Goal: Transaction & Acquisition: Purchase product/service

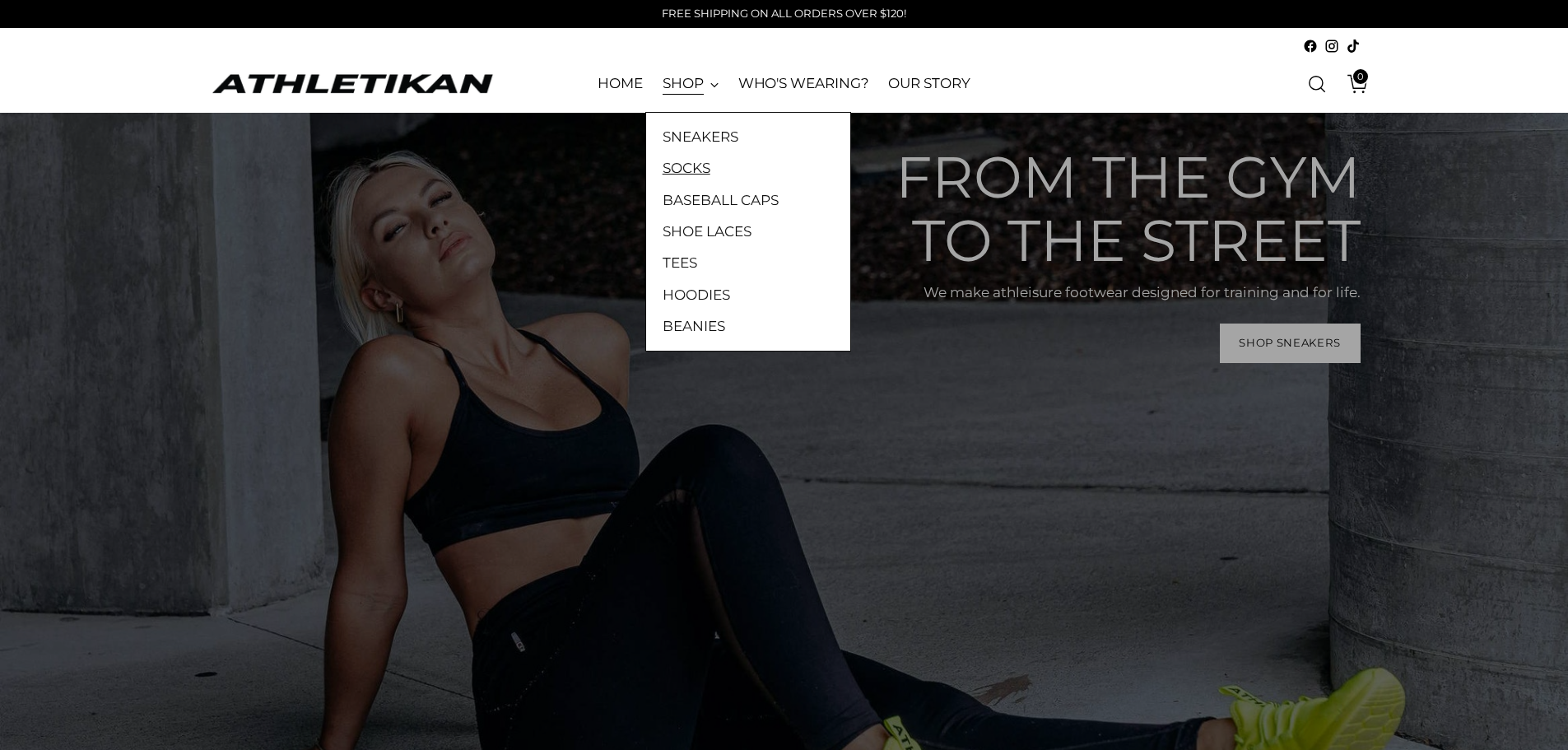
drag, startPoint x: 0, startPoint y: 0, endPoint x: 686, endPoint y: 169, distance: 706.5
click at [694, 193] on link "BASEBALL CAPS" at bounding box center [749, 199] width 171 height 21
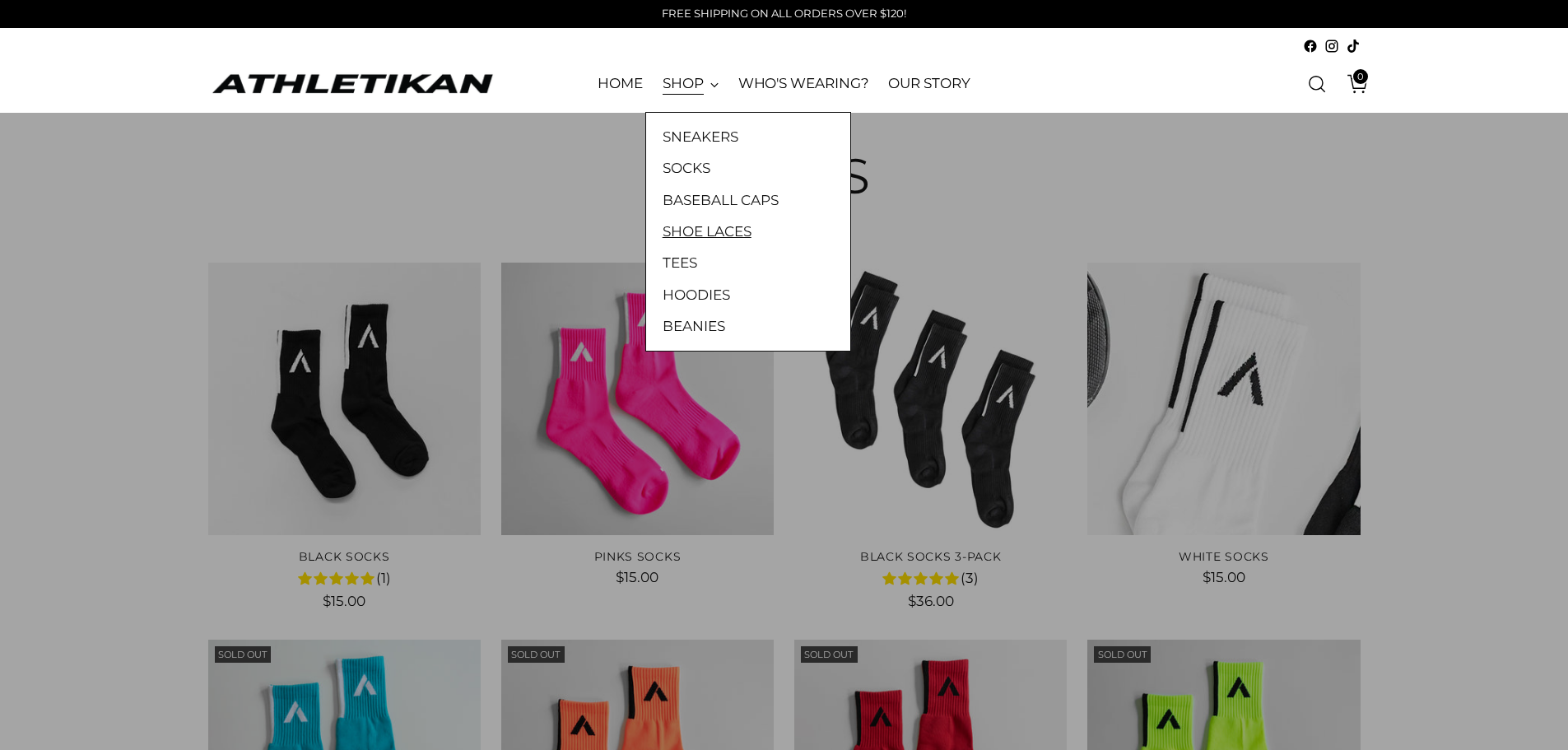
click at [699, 229] on link "SHOE LACES" at bounding box center [749, 231] width 171 height 21
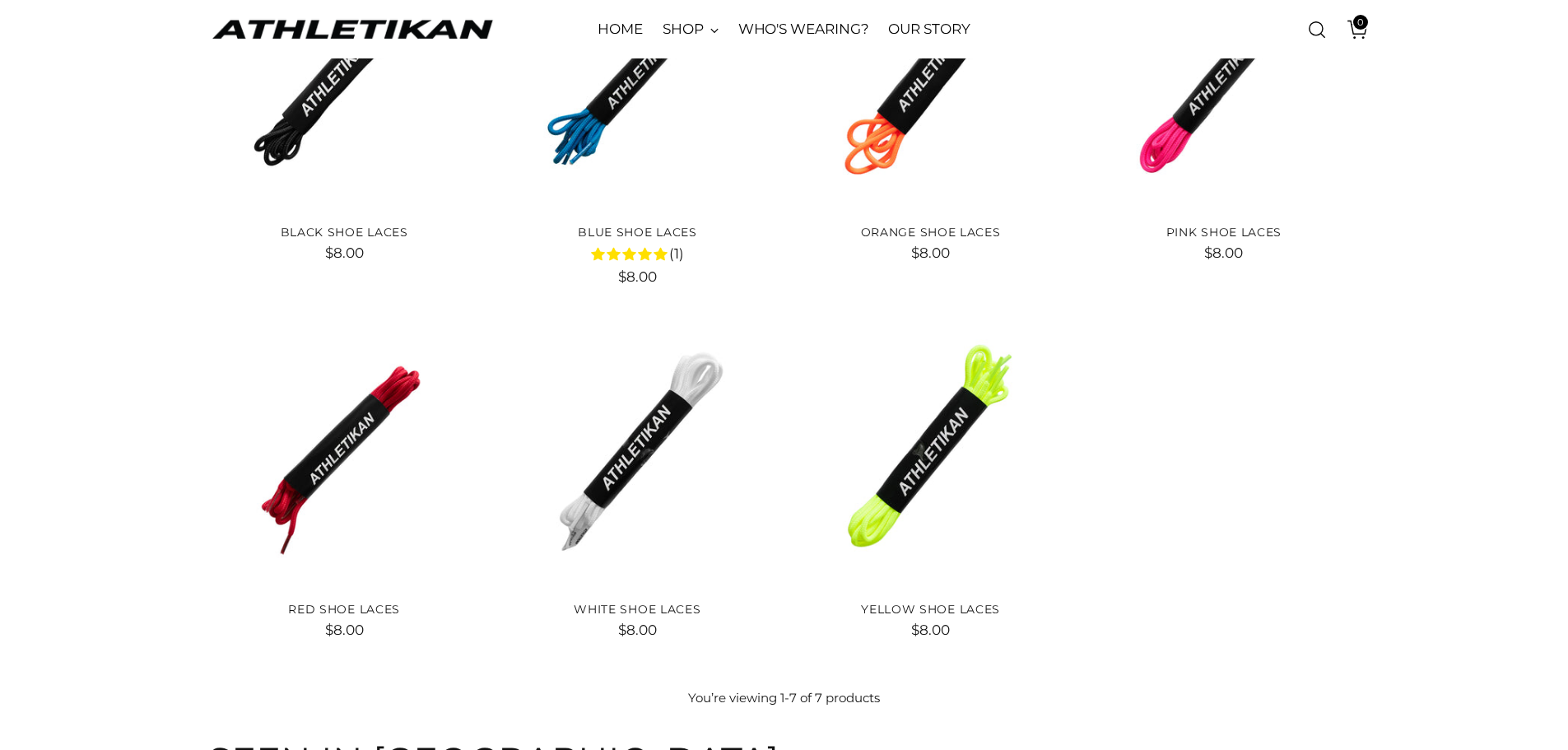
scroll to position [247, 0]
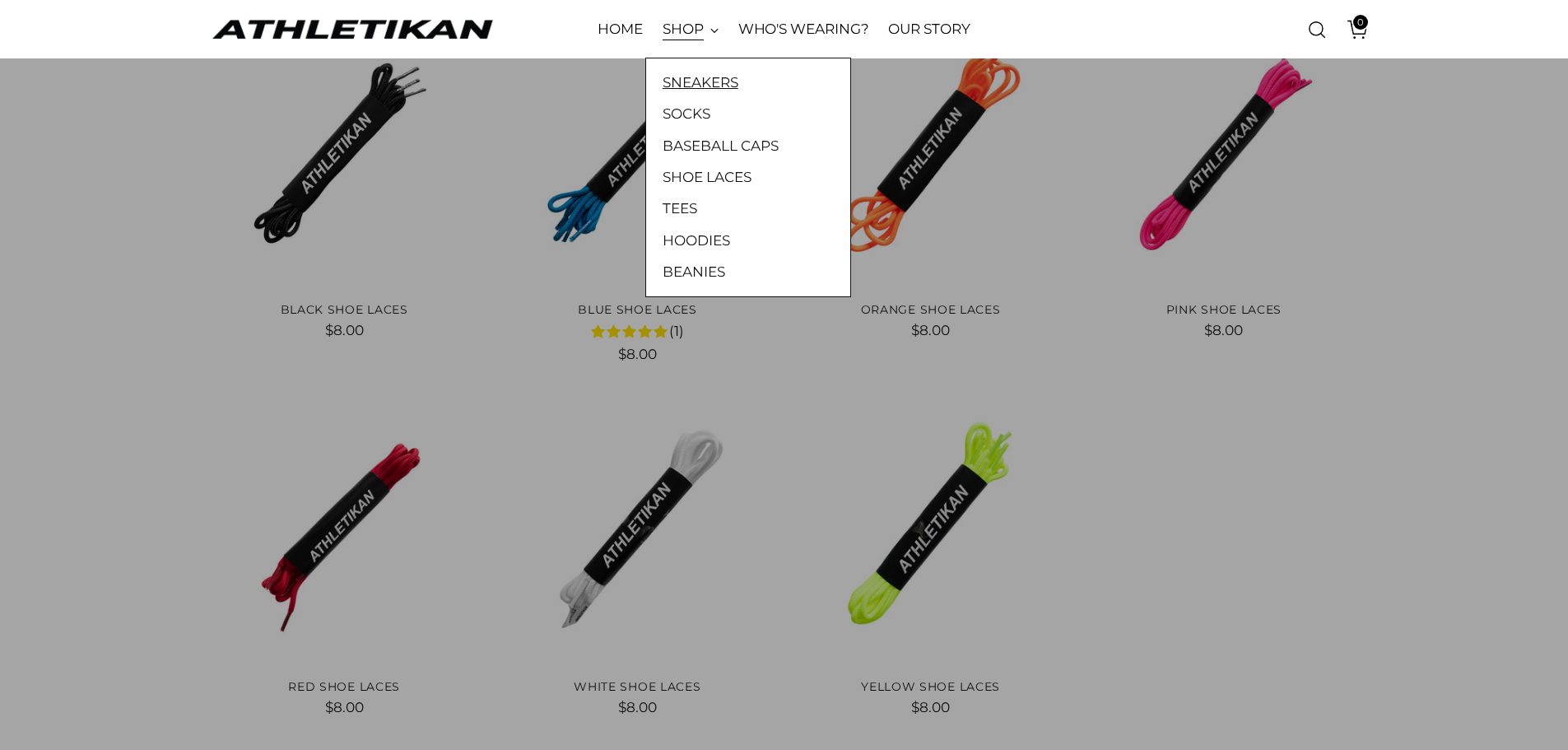
click at [696, 86] on link "SNEAKERS" at bounding box center [749, 82] width 171 height 21
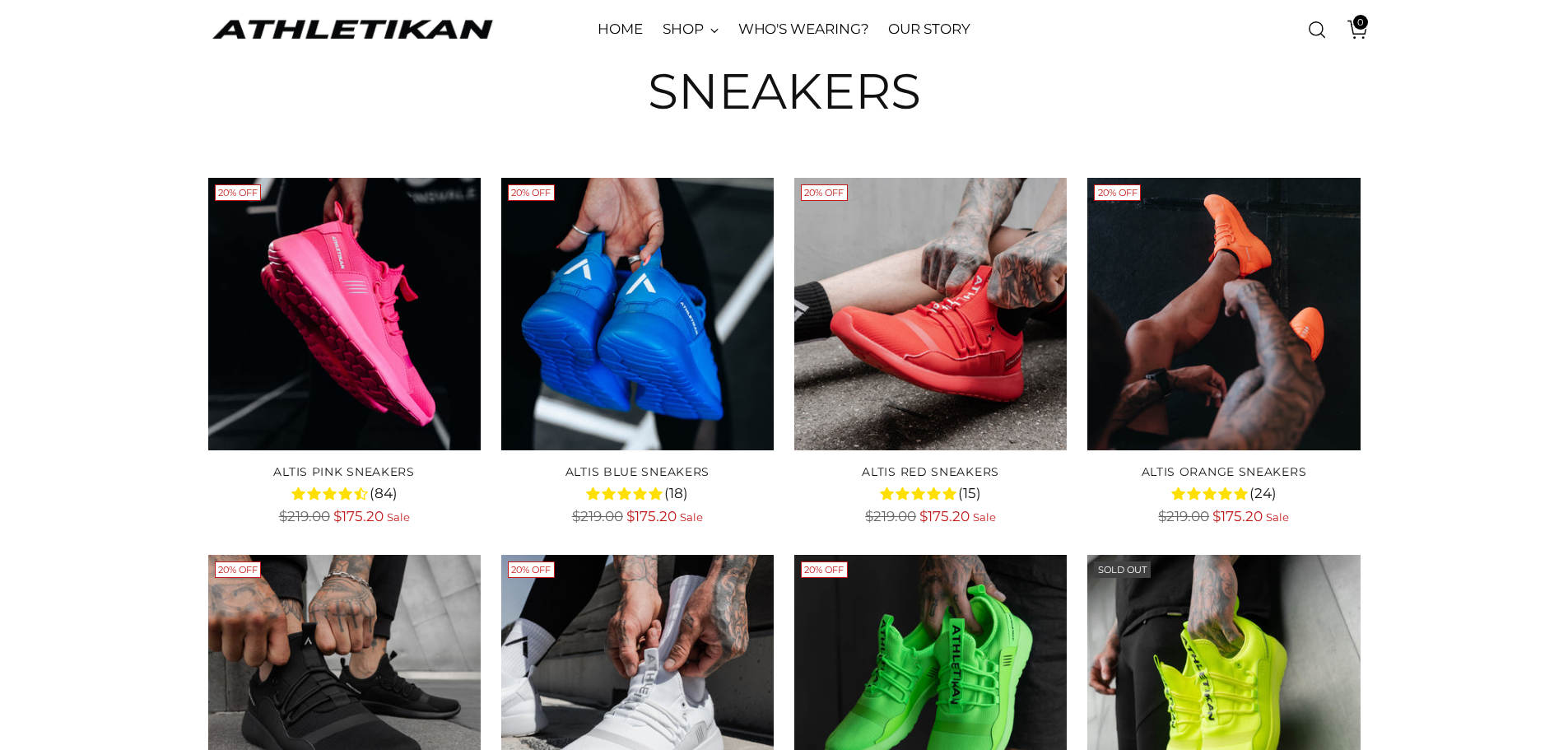
scroll to position [82, 0]
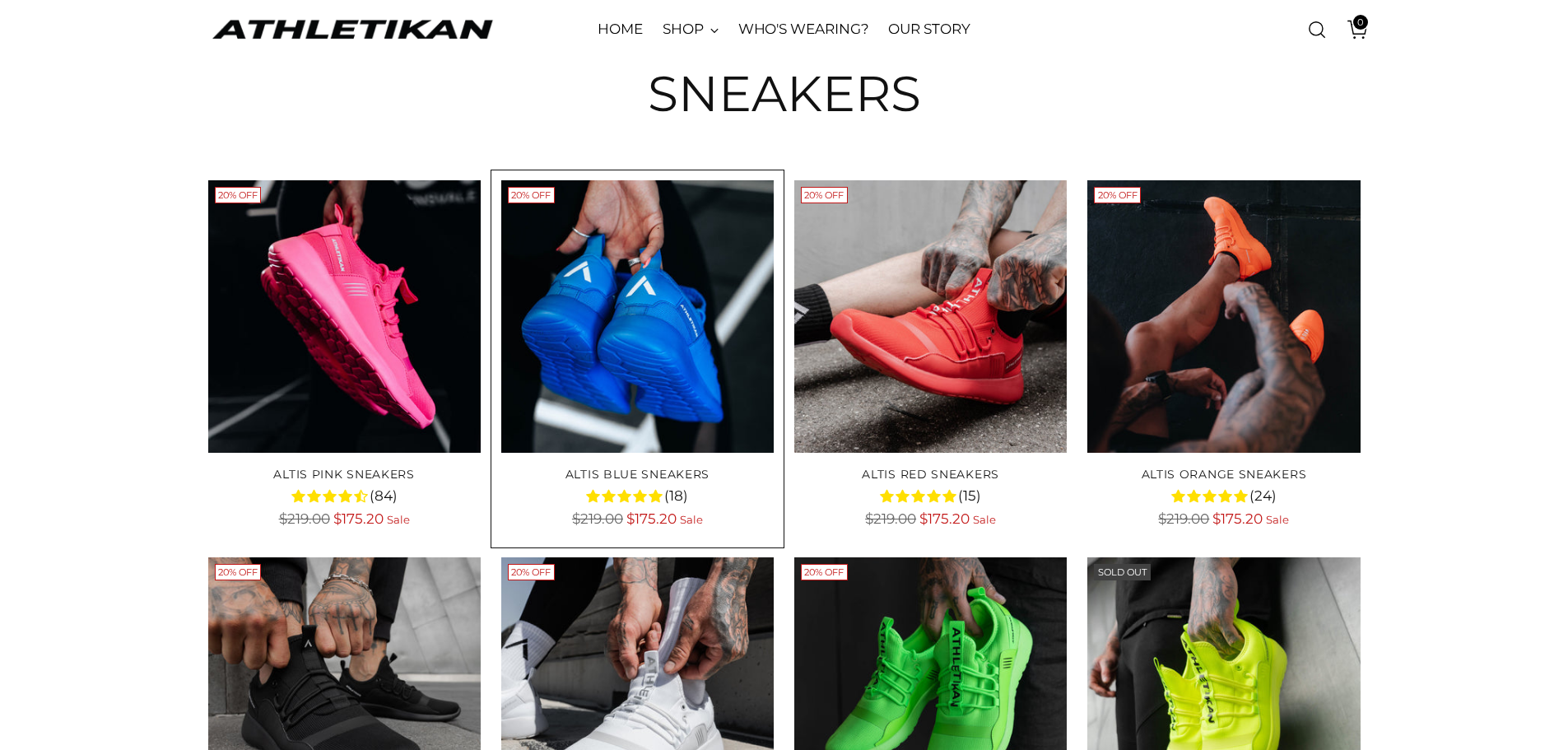
click at [0, 0] on img "ALTIS Blue Sneakers" at bounding box center [0, 0] width 0 height 0
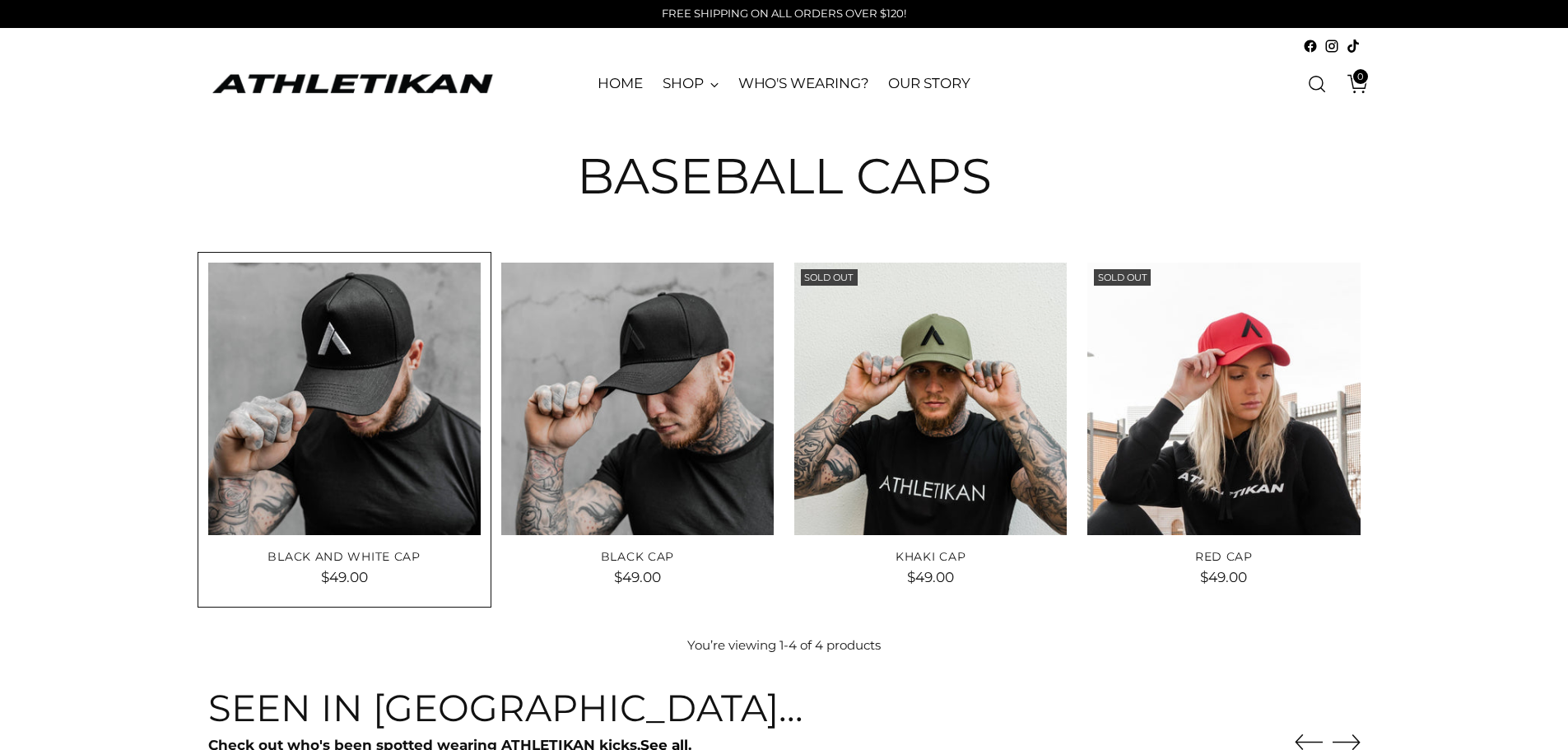
drag, startPoint x: 0, startPoint y: 0, endPoint x: 396, endPoint y: 373, distance: 544.0
click at [0, 0] on img "Black And White Cap" at bounding box center [0, 0] width 0 height 0
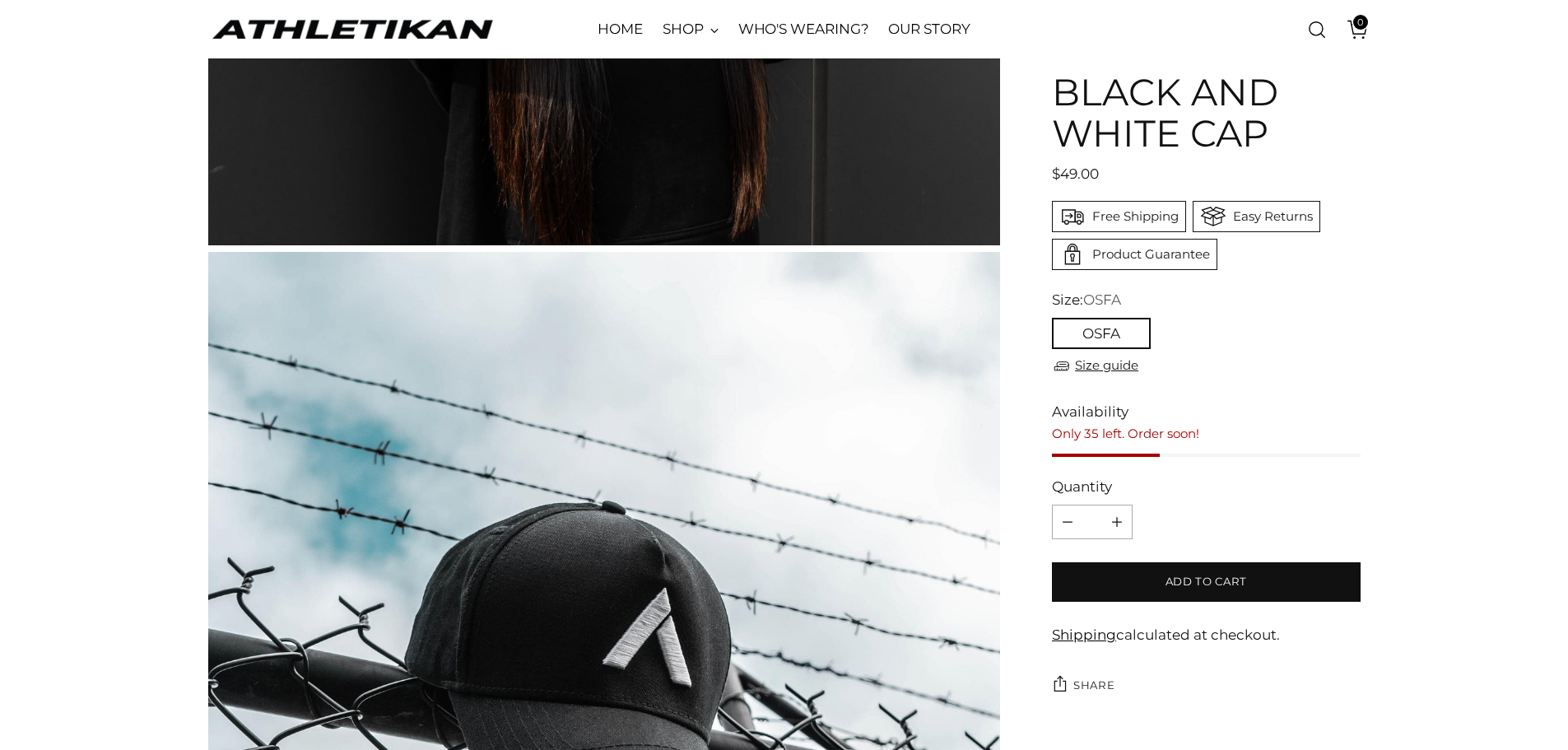
scroll to position [1730, 0]
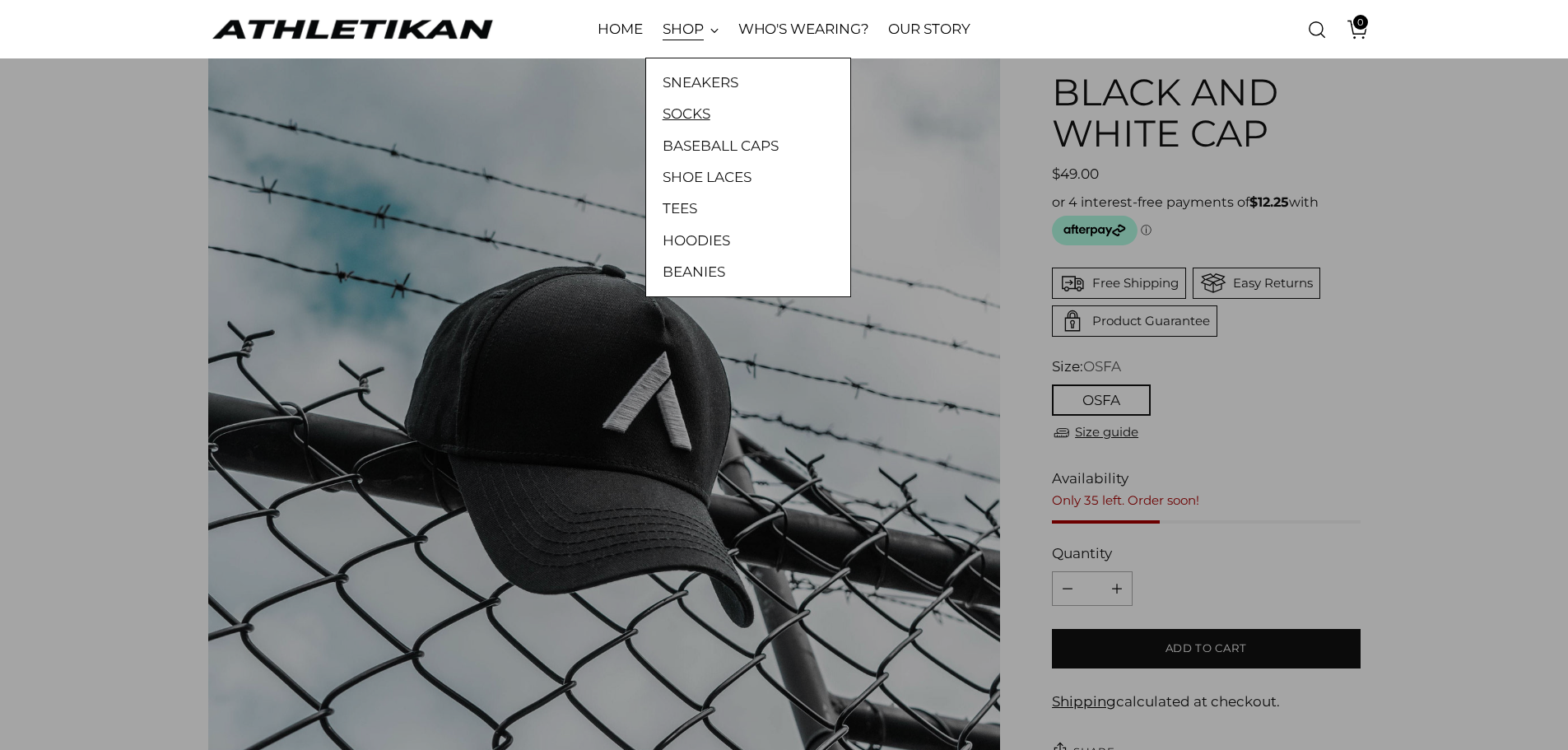
click at [687, 114] on link "SOCKS" at bounding box center [749, 114] width 171 height 21
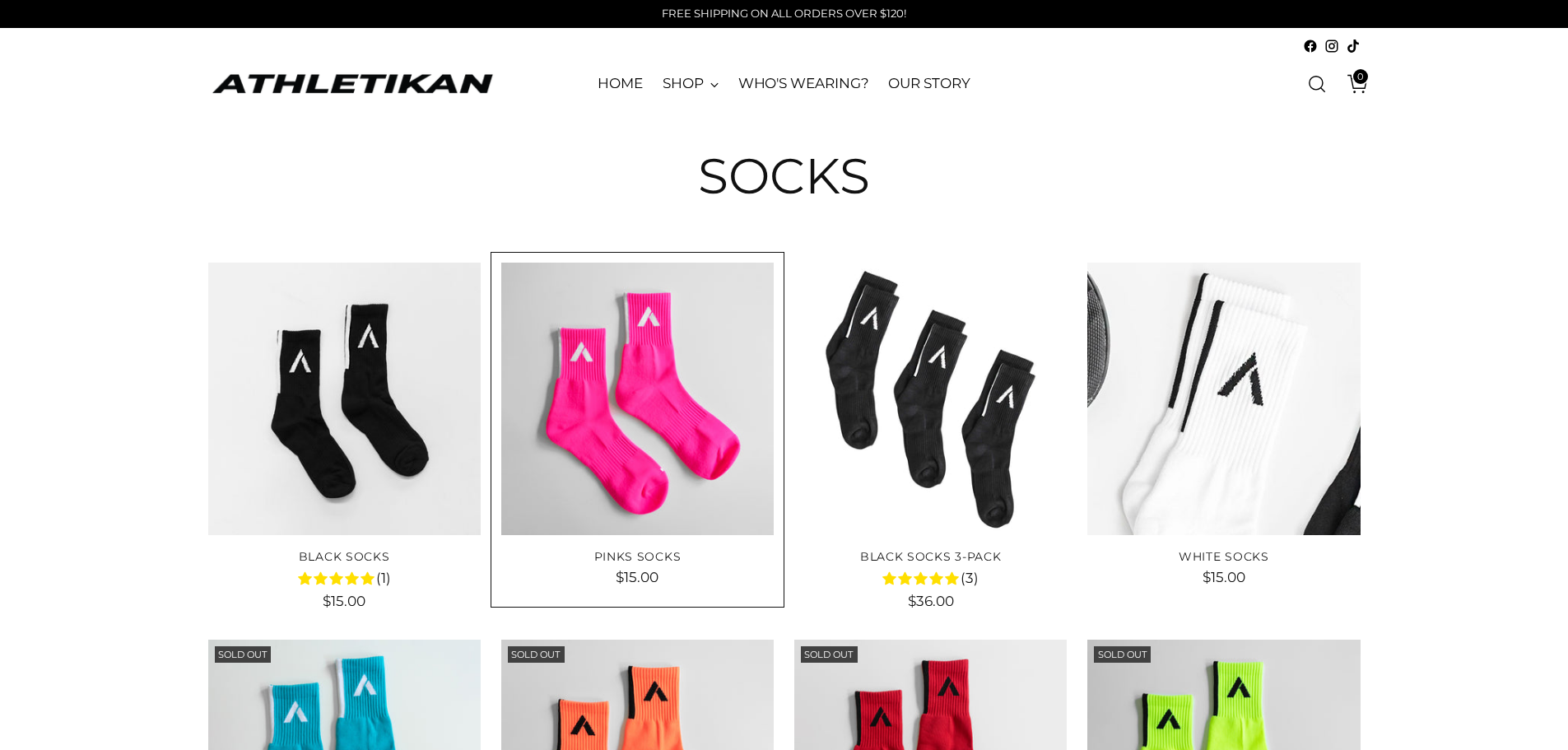
click at [664, 386] on img "Pinks Socks" at bounding box center [637, 399] width 273 height 273
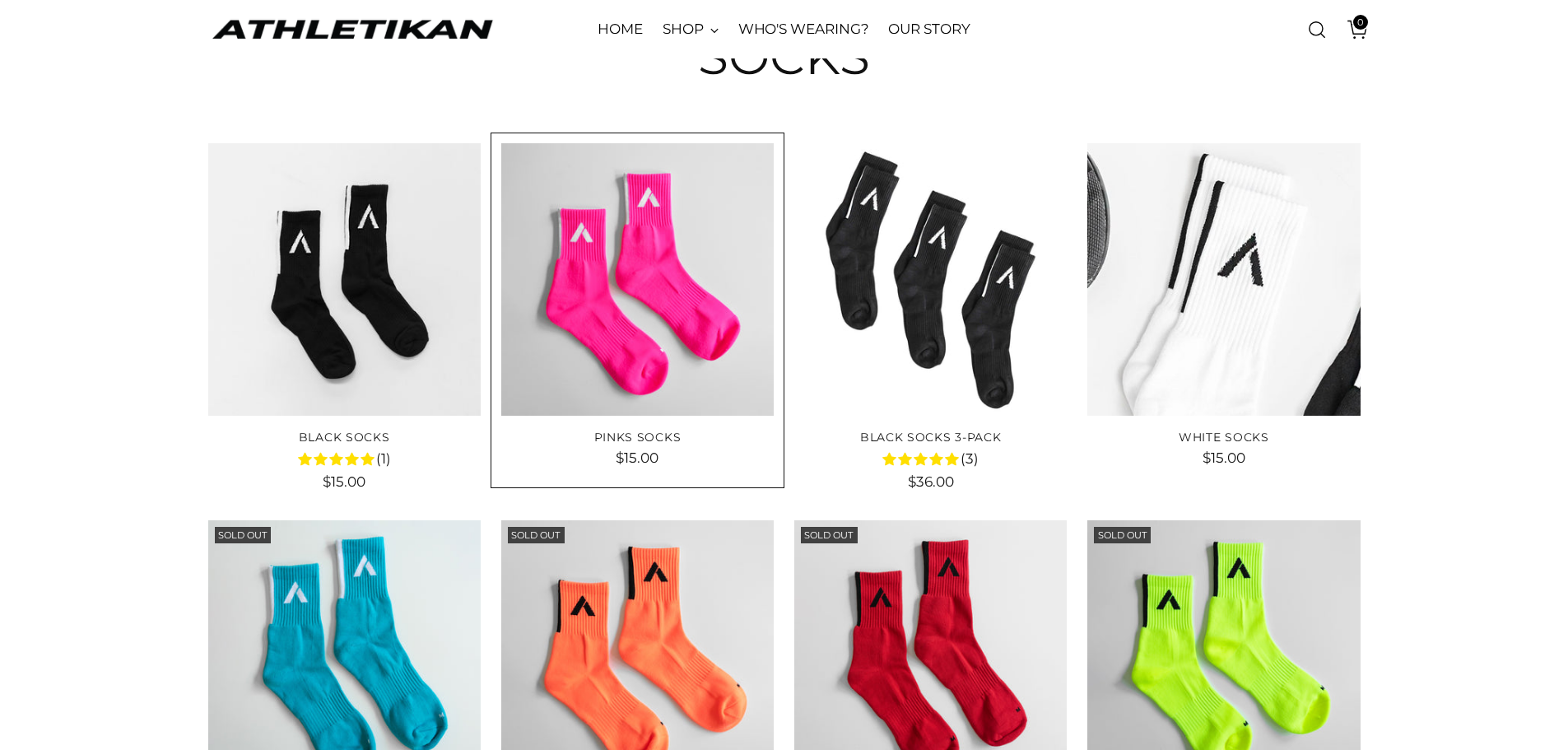
scroll to position [82, 0]
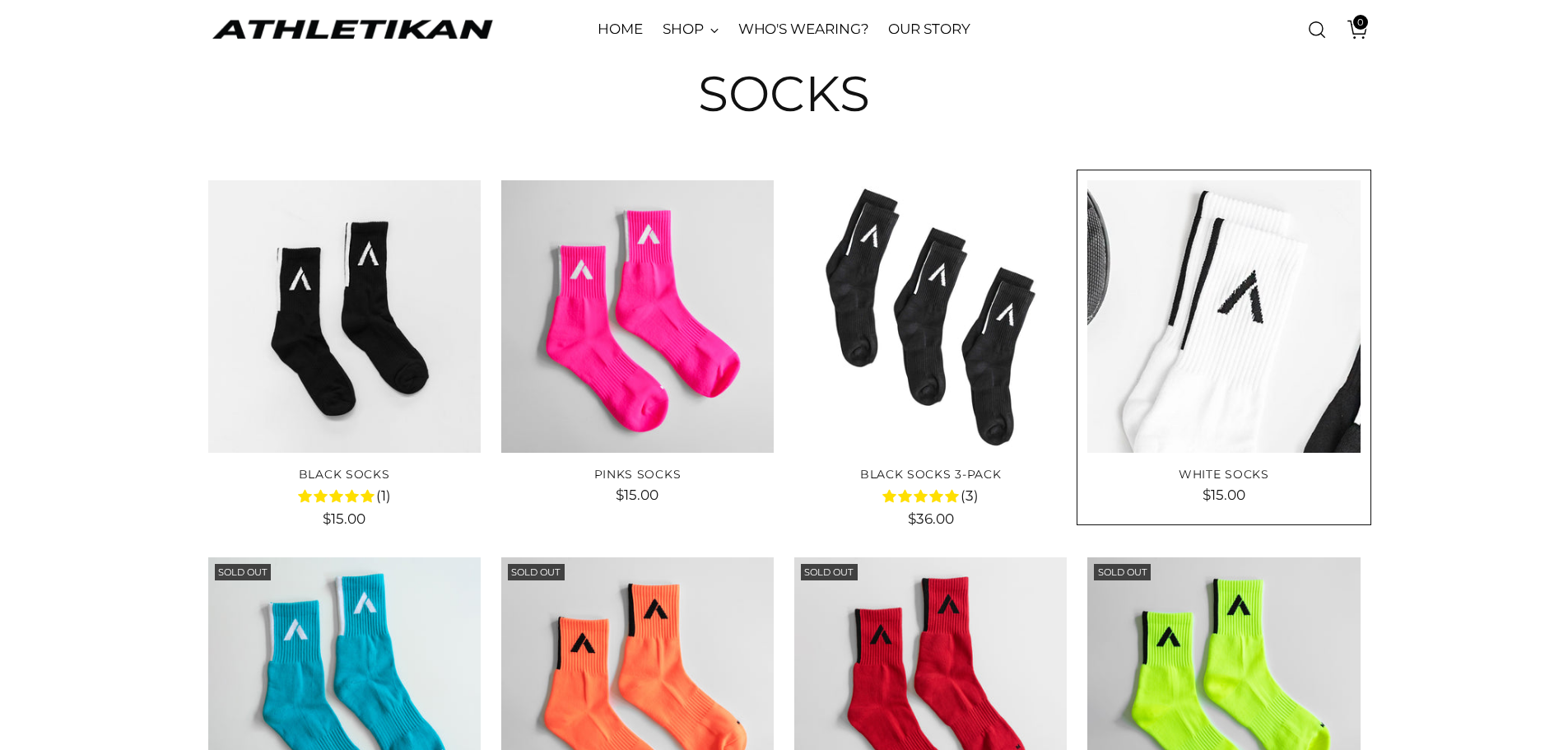
click at [1247, 342] on img "White Socks" at bounding box center [1223, 317] width 273 height 273
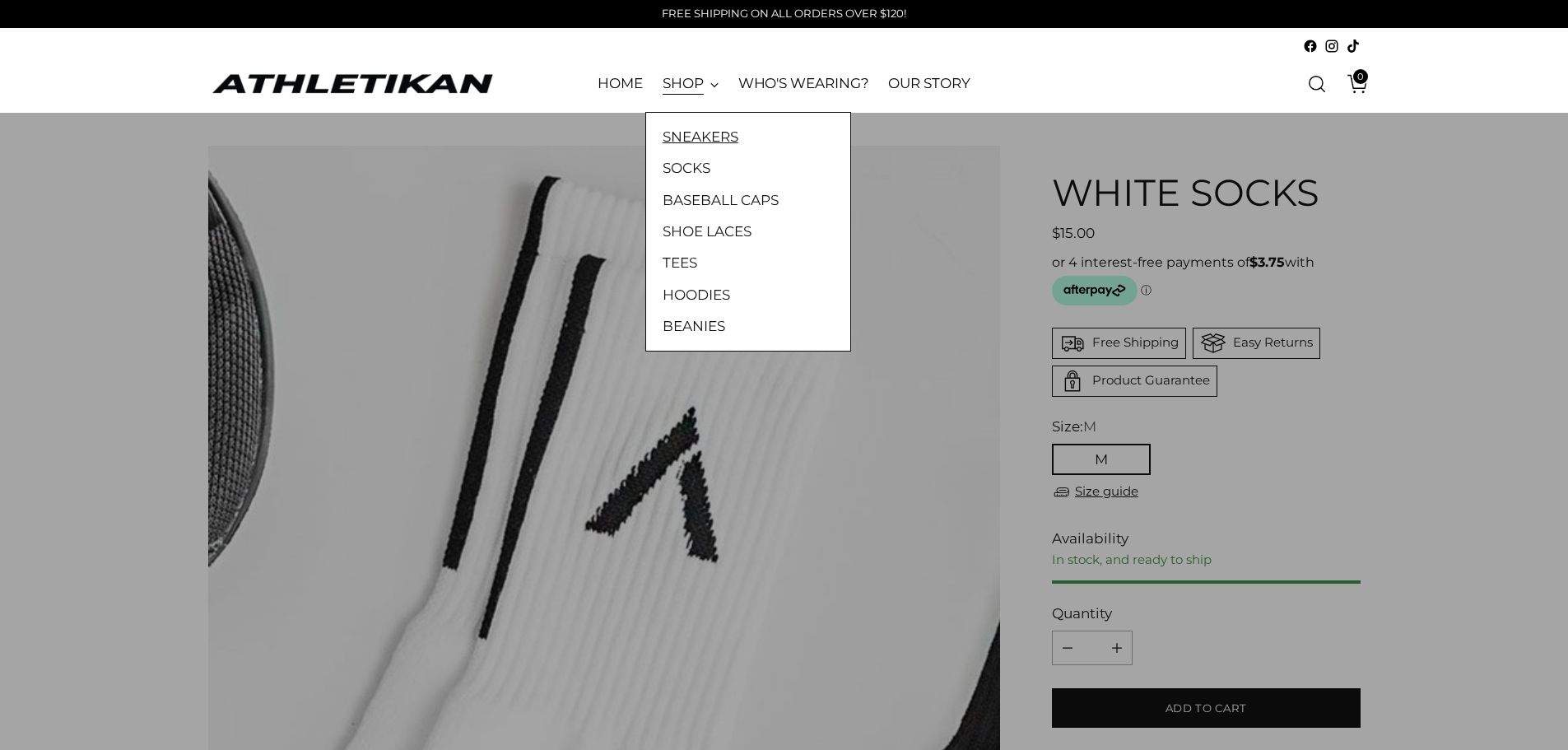
click at [694, 142] on link "SNEAKERS" at bounding box center [749, 136] width 171 height 21
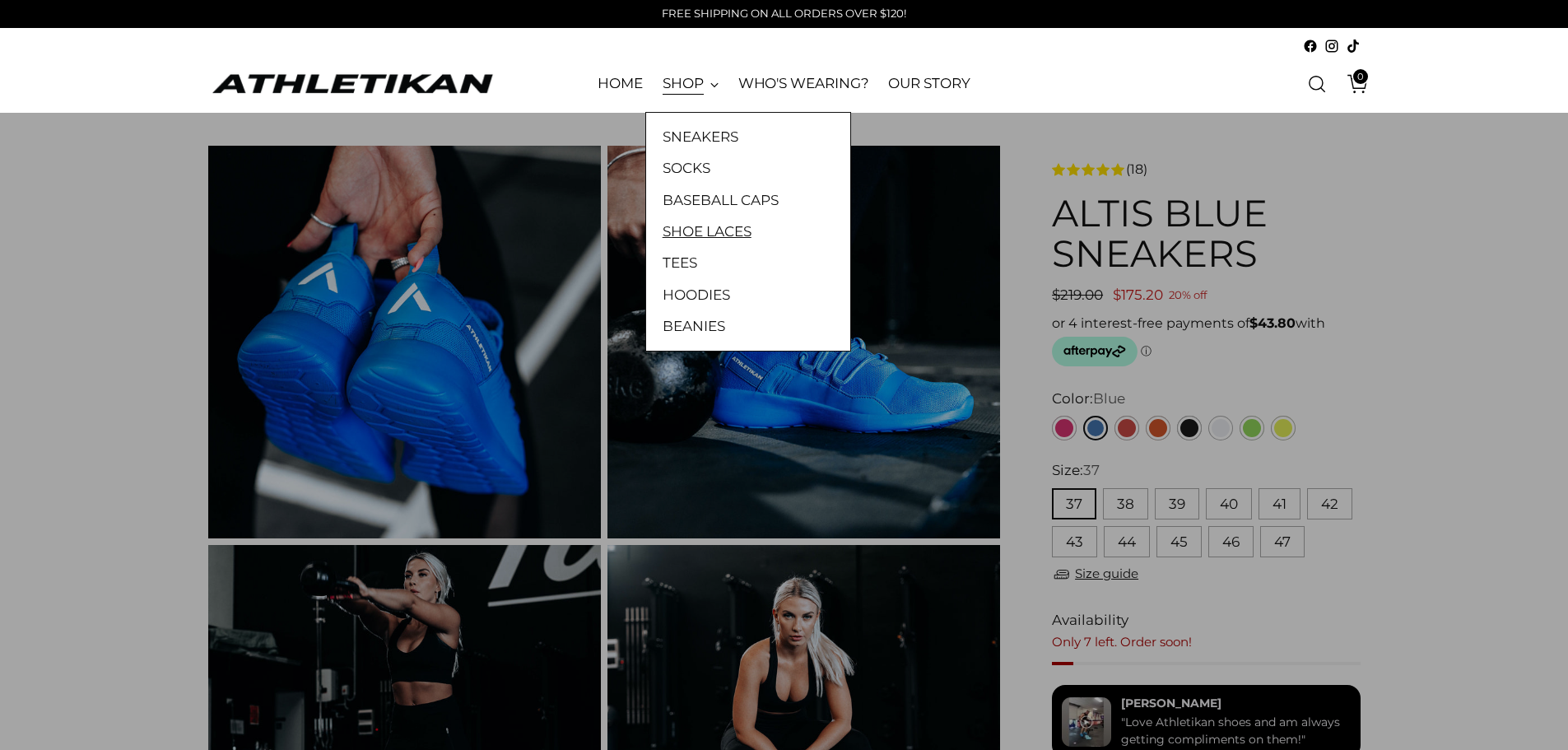
click at [703, 231] on link "SHOE LACES" at bounding box center [749, 231] width 171 height 21
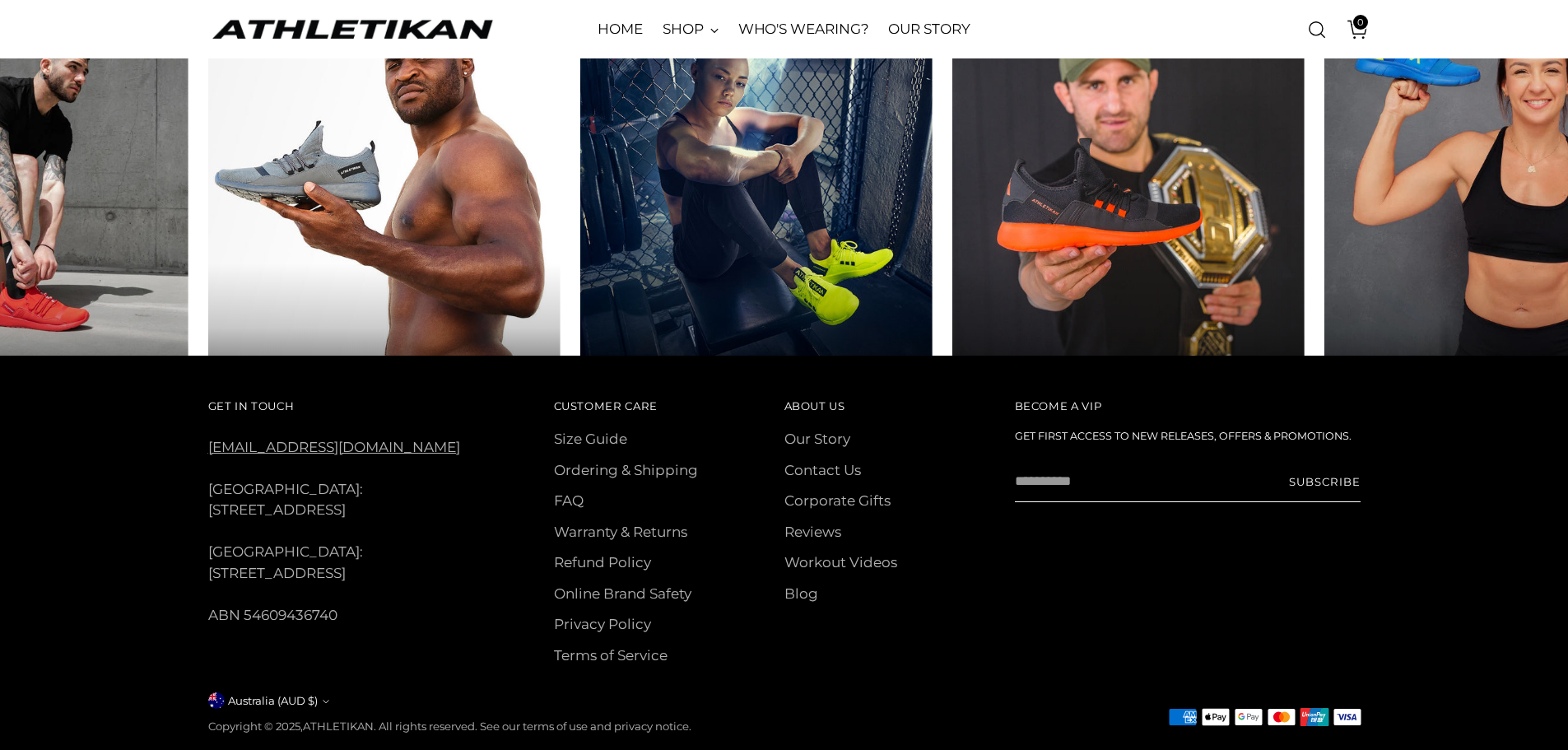
scroll to position [1197, 0]
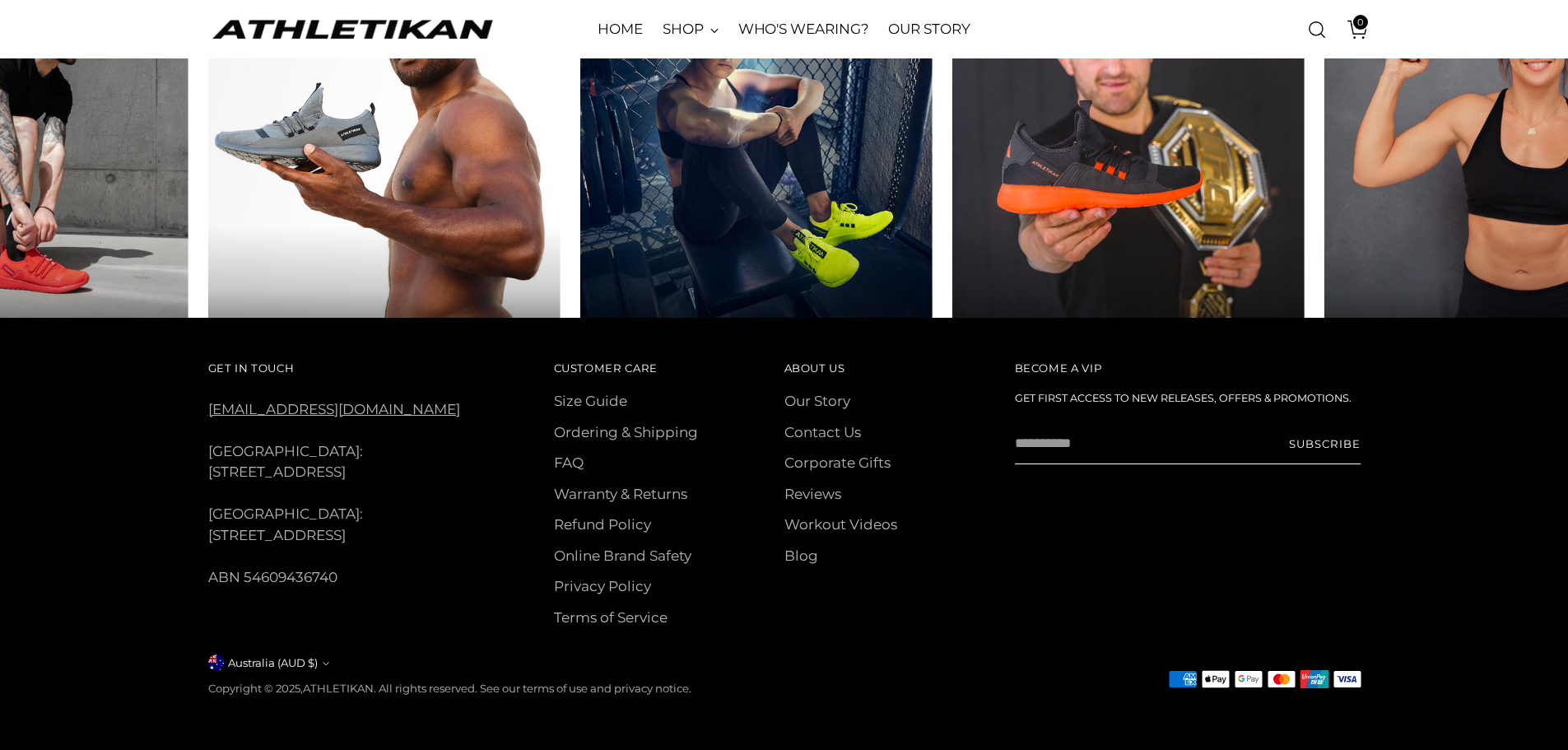
drag, startPoint x: 275, startPoint y: 576, endPoint x: 206, endPoint y: 554, distance: 72.4
click at [206, 554] on div "Get In Touch hello@athletikan.com USA: 807 Airport Access Rd, Traverse City, MI…" at bounding box center [784, 534] width 1256 height 432
copy div "[STREET_ADDRESS]"
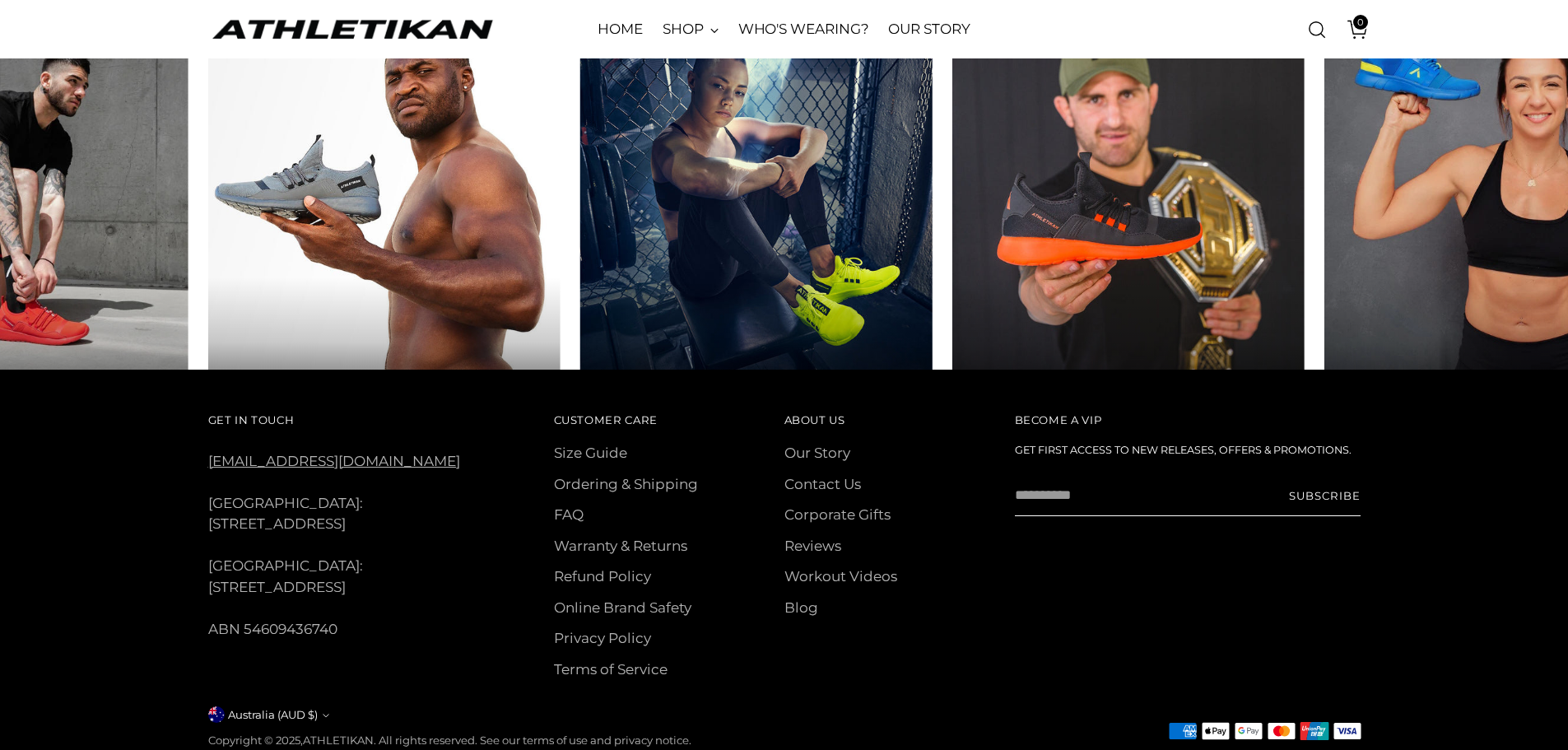
scroll to position [1114, 0]
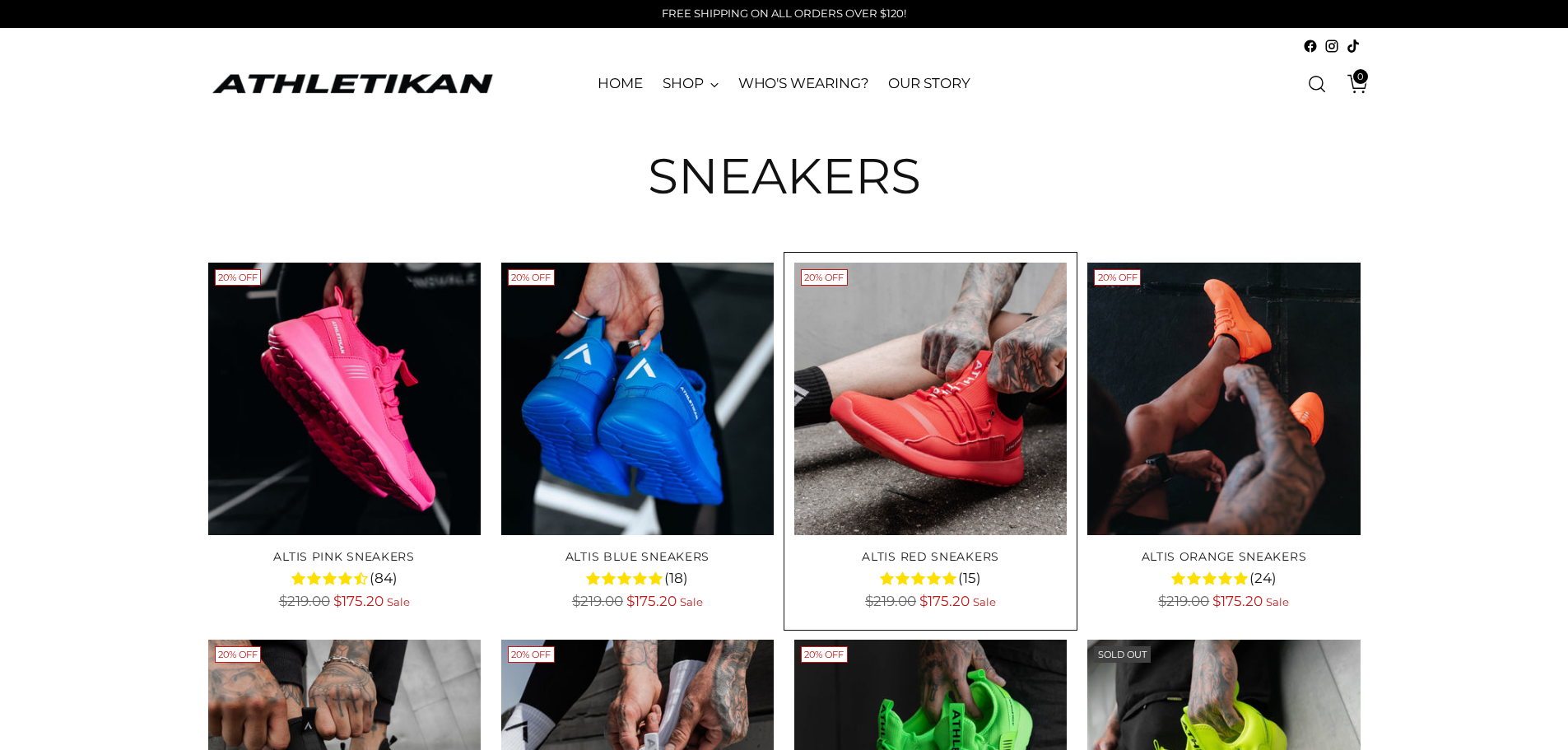
click at [0, 0] on img "ALTIS Red Sneakers" at bounding box center [0, 0] width 0 height 0
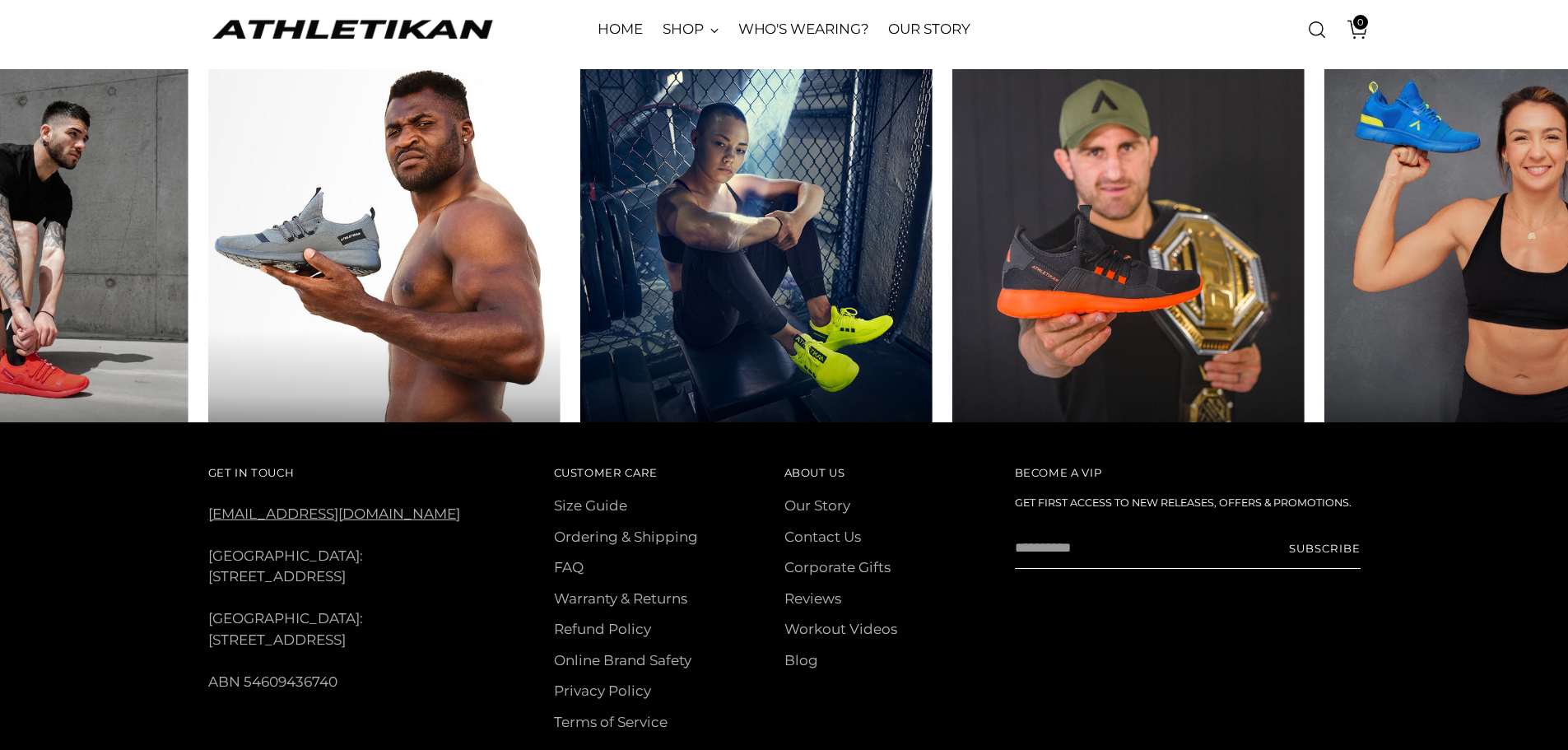
scroll to position [2142, 0]
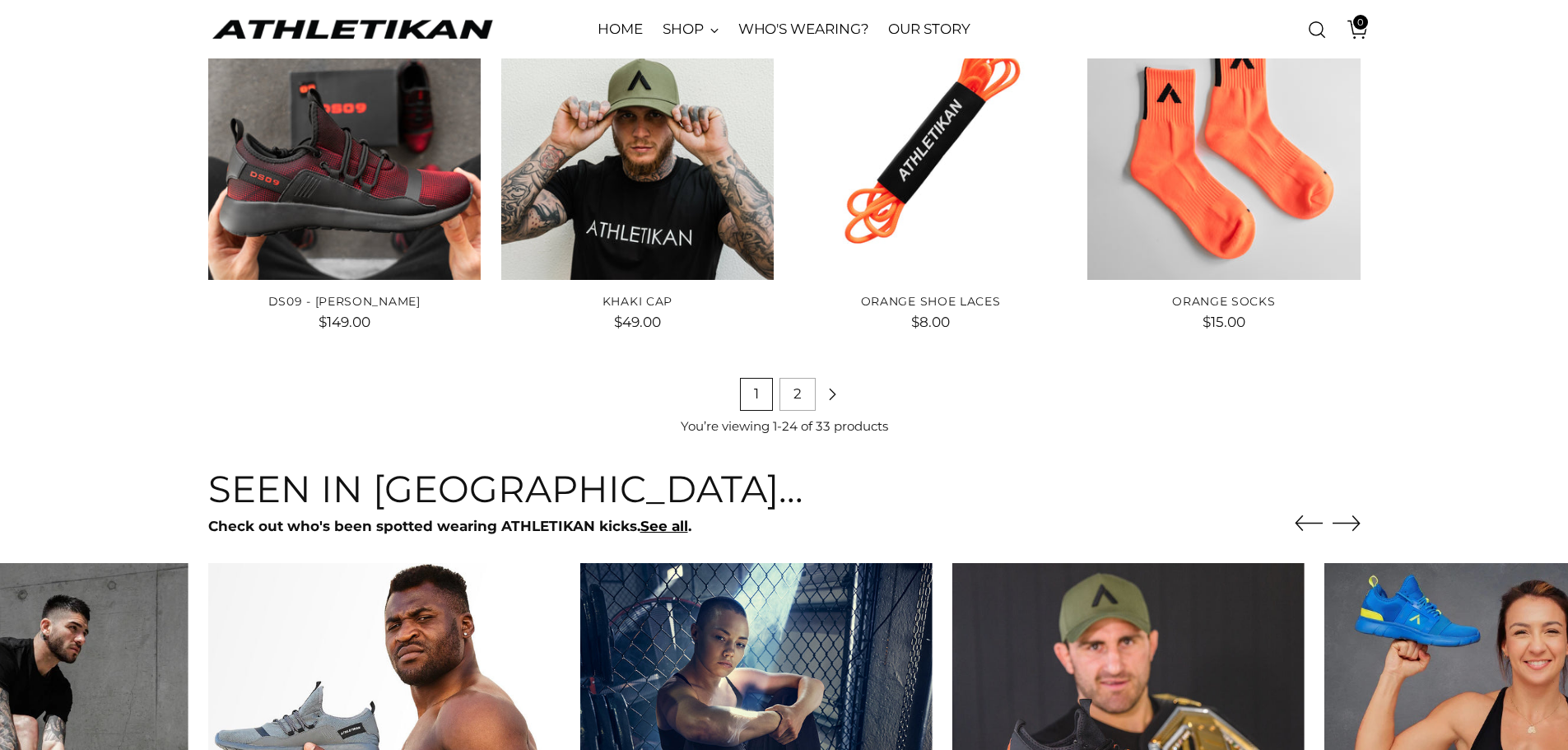
click at [803, 394] on link "2" at bounding box center [797, 394] width 36 height 33
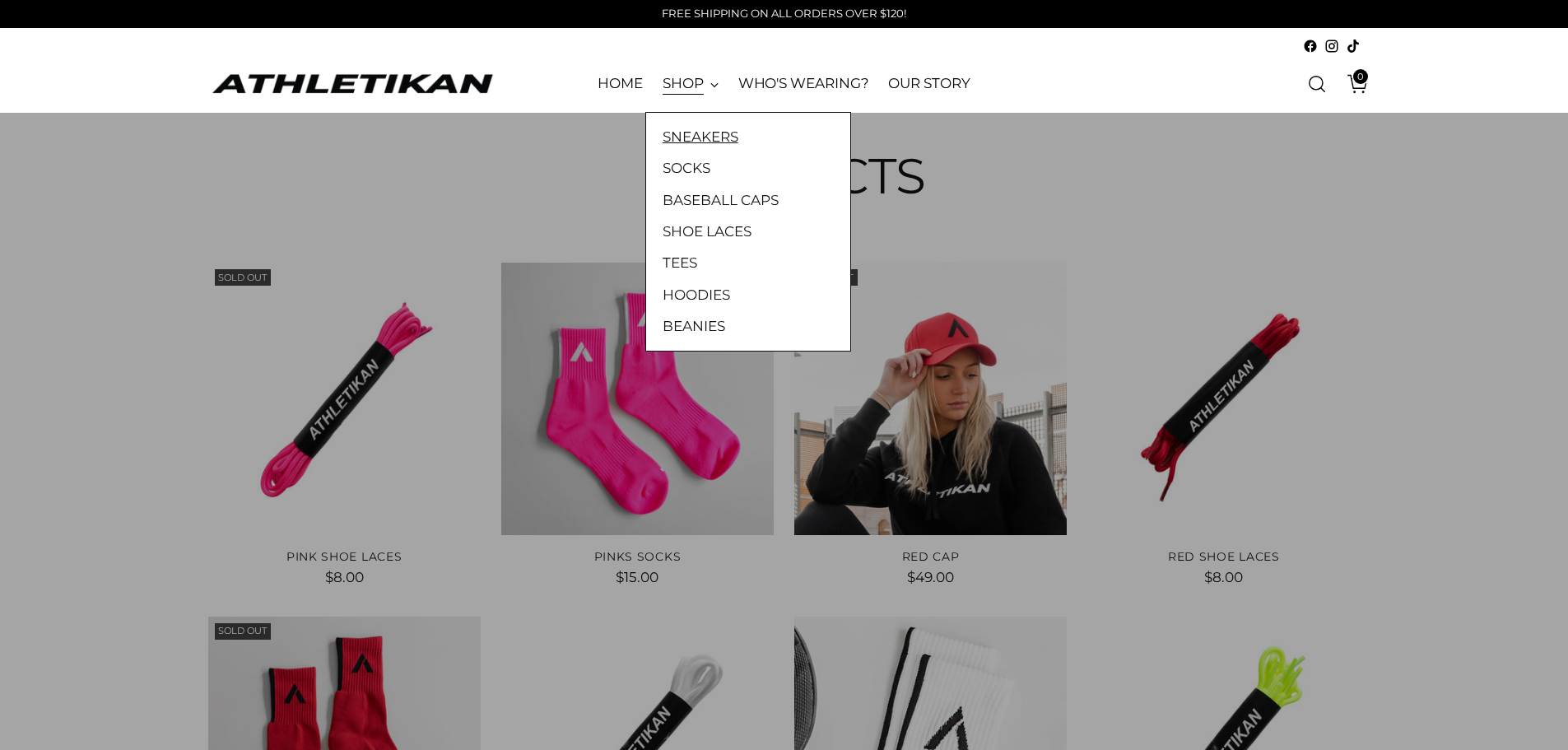
click at [702, 136] on link "SNEAKERS" at bounding box center [749, 136] width 171 height 21
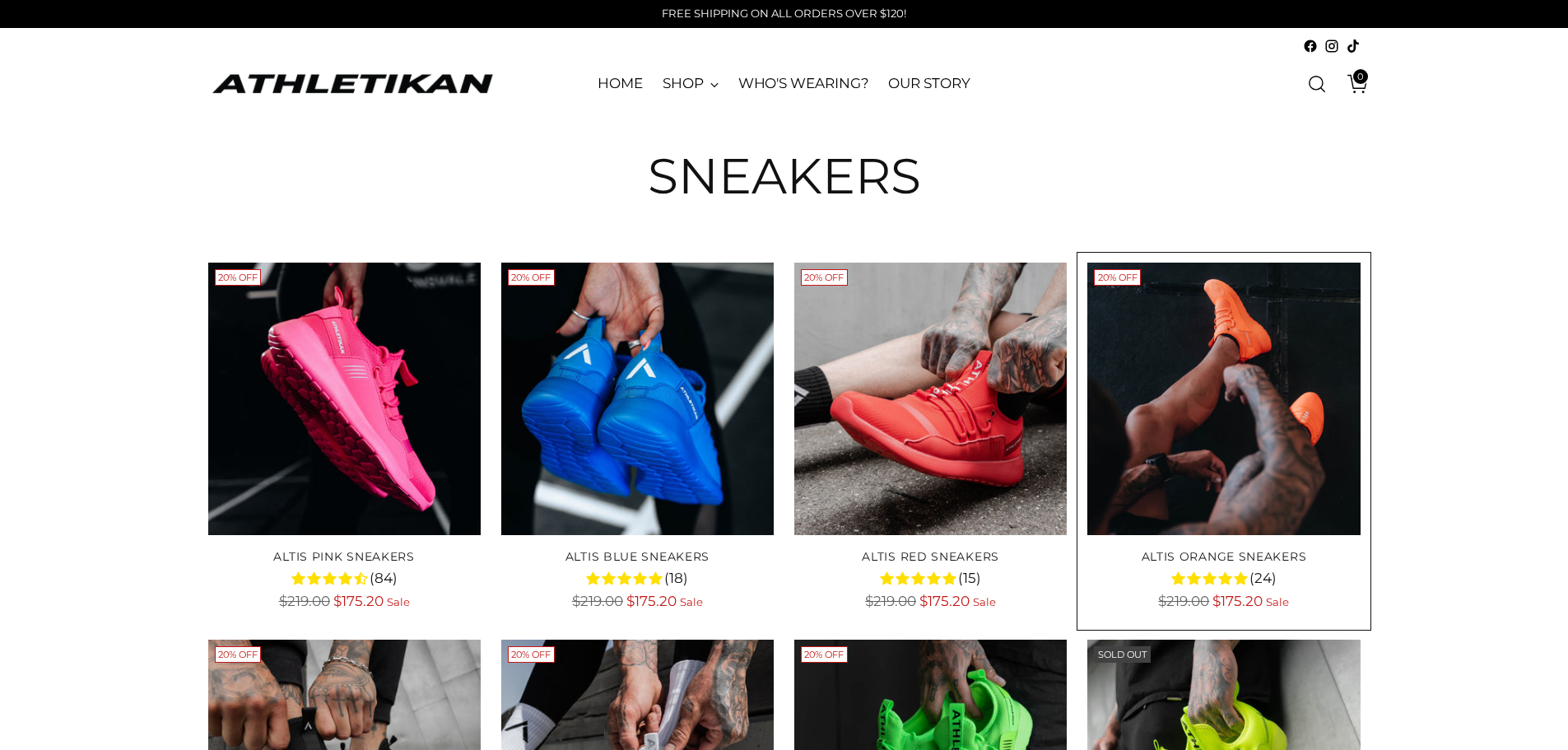
click at [0, 0] on img "ALTIS Orange Sneakers" at bounding box center [0, 0] width 0 height 0
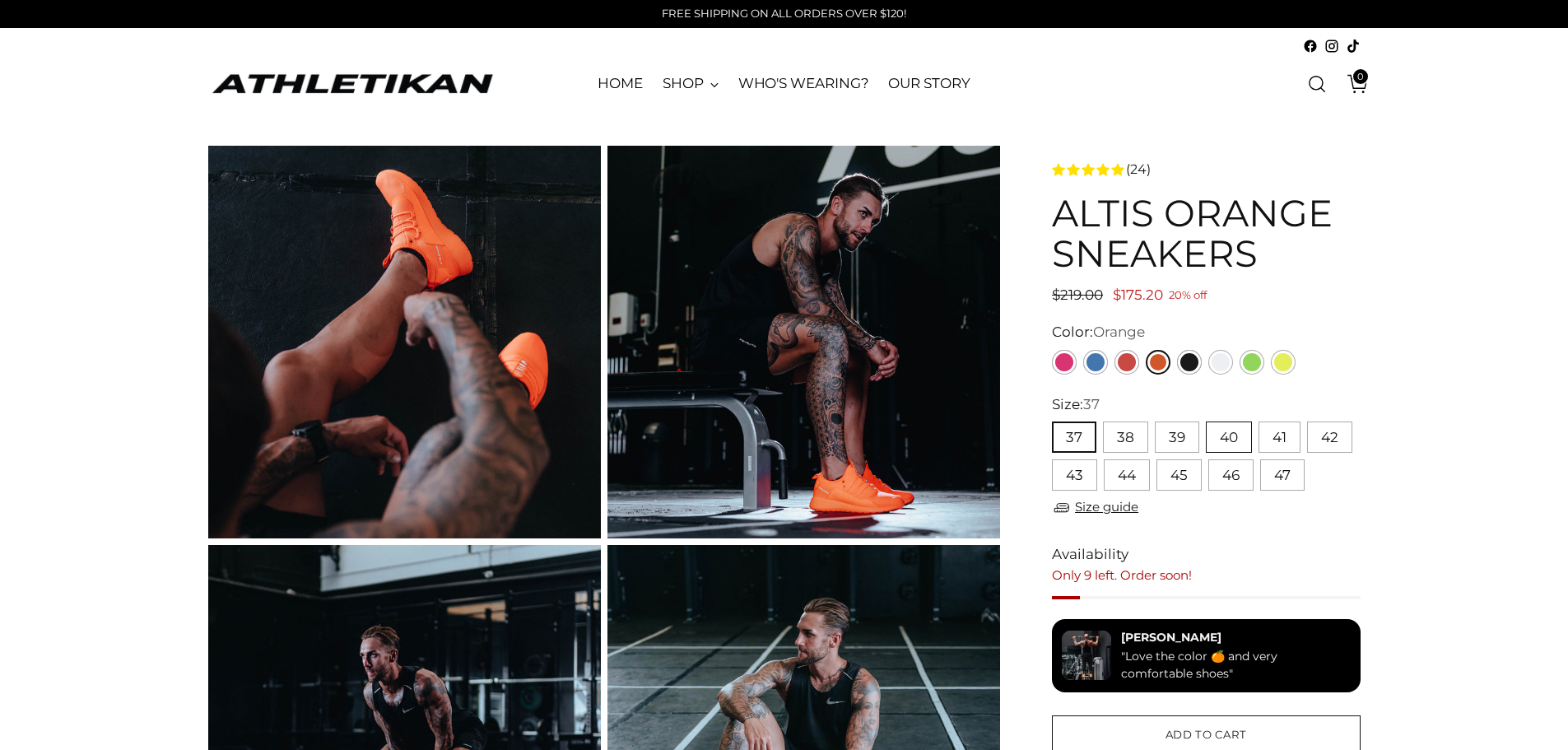
click at [1237, 437] on button "40" at bounding box center [1229, 438] width 47 height 32
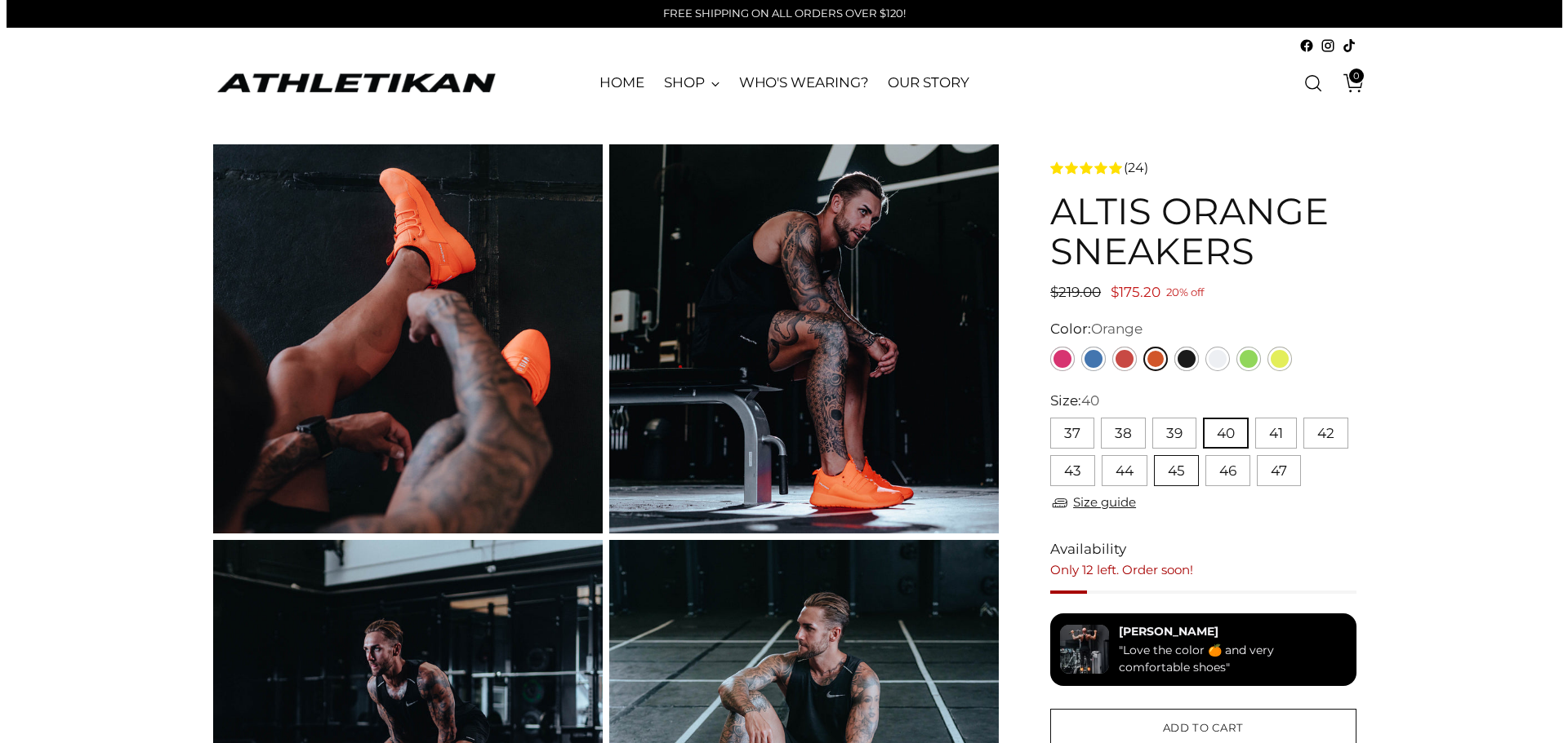
scroll to position [163, 0]
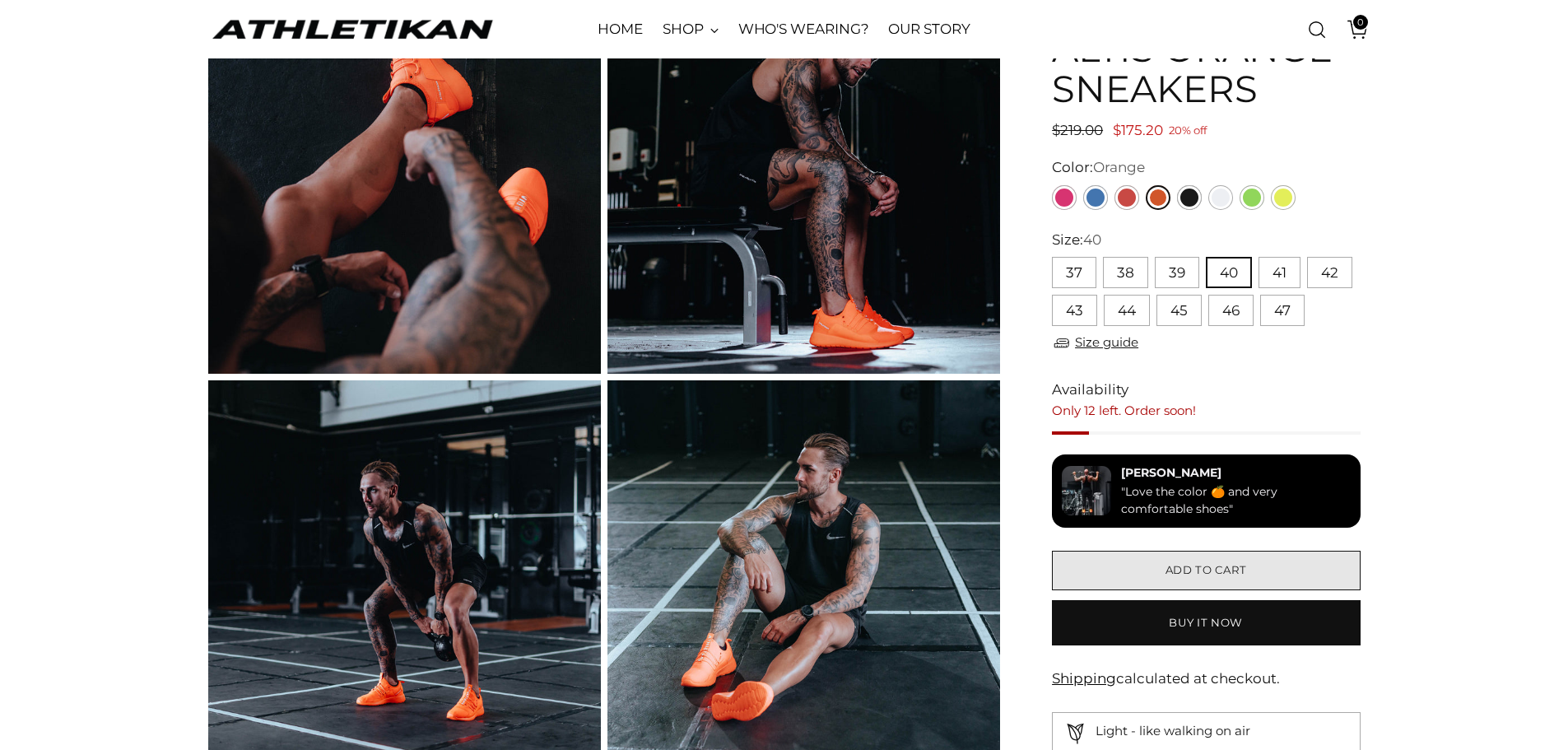
click at [1204, 577] on span "Add to cart" at bounding box center [1207, 570] width 82 height 16
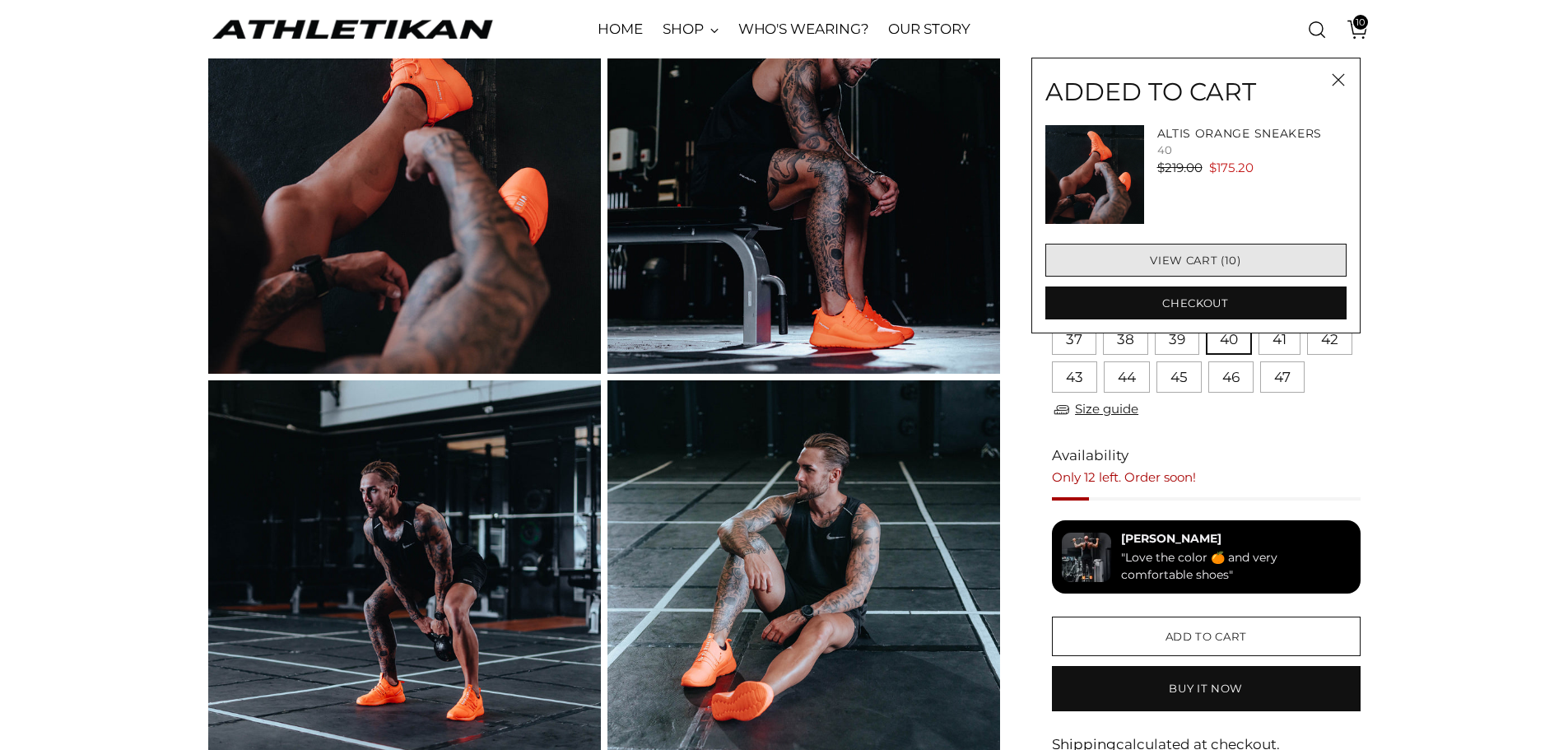
click at [1193, 262] on link "View cart (10)" at bounding box center [1196, 260] width 302 height 33
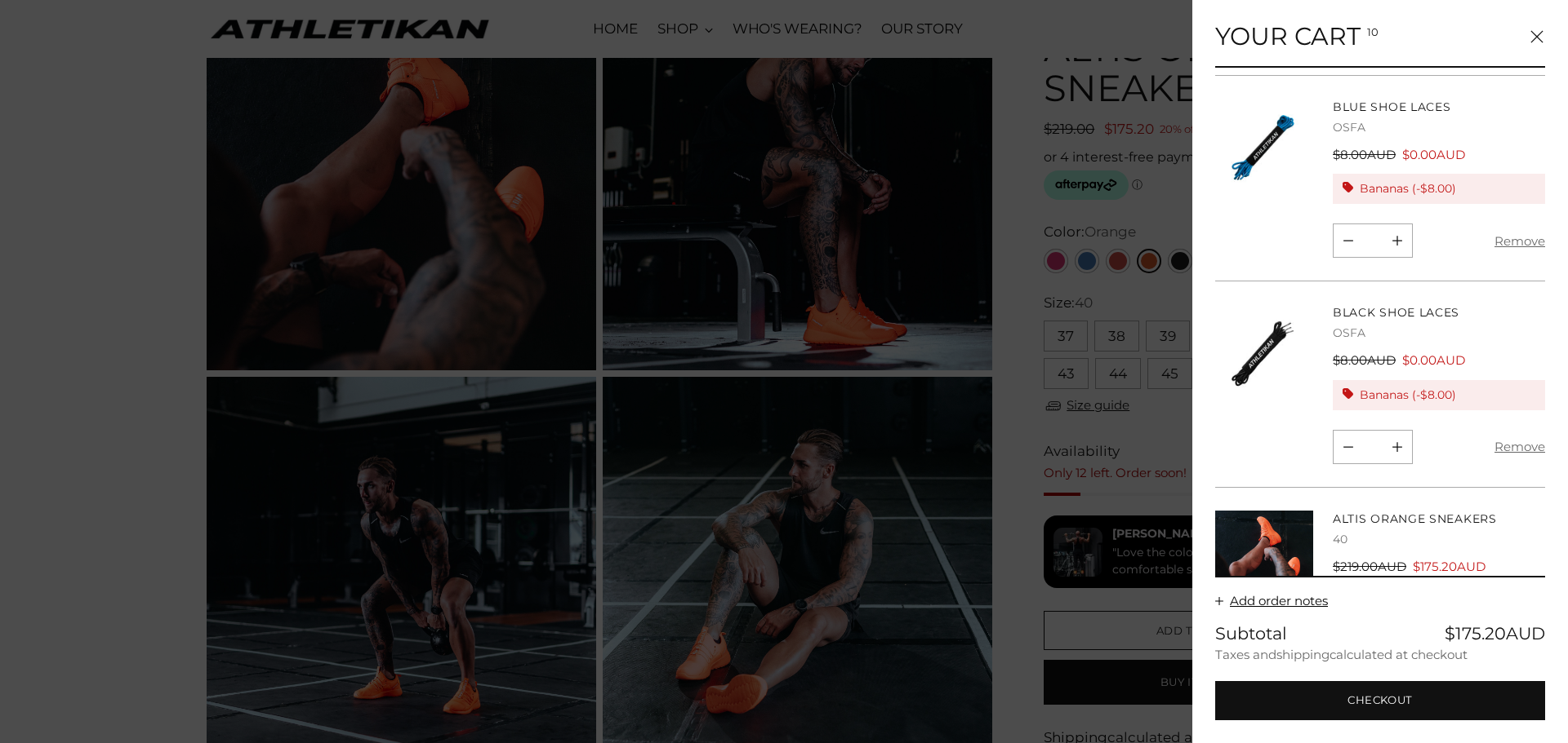
scroll to position [1476, 0]
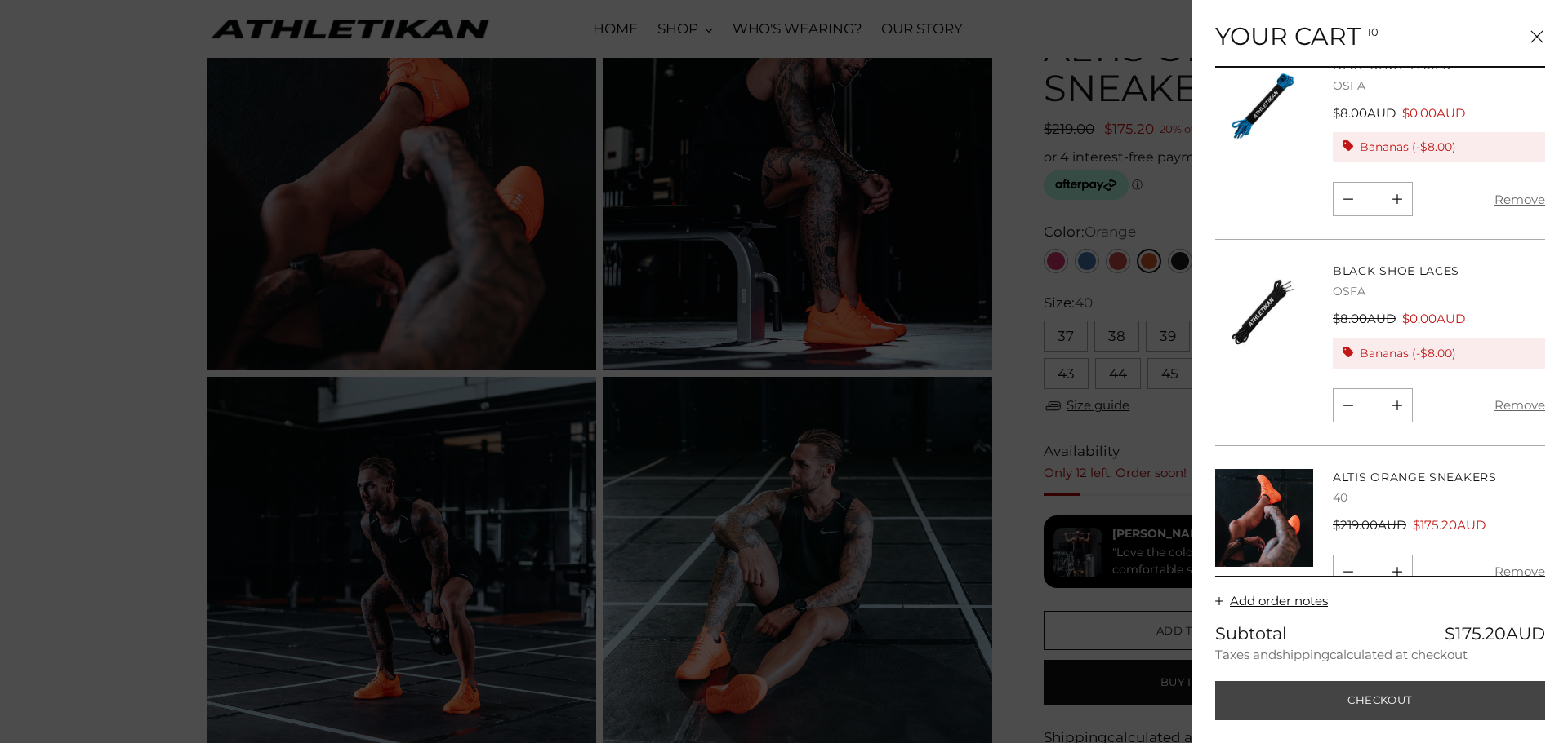
click at [1422, 686] on button "Checkout" at bounding box center [1380, 701] width 330 height 39
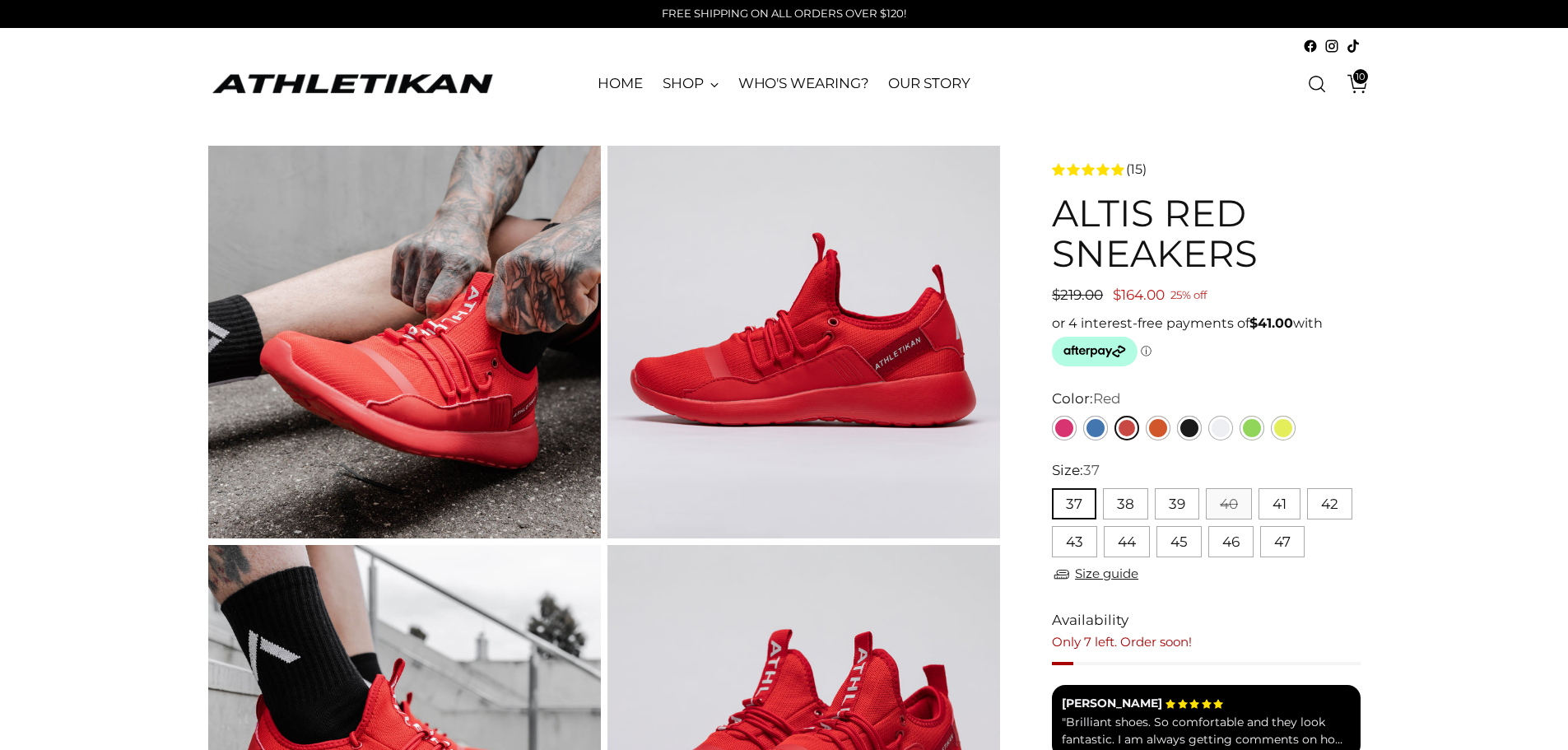
click at [1361, 82] on span "10" at bounding box center [1360, 76] width 15 height 15
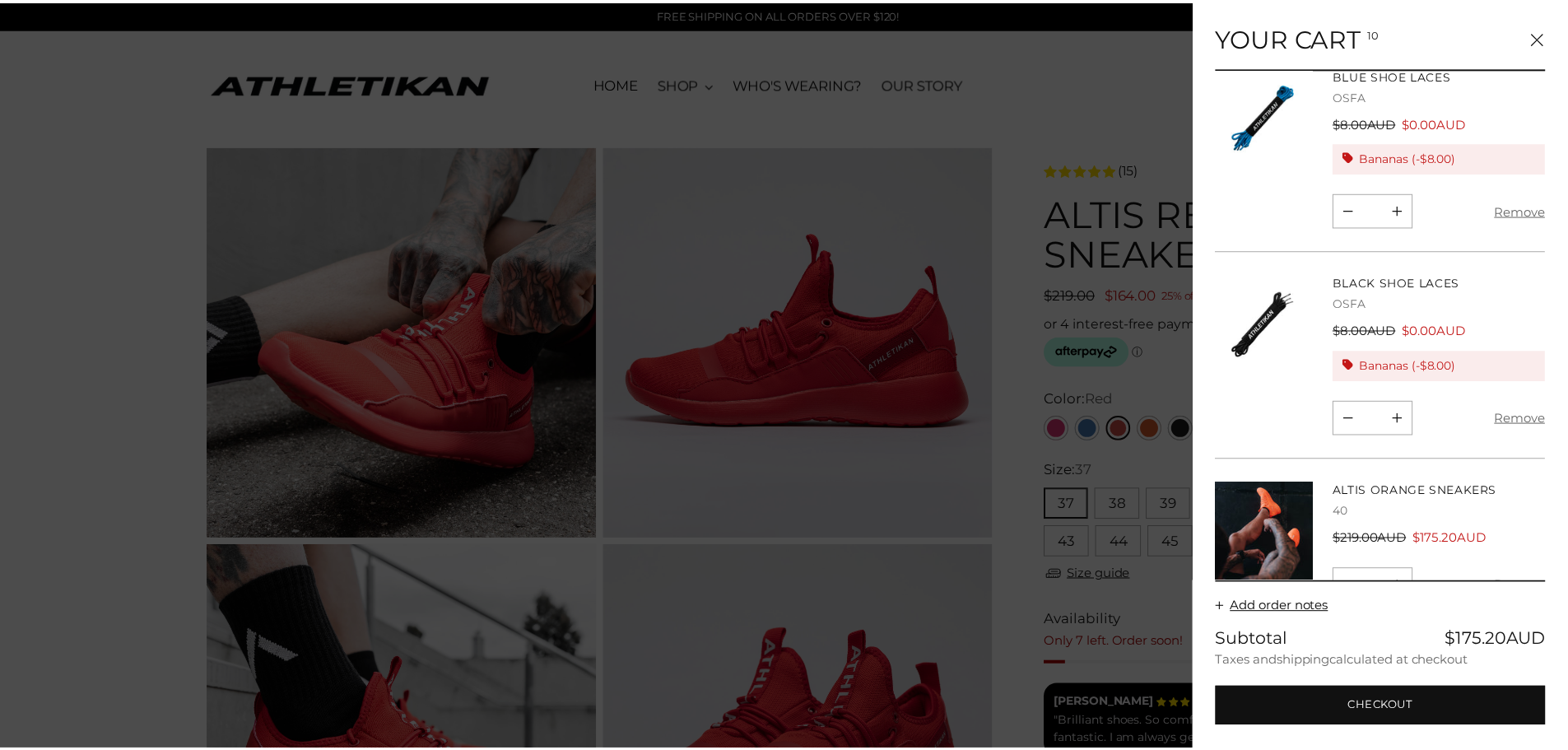
scroll to position [1490, 0]
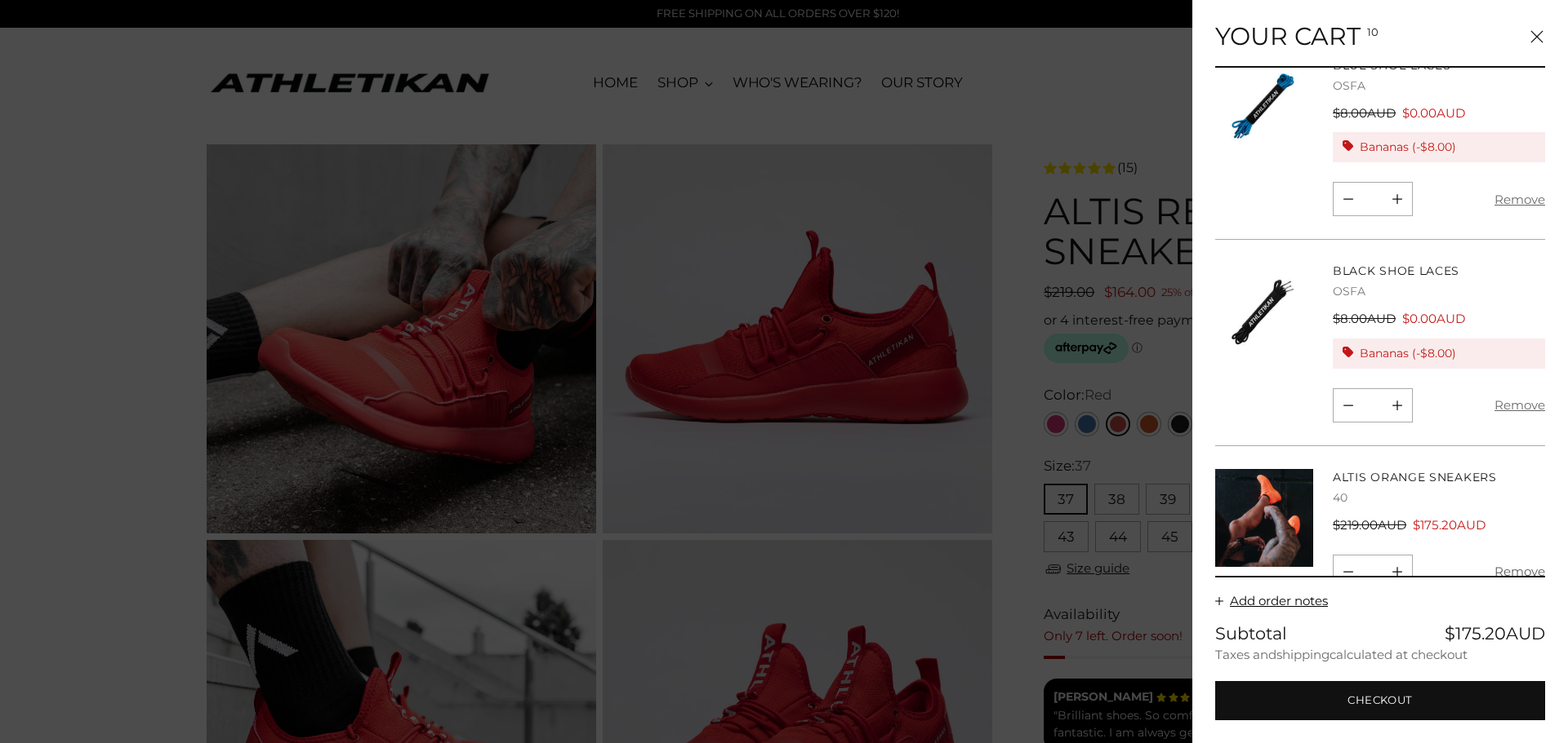
click at [1511, 555] on button "Remove" at bounding box center [1519, 571] width 51 height 34
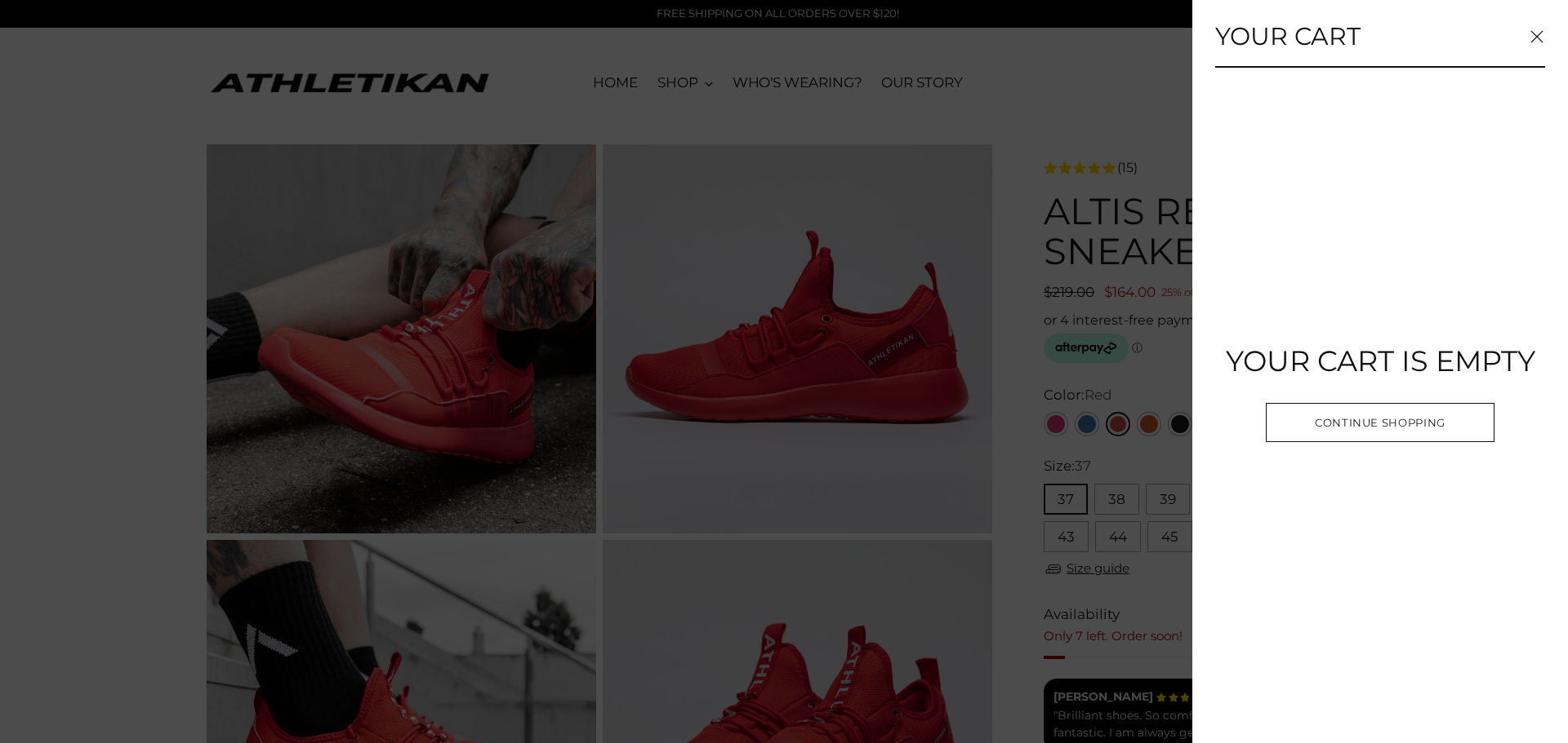
click at [1538, 41] on icon "Close" at bounding box center [1537, 37] width 13 height 13
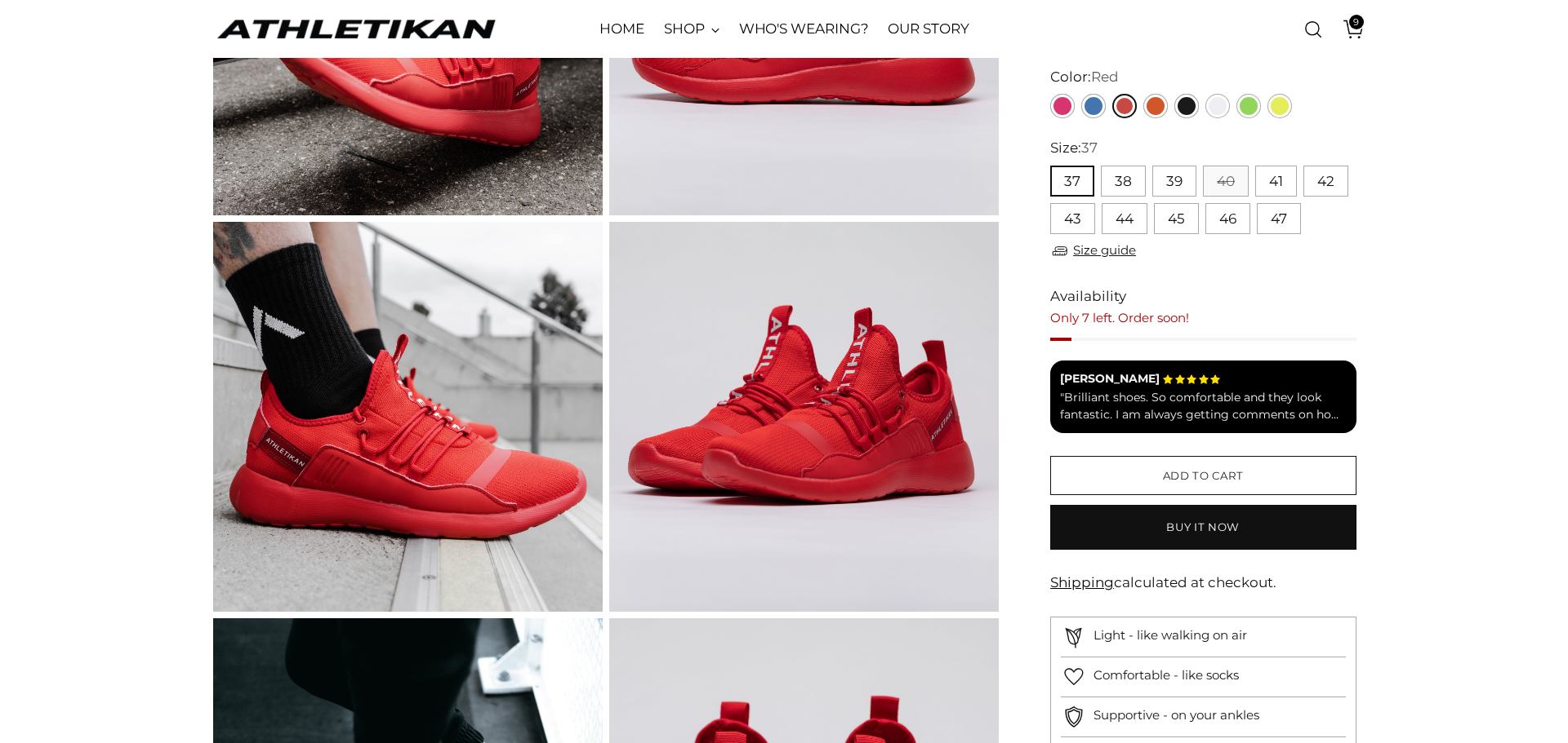
scroll to position [327, 0]
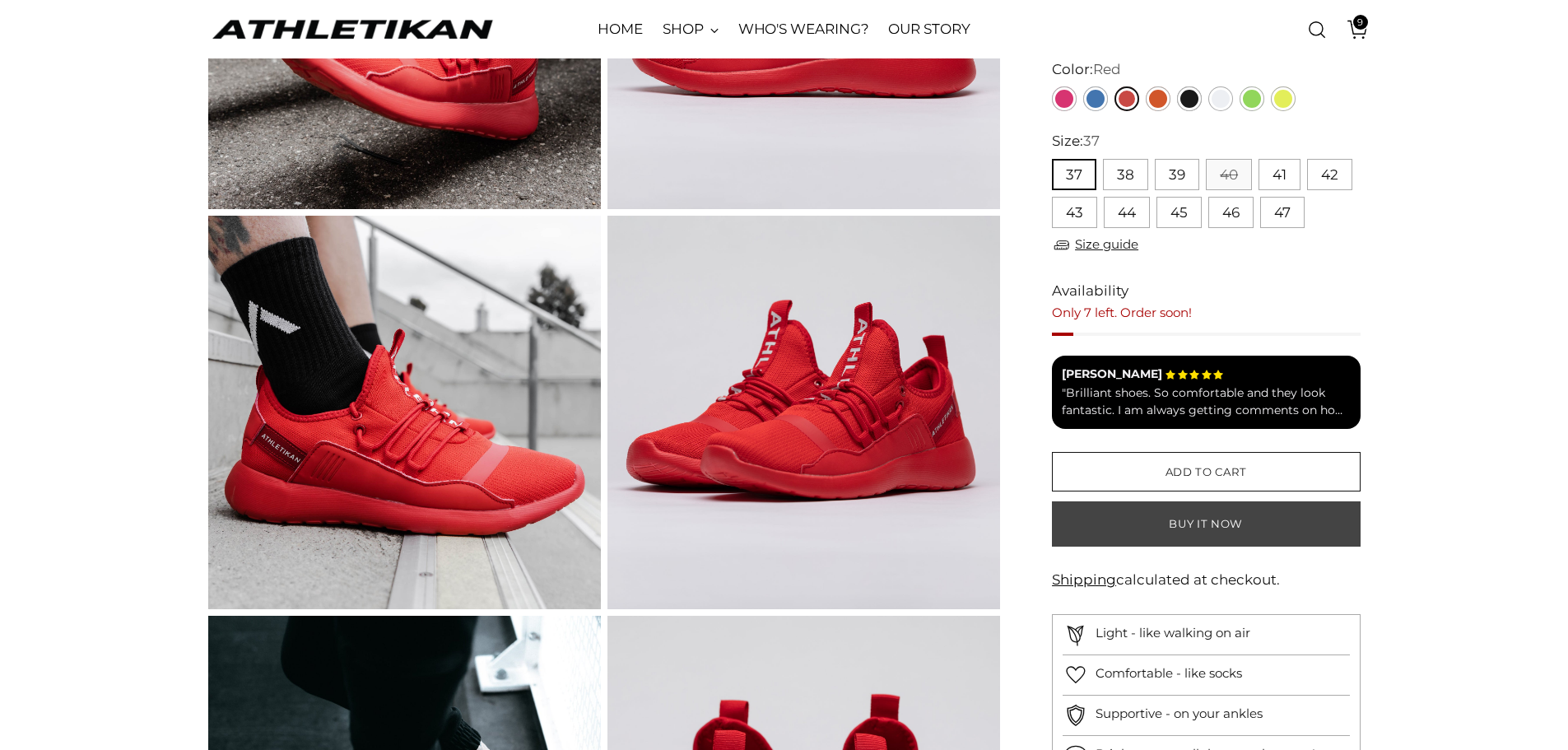
click at [1204, 527] on button "Buy it now" at bounding box center [1206, 524] width 308 height 46
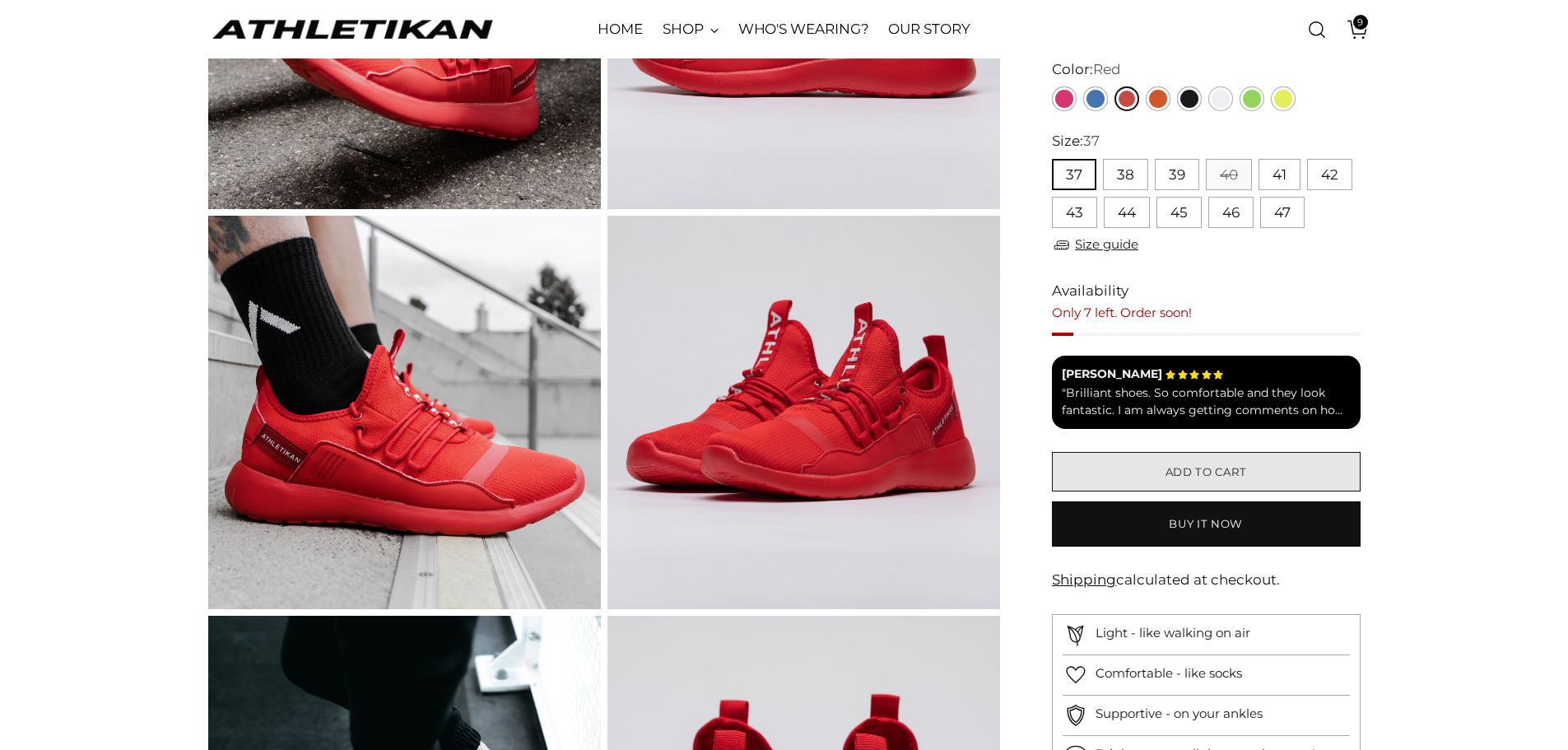
click at [1203, 465] on span "Add to cart" at bounding box center [1207, 472] width 82 height 16
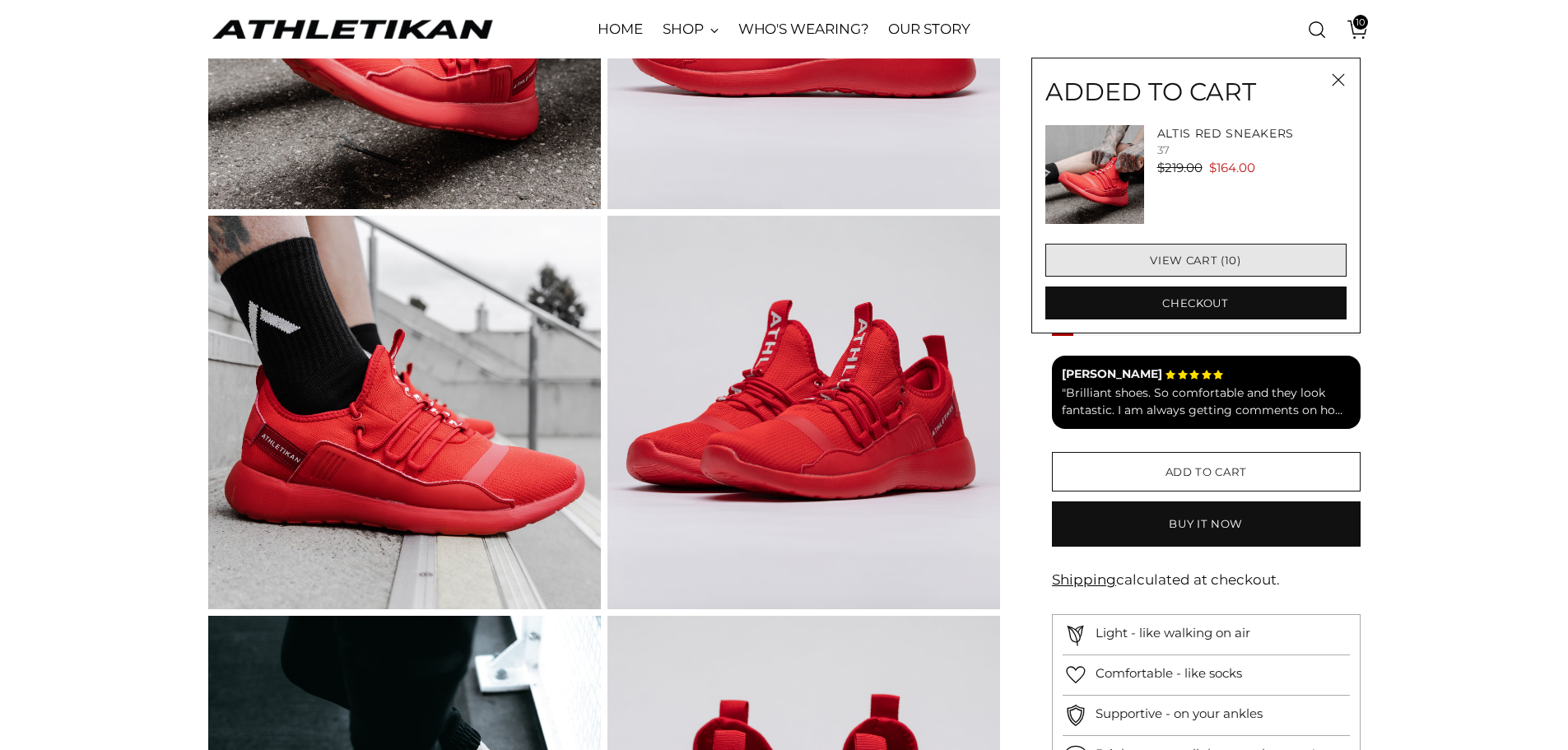
click at [1196, 265] on link "View cart (10)" at bounding box center [1196, 260] width 302 height 33
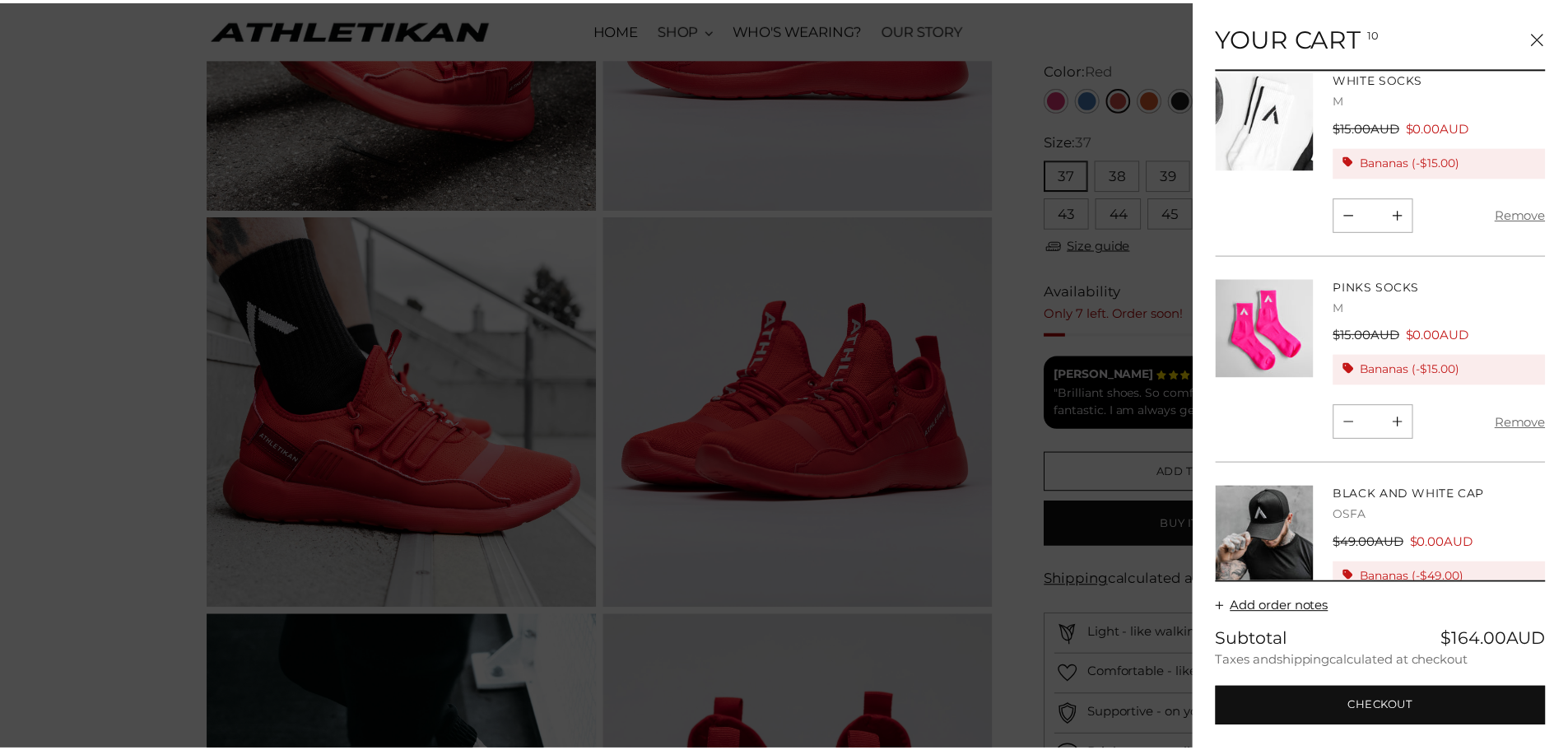
scroll to position [0, 0]
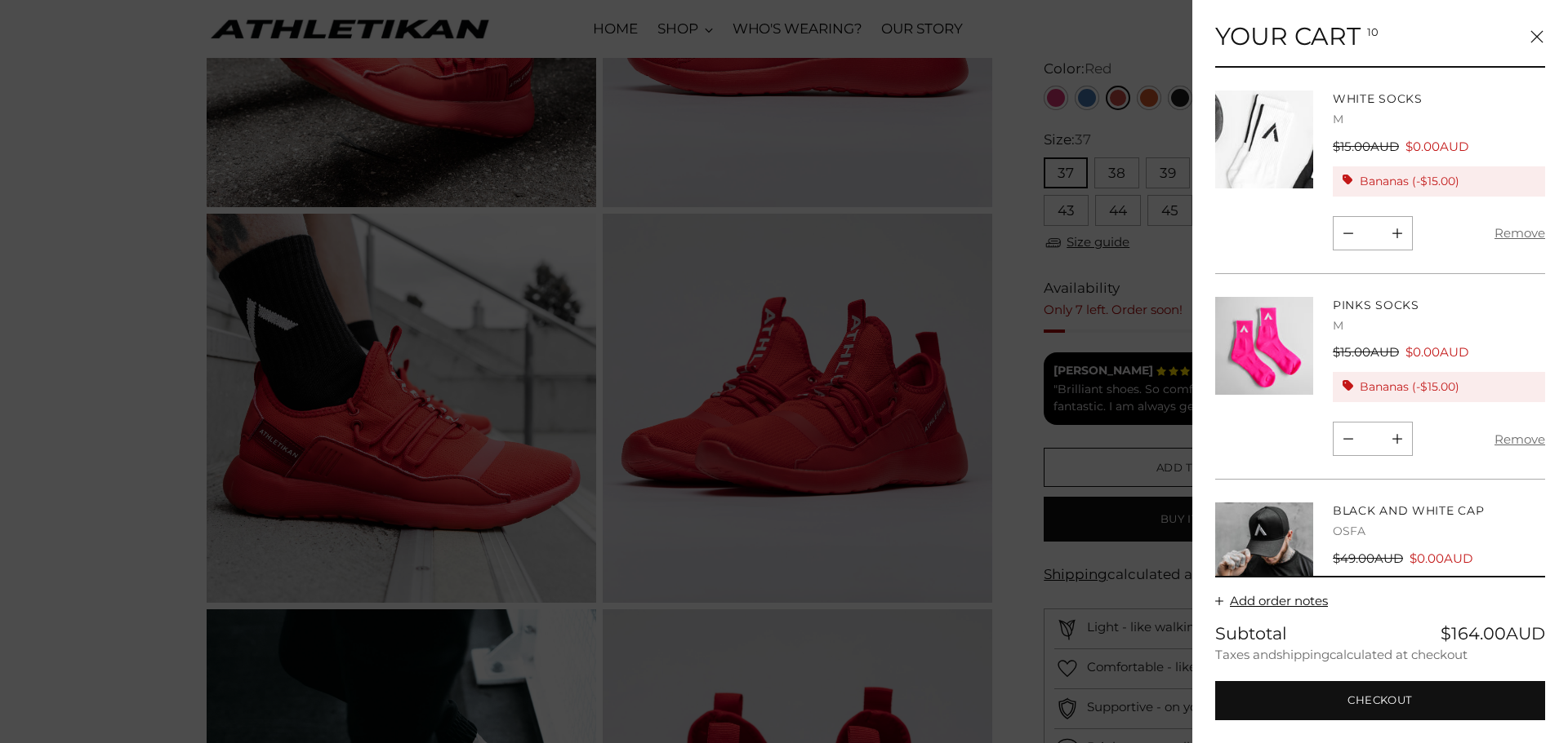
click at [1541, 34] on icon "Close" at bounding box center [1537, 37] width 13 height 13
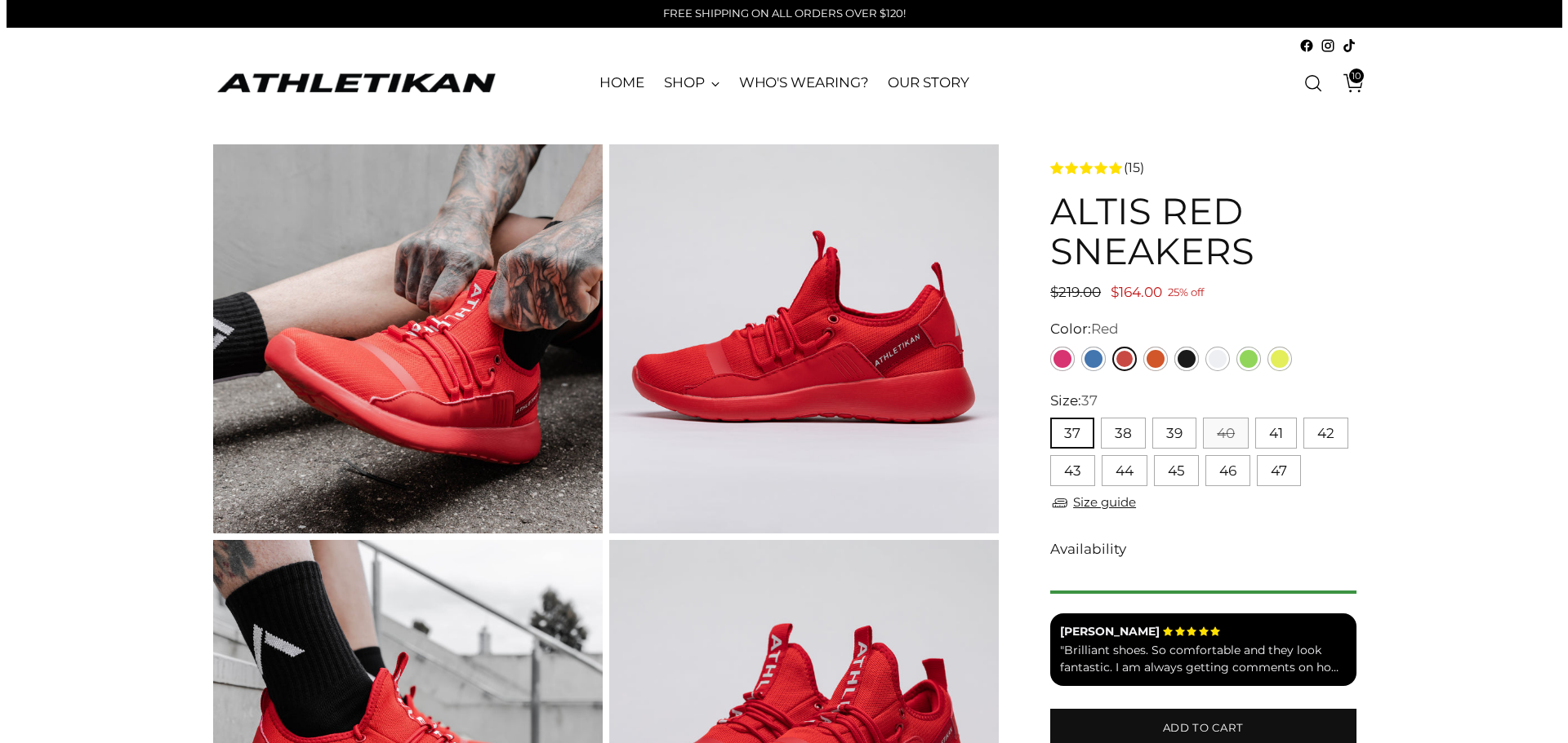
scroll to position [327, 0]
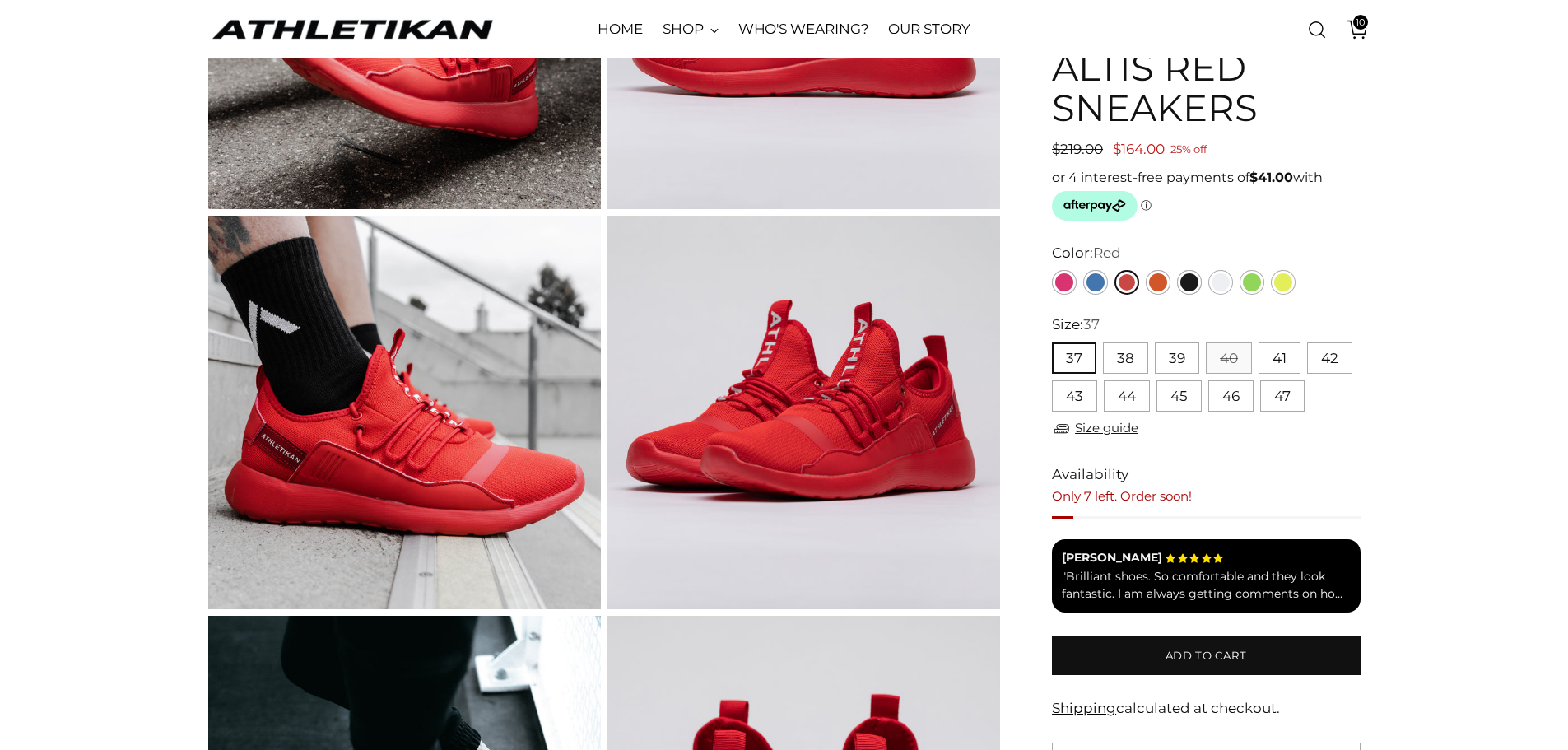
click at [1360, 30] on icon "Open cart modal" at bounding box center [1358, 29] width 23 height 23
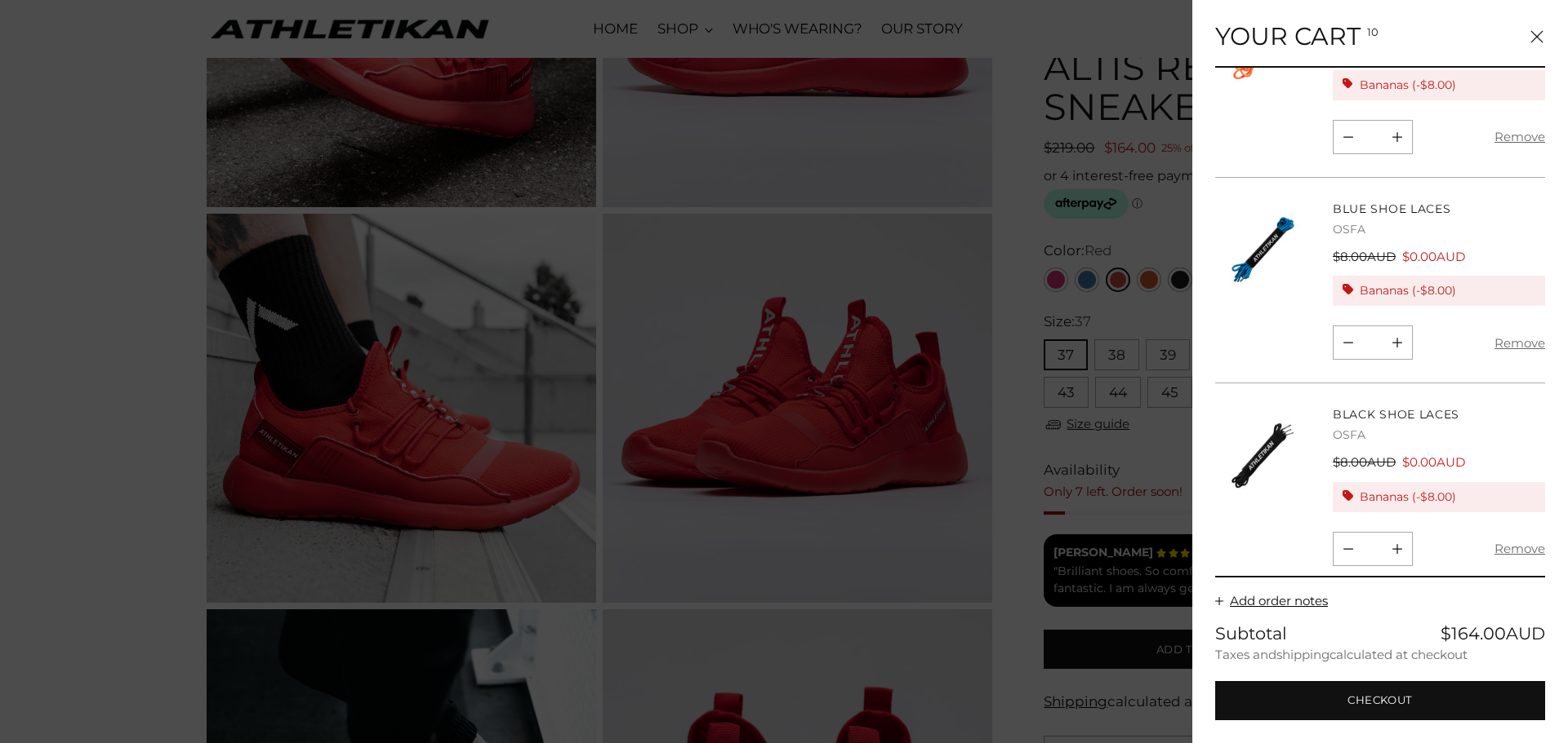
scroll to position [1476, 0]
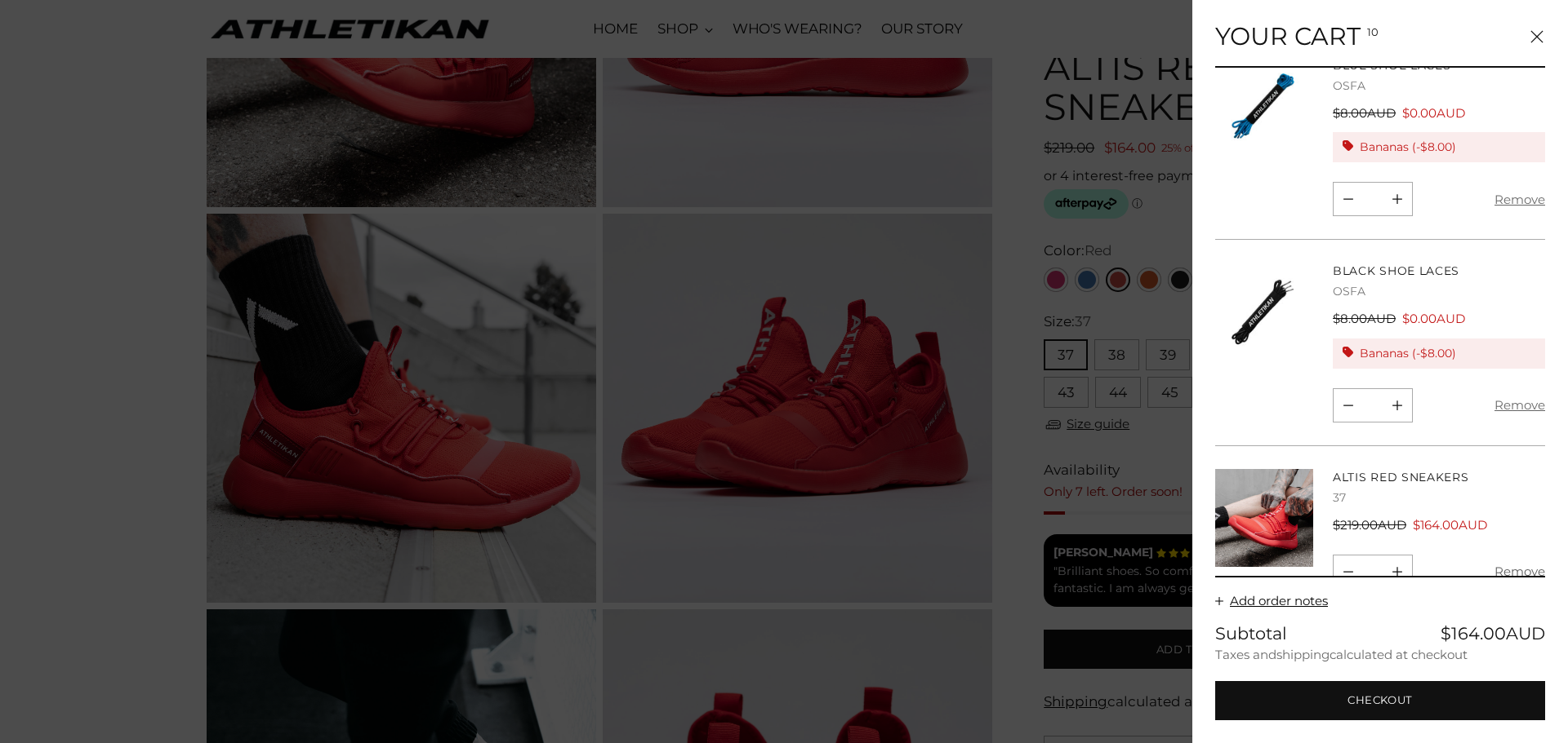
click at [1512, 555] on button "Remove" at bounding box center [1519, 571] width 51 height 34
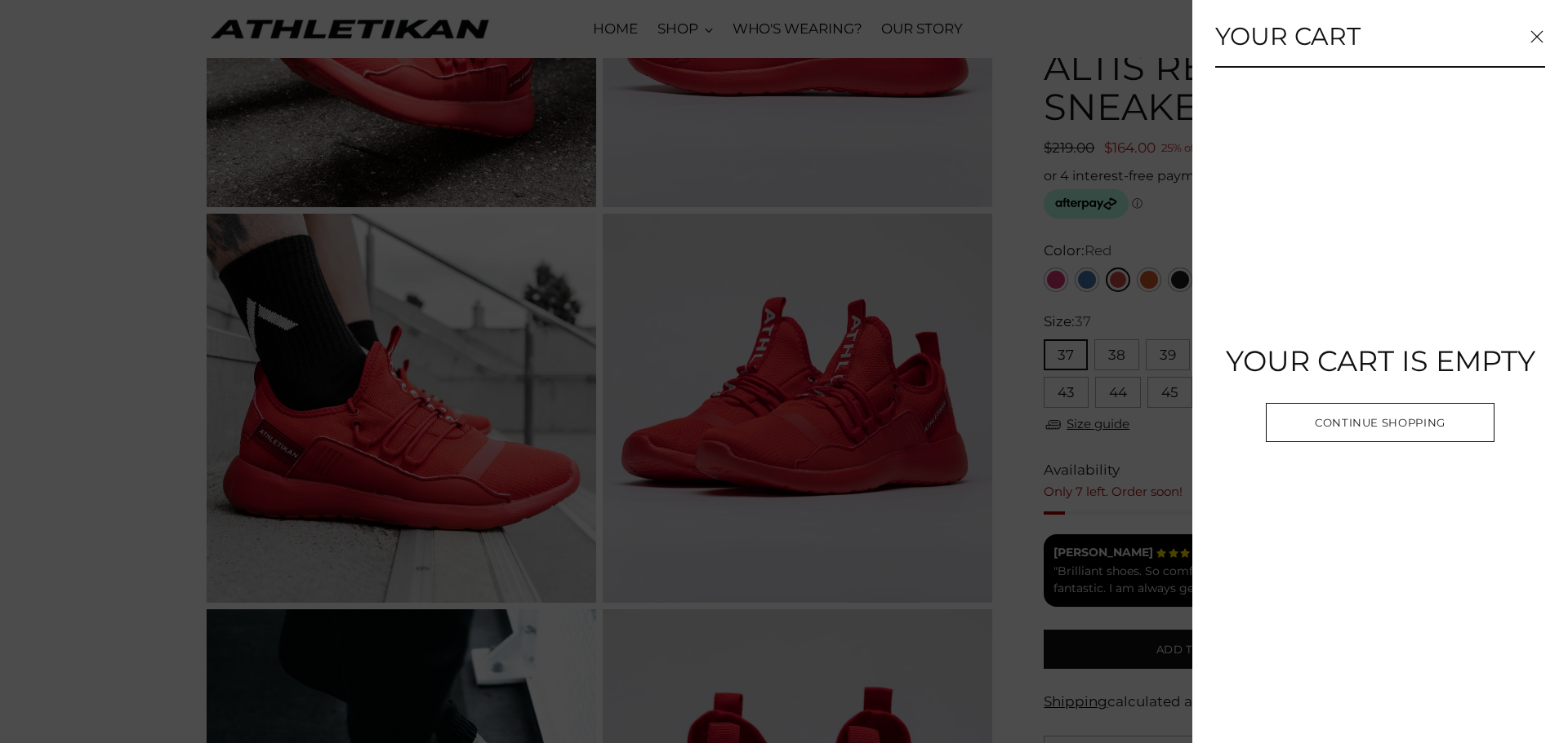
click at [1536, 39] on icon "Close" at bounding box center [1537, 37] width 13 height 13
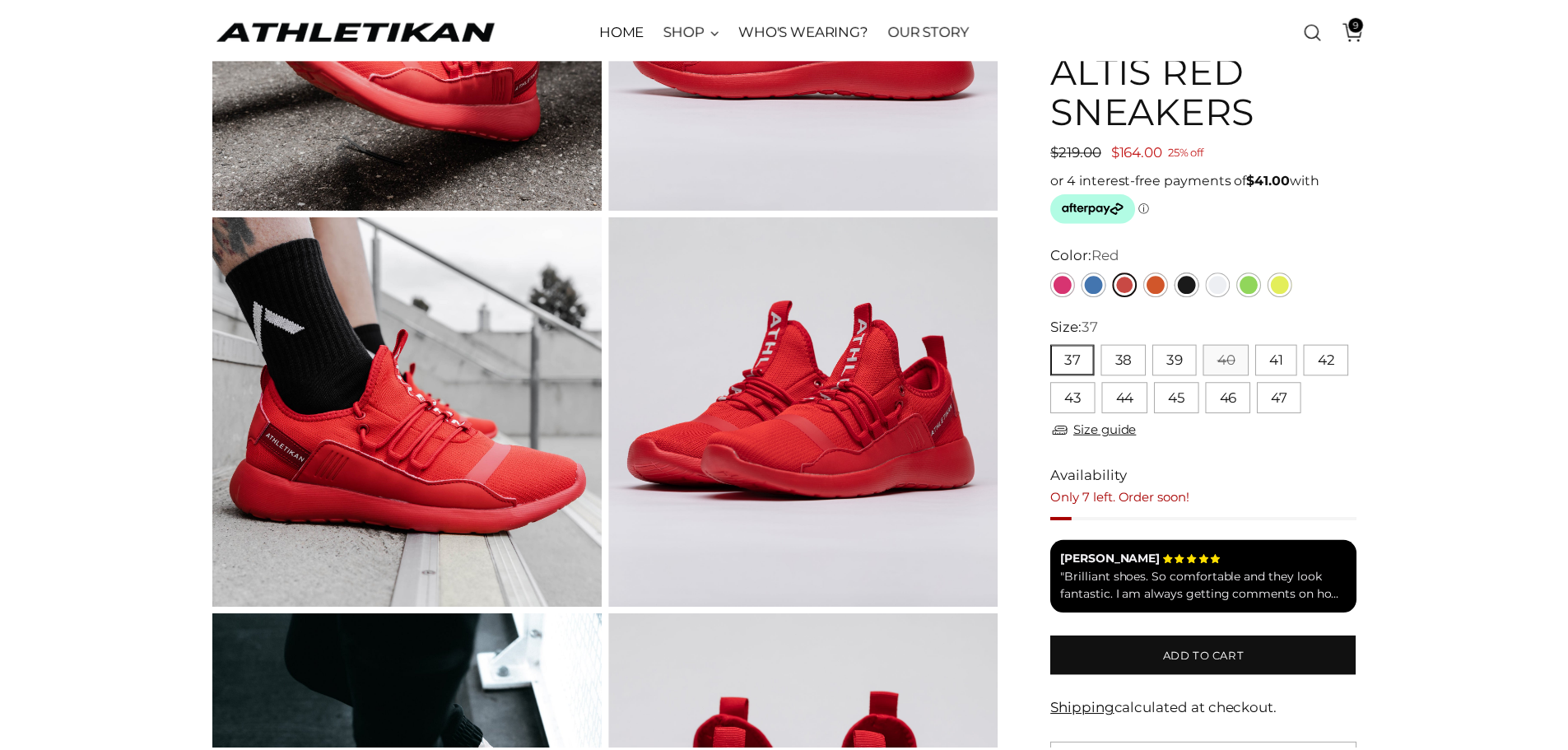
scroll to position [326, 0]
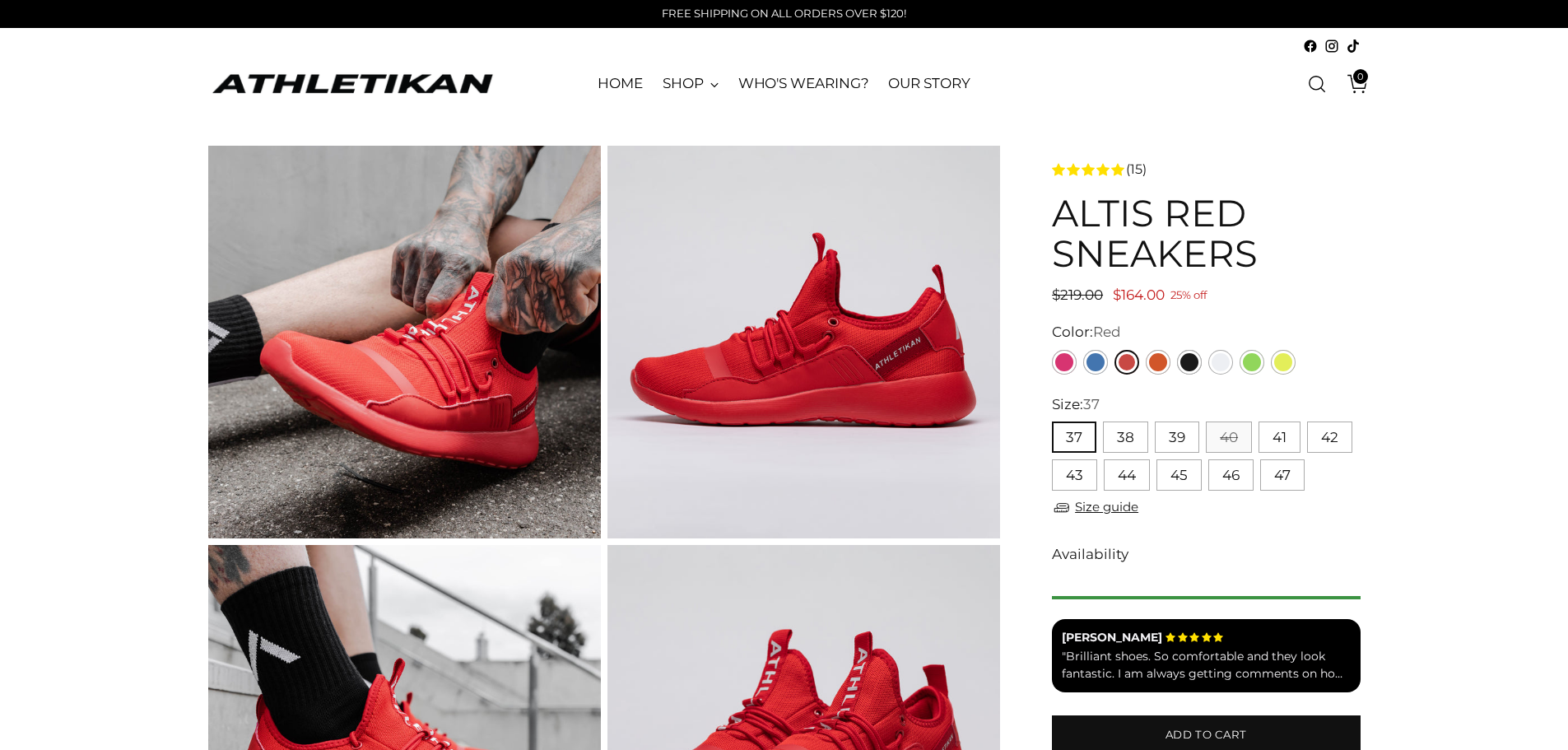
scroll to position [326, 0]
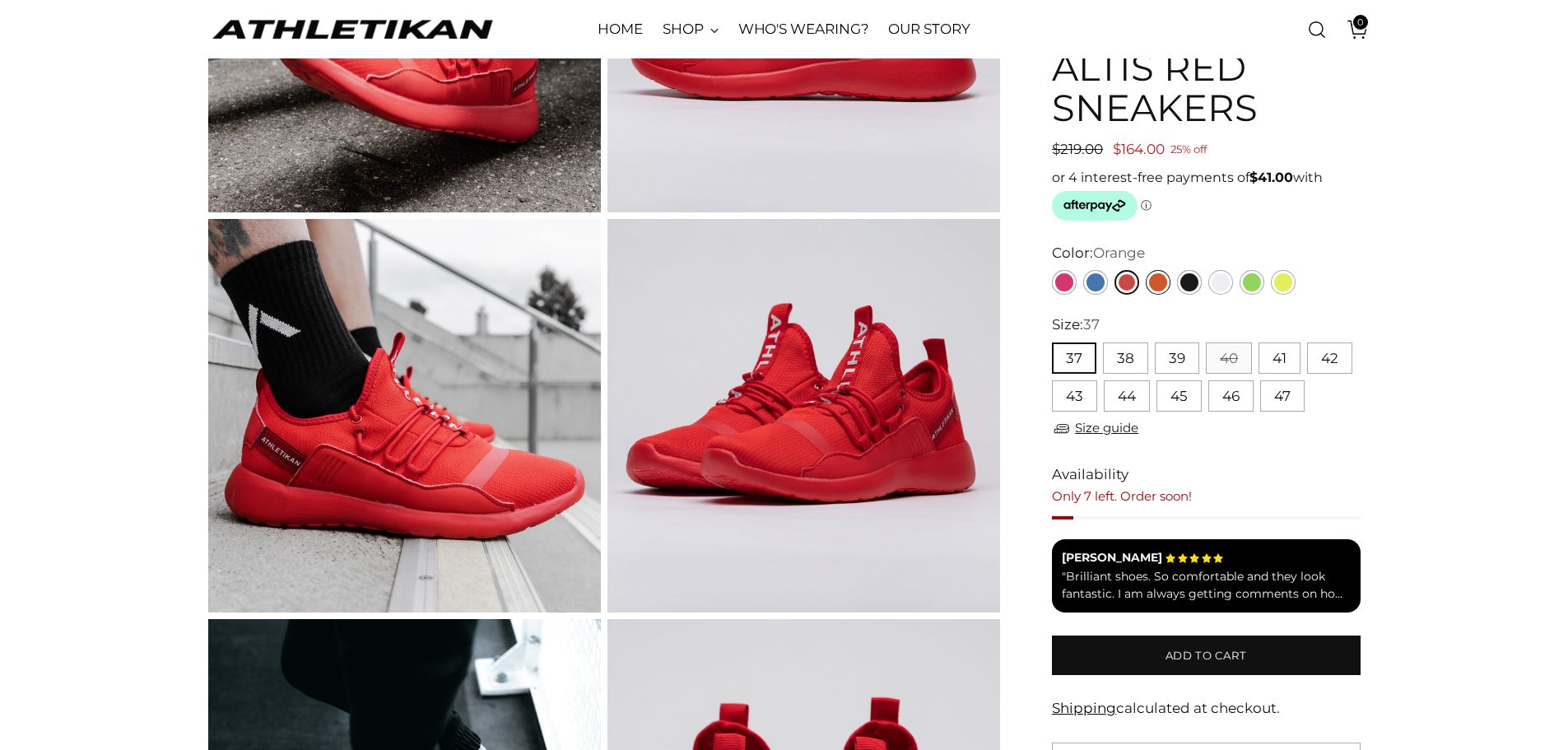
click at [1165, 285] on link "Orange" at bounding box center [1158, 282] width 25 height 25
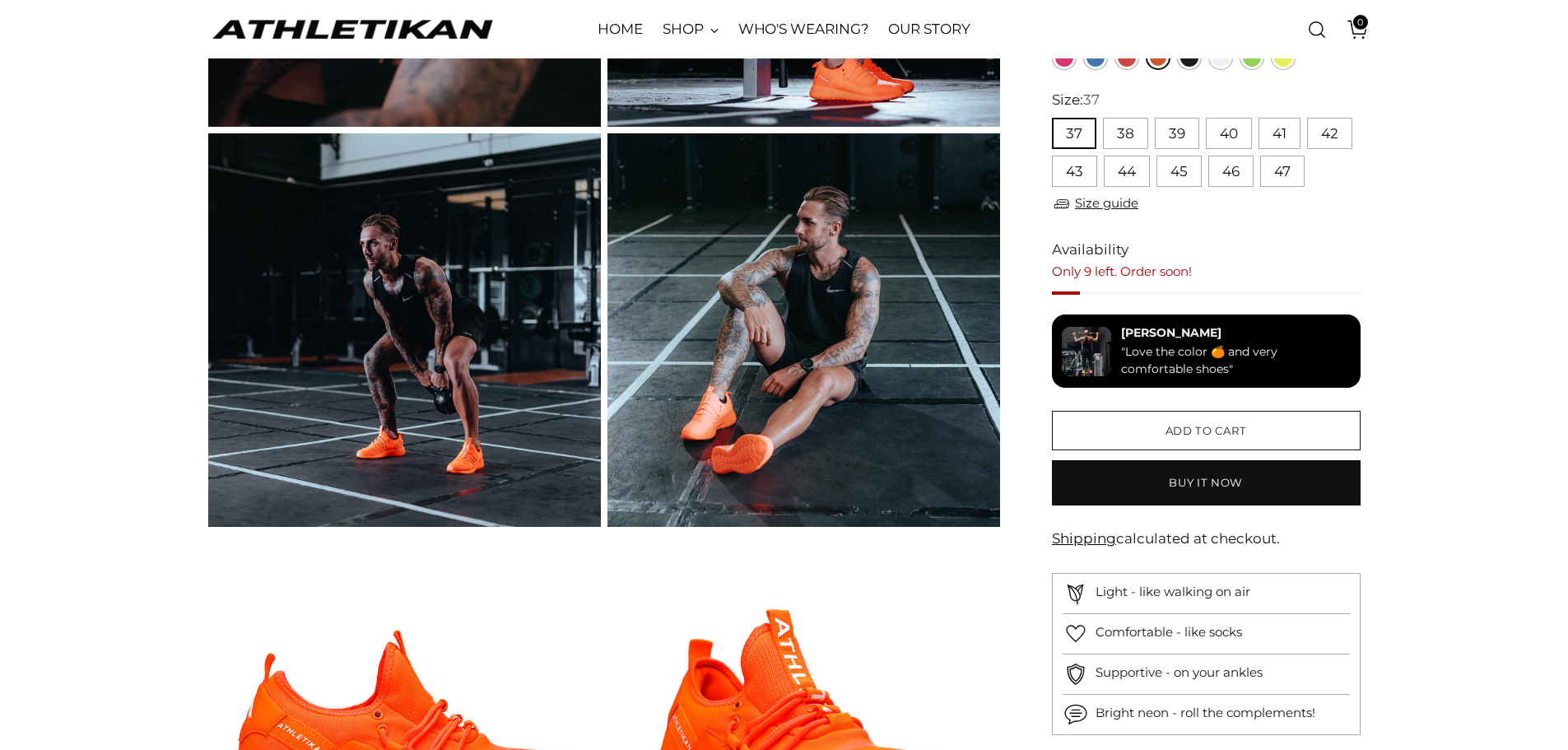
scroll to position [82, 0]
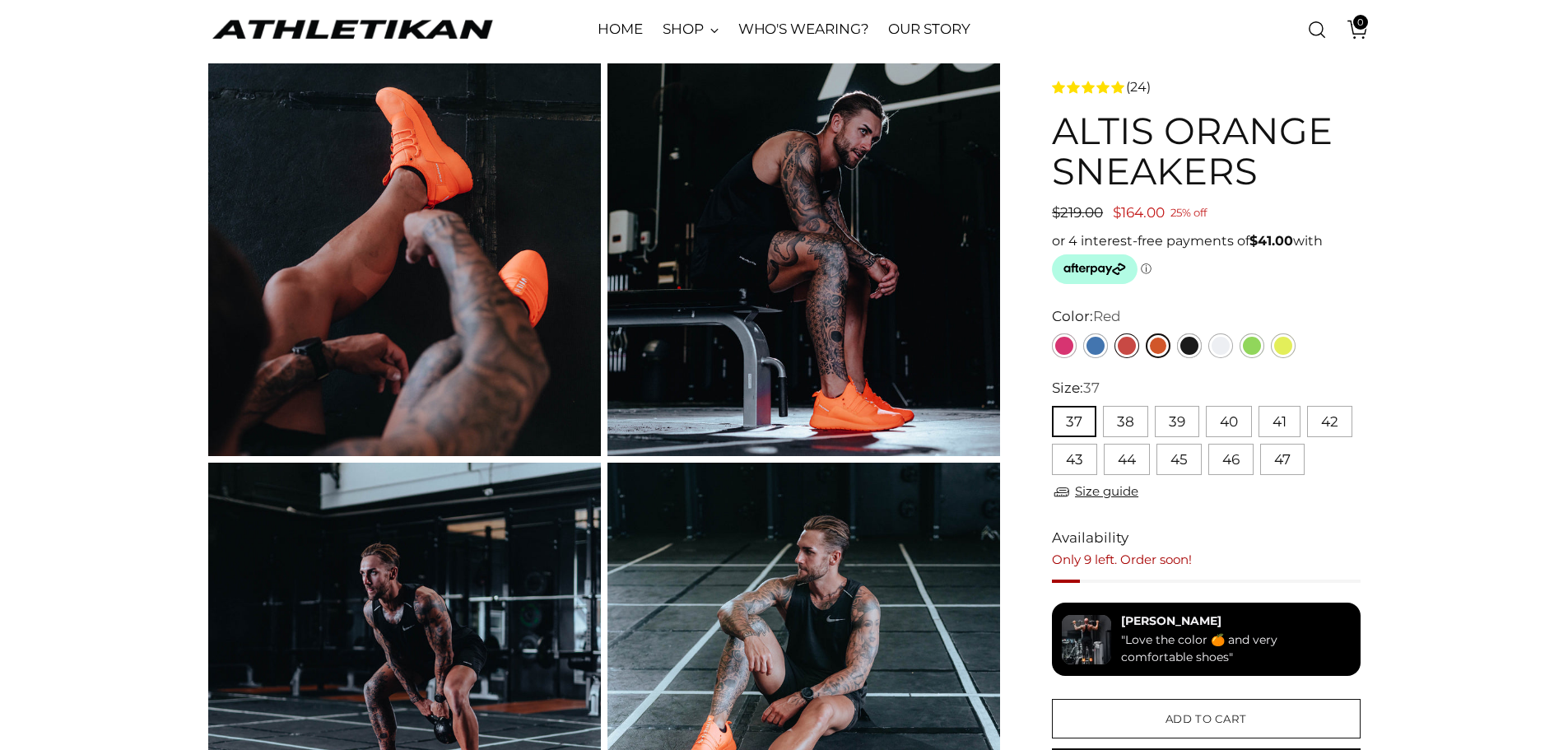
click at [1128, 339] on link "Red" at bounding box center [1127, 346] width 25 height 25
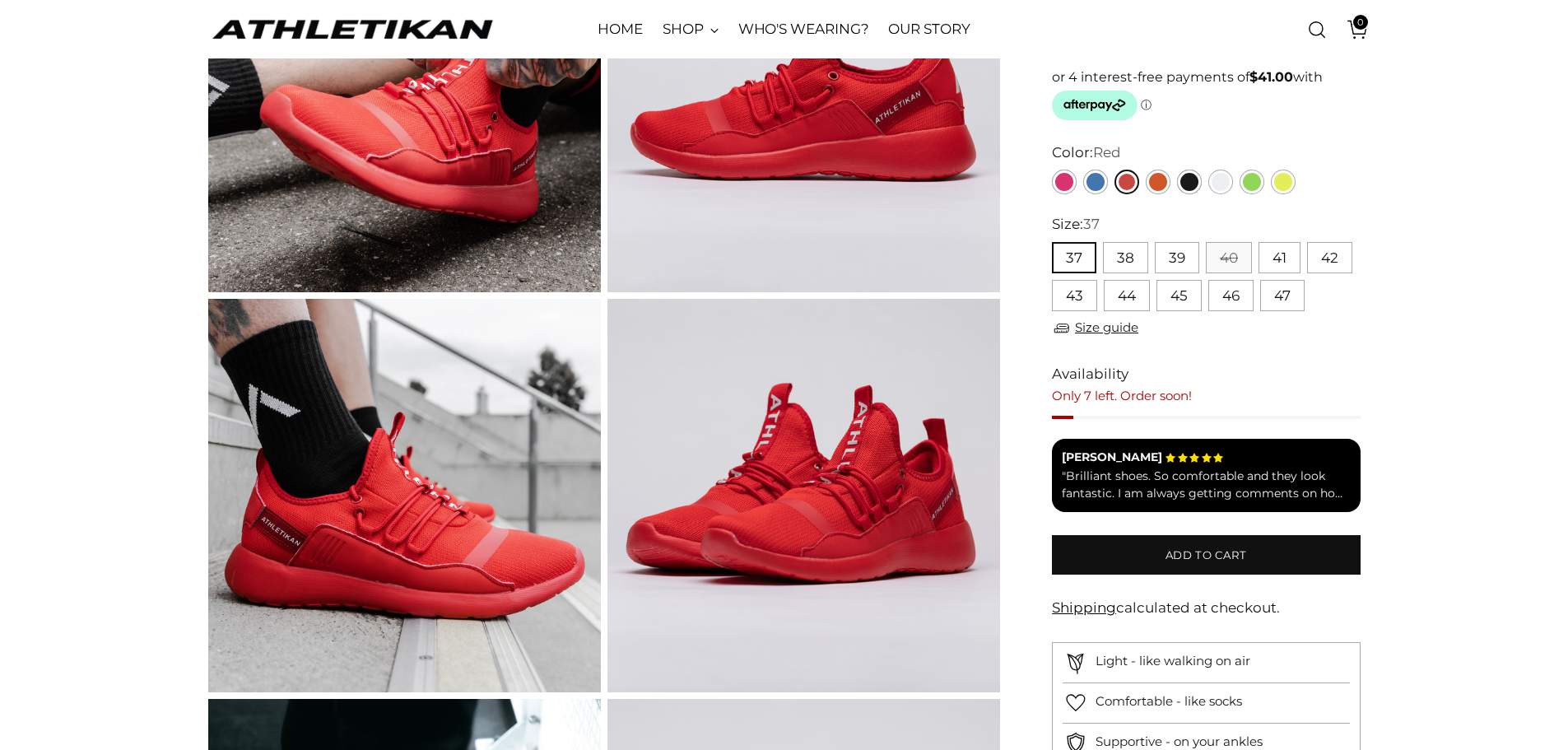
scroll to position [247, 0]
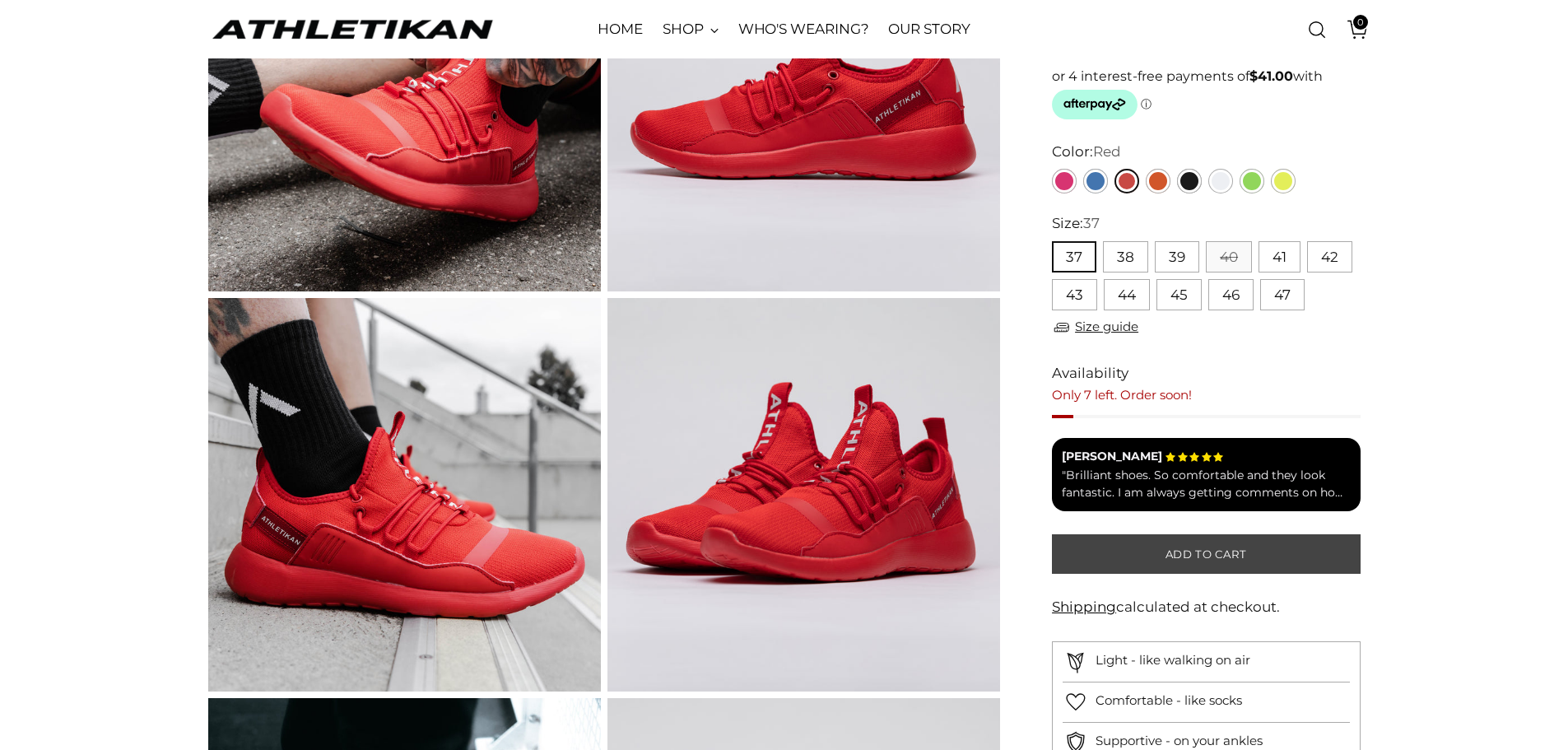
click at [1208, 552] on span "Add to cart" at bounding box center [1207, 554] width 82 height 16
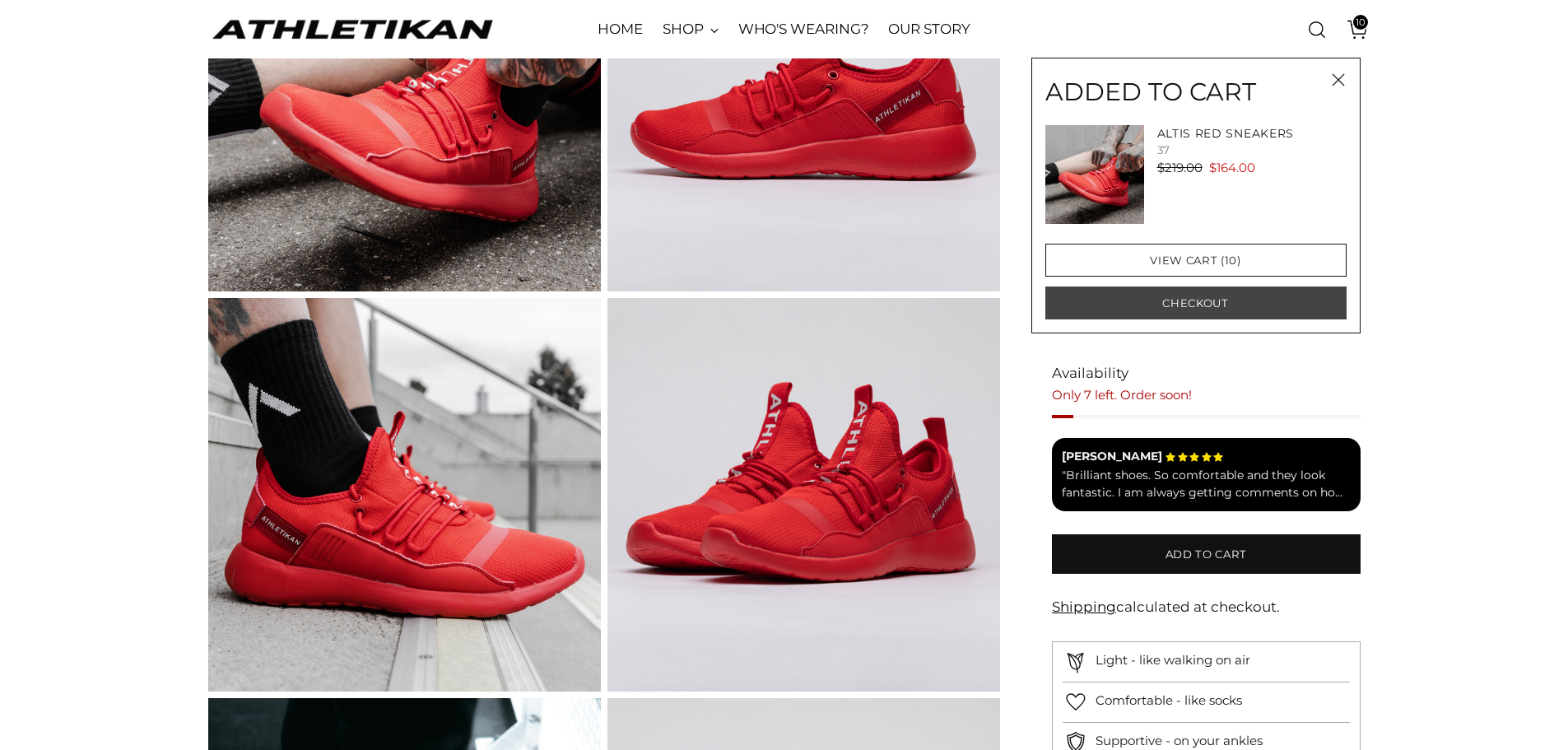
click at [1196, 300] on button "Checkout" at bounding box center [1196, 303] width 302 height 33
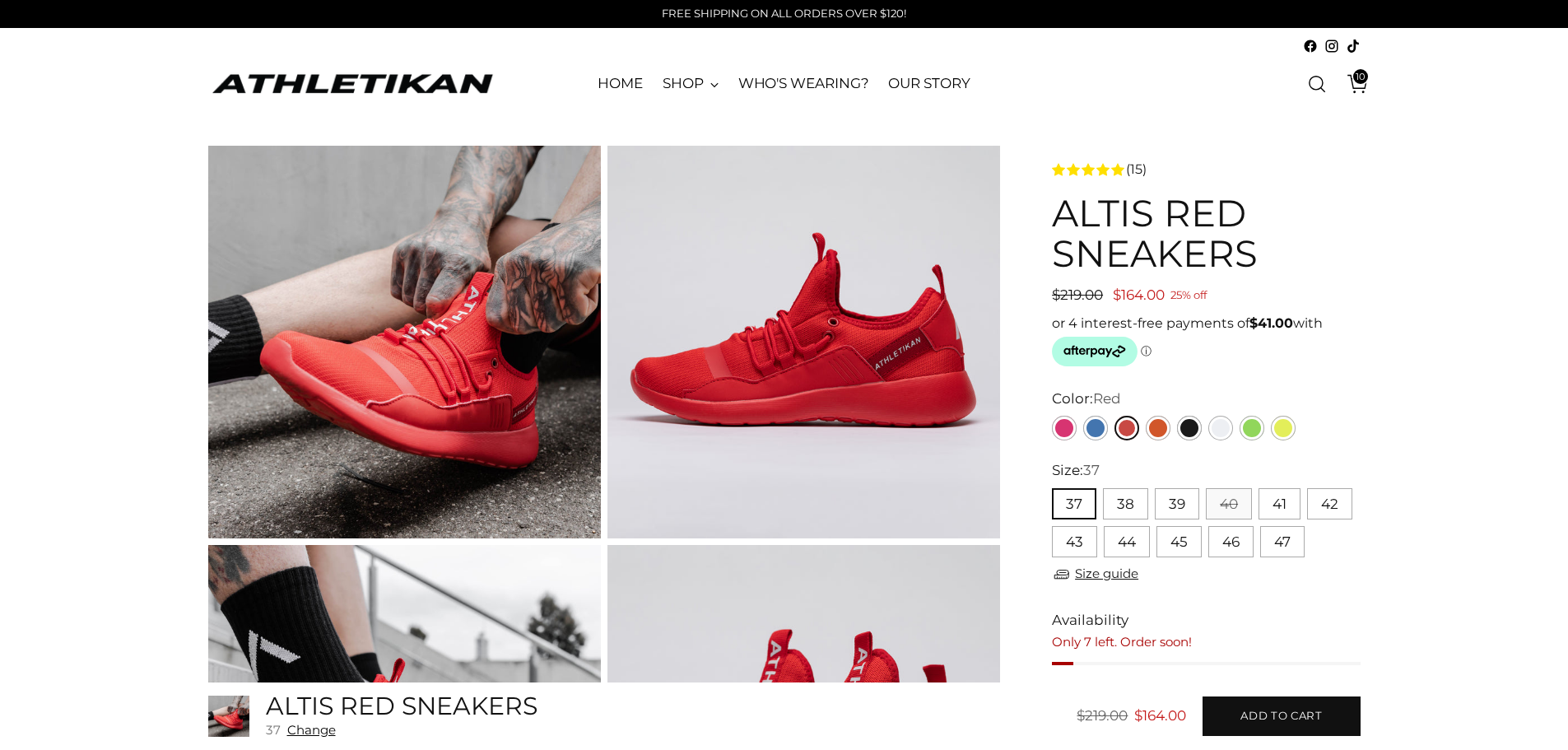
click at [1362, 79] on span "10" at bounding box center [1360, 76] width 15 height 15
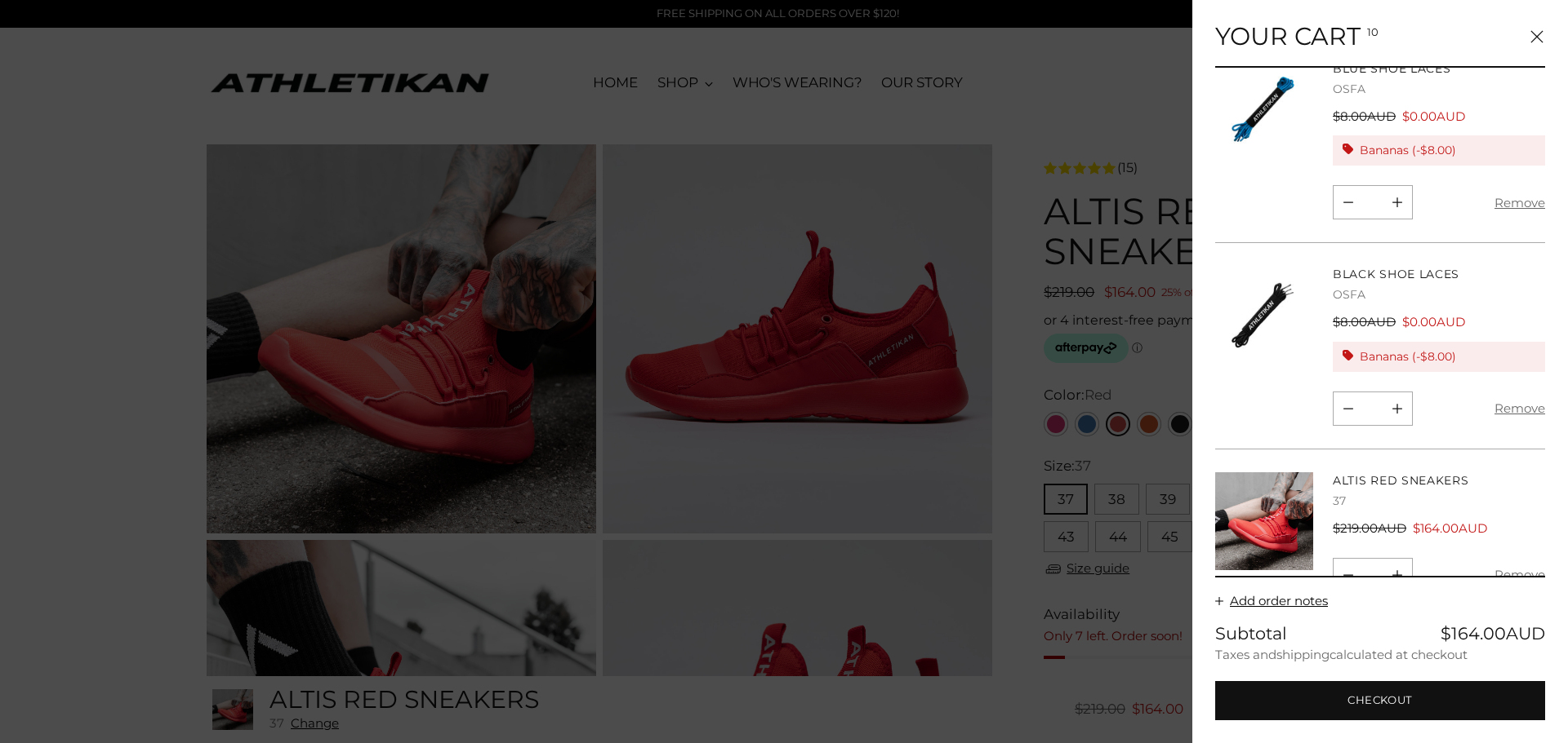
scroll to position [1476, 0]
click at [1011, 123] on div at bounding box center [784, 371] width 1568 height 743
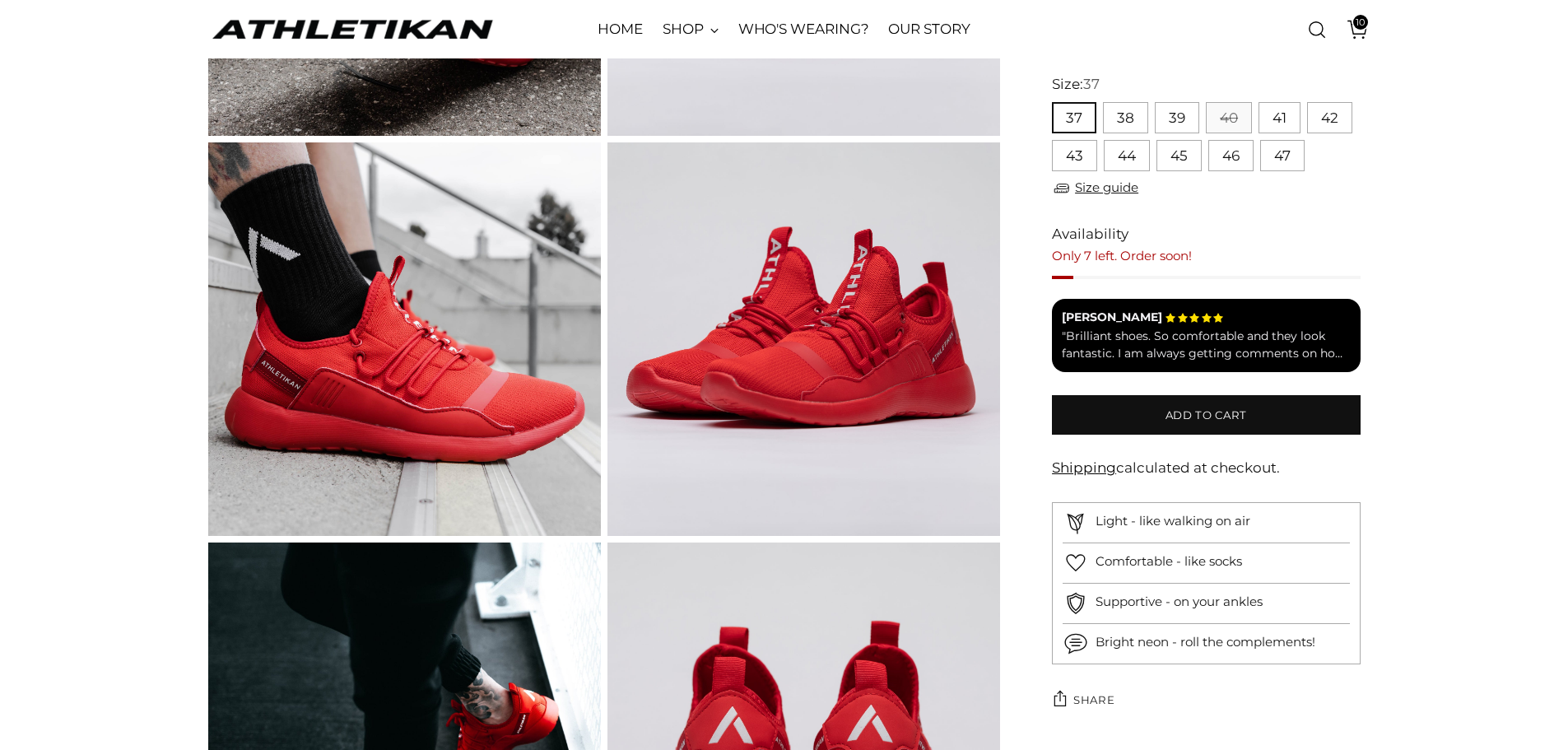
scroll to position [412, 0]
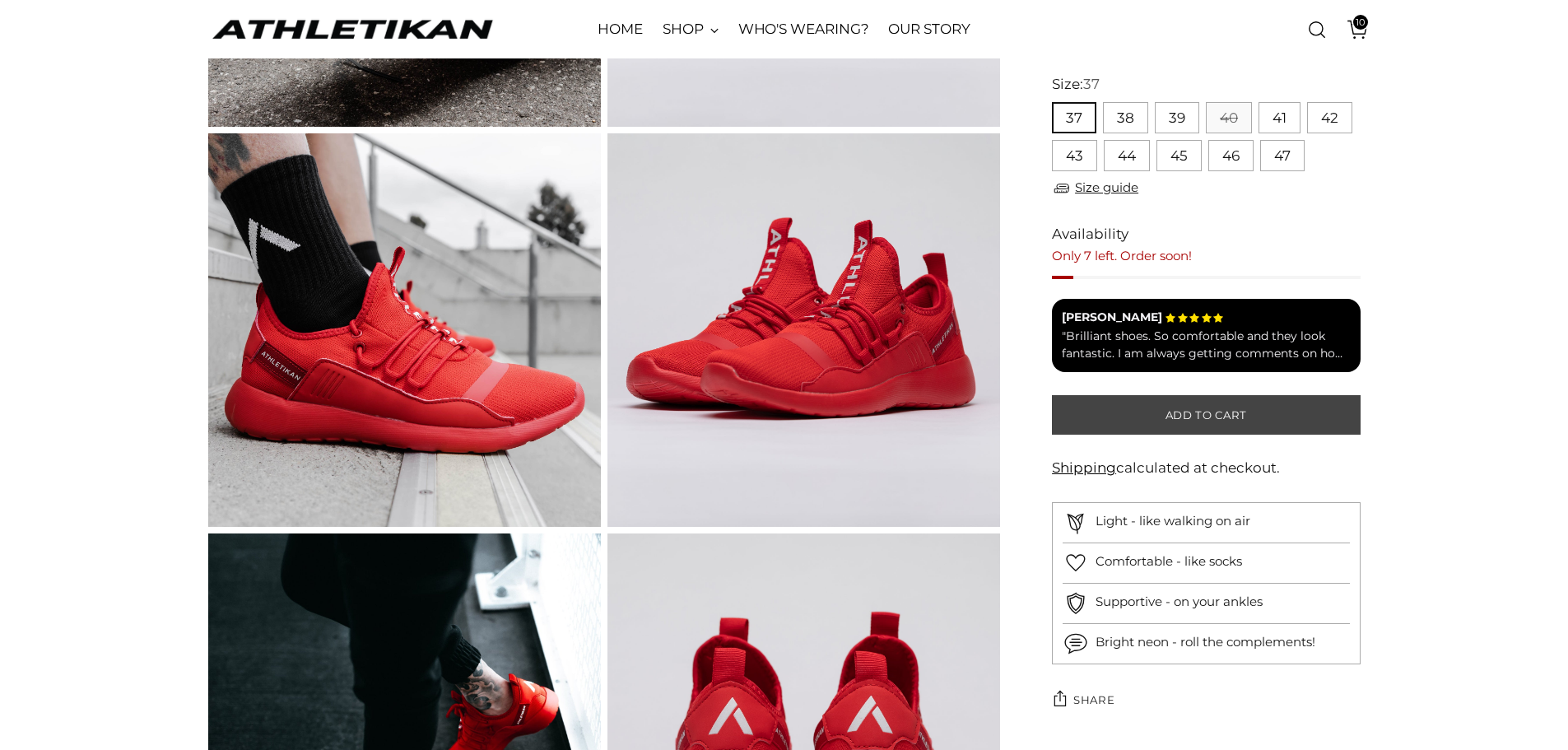
click at [1197, 416] on span "Add to cart" at bounding box center [1207, 416] width 82 height 16
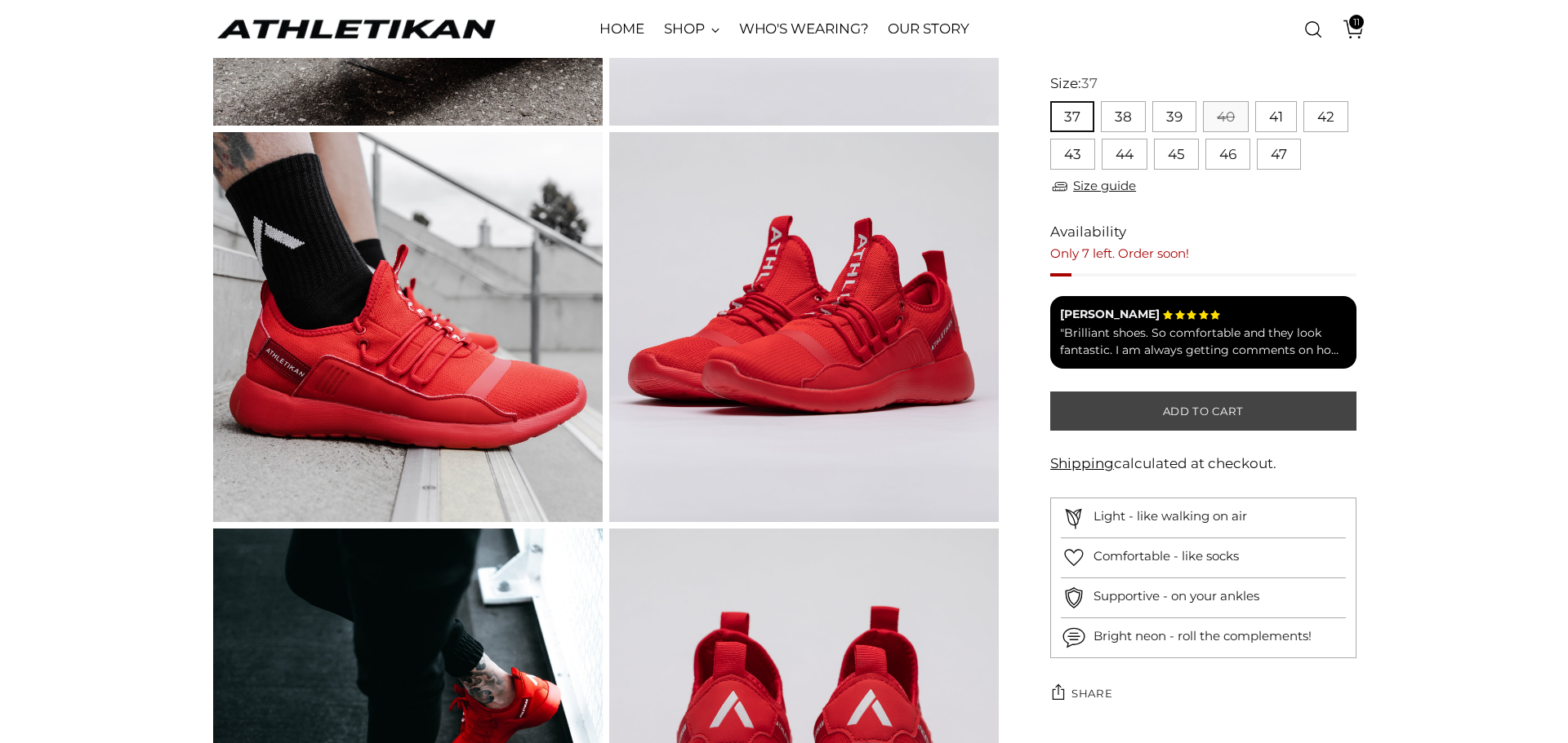
scroll to position [0, 0]
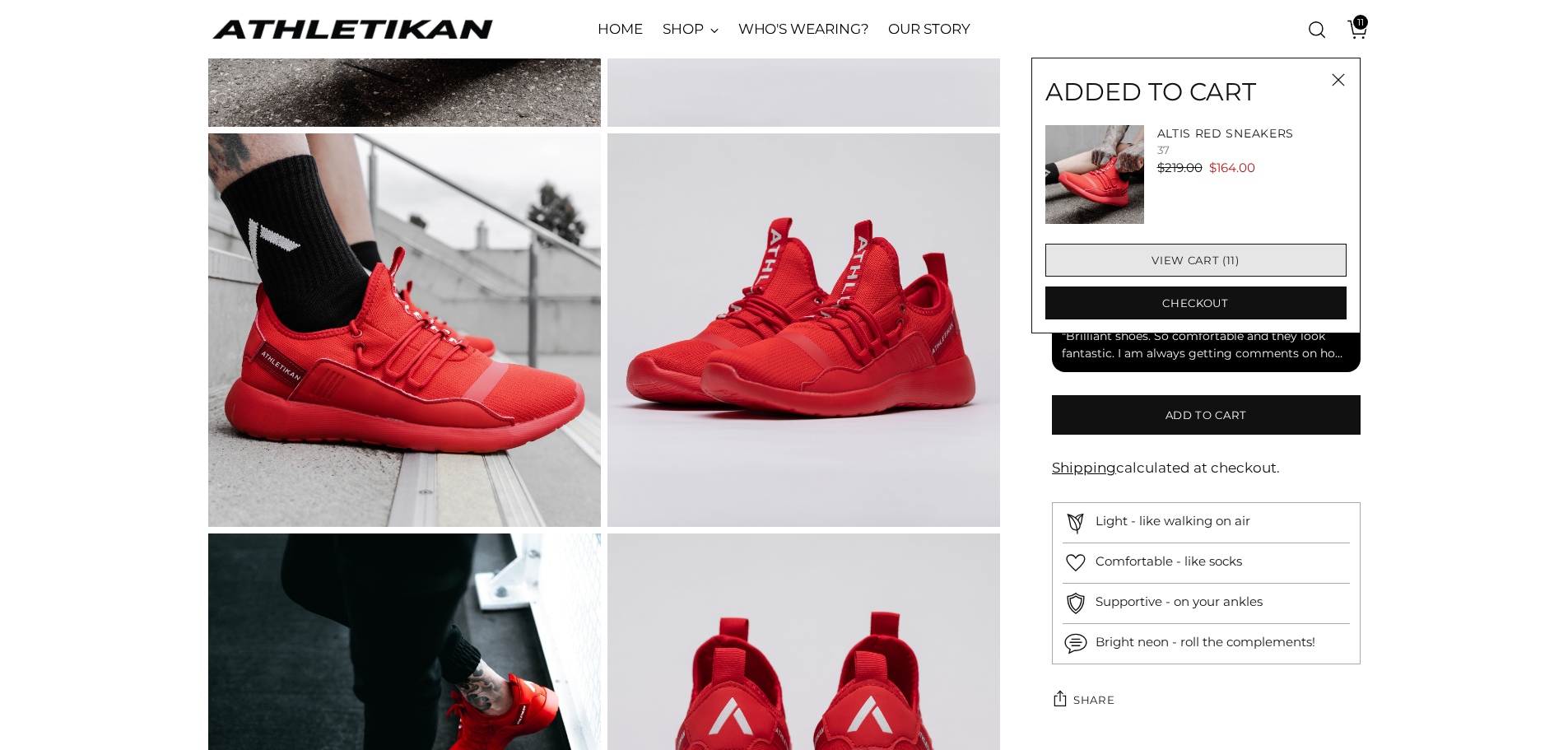
click at [1191, 261] on link "View cart (11)" at bounding box center [1196, 260] width 302 height 33
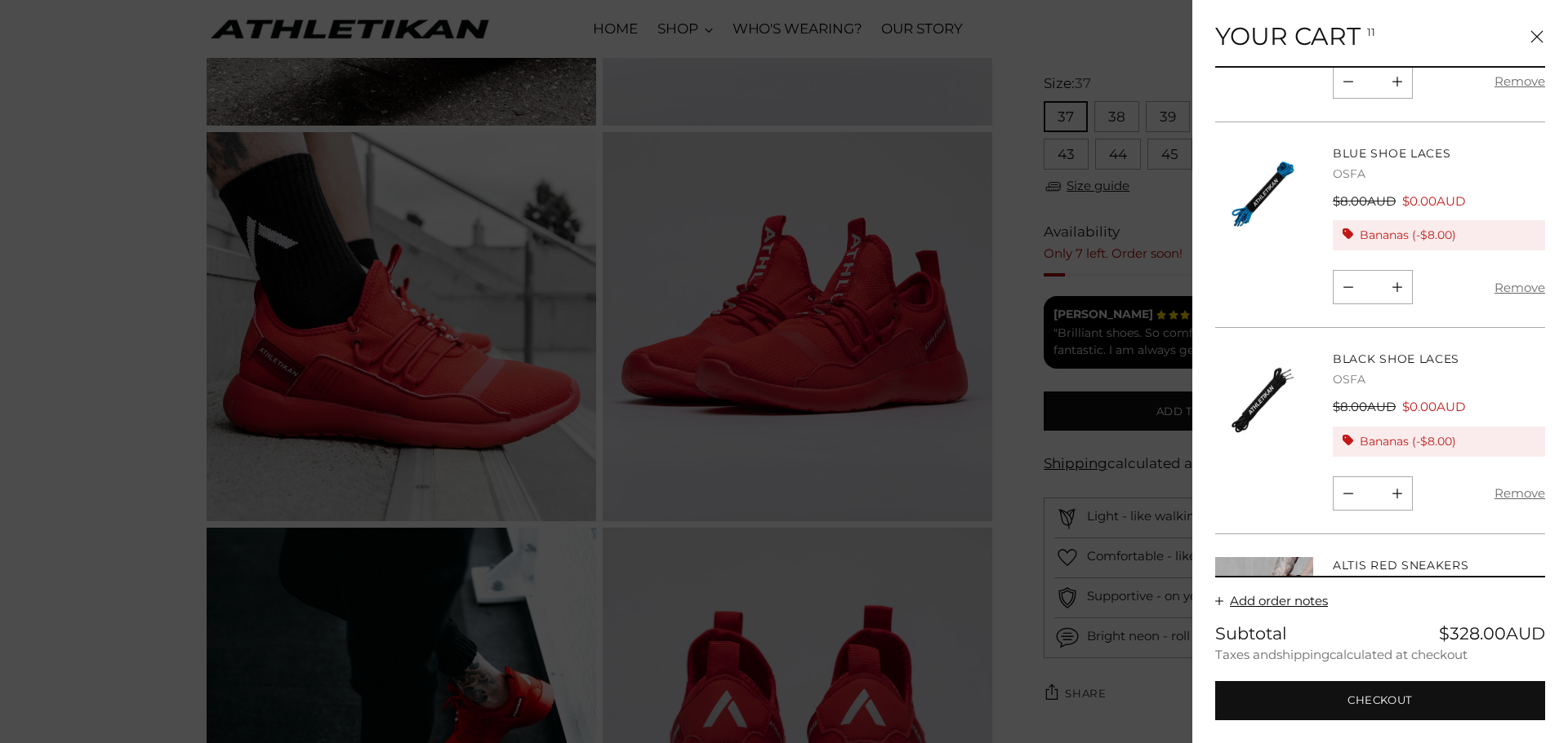
scroll to position [1476, 0]
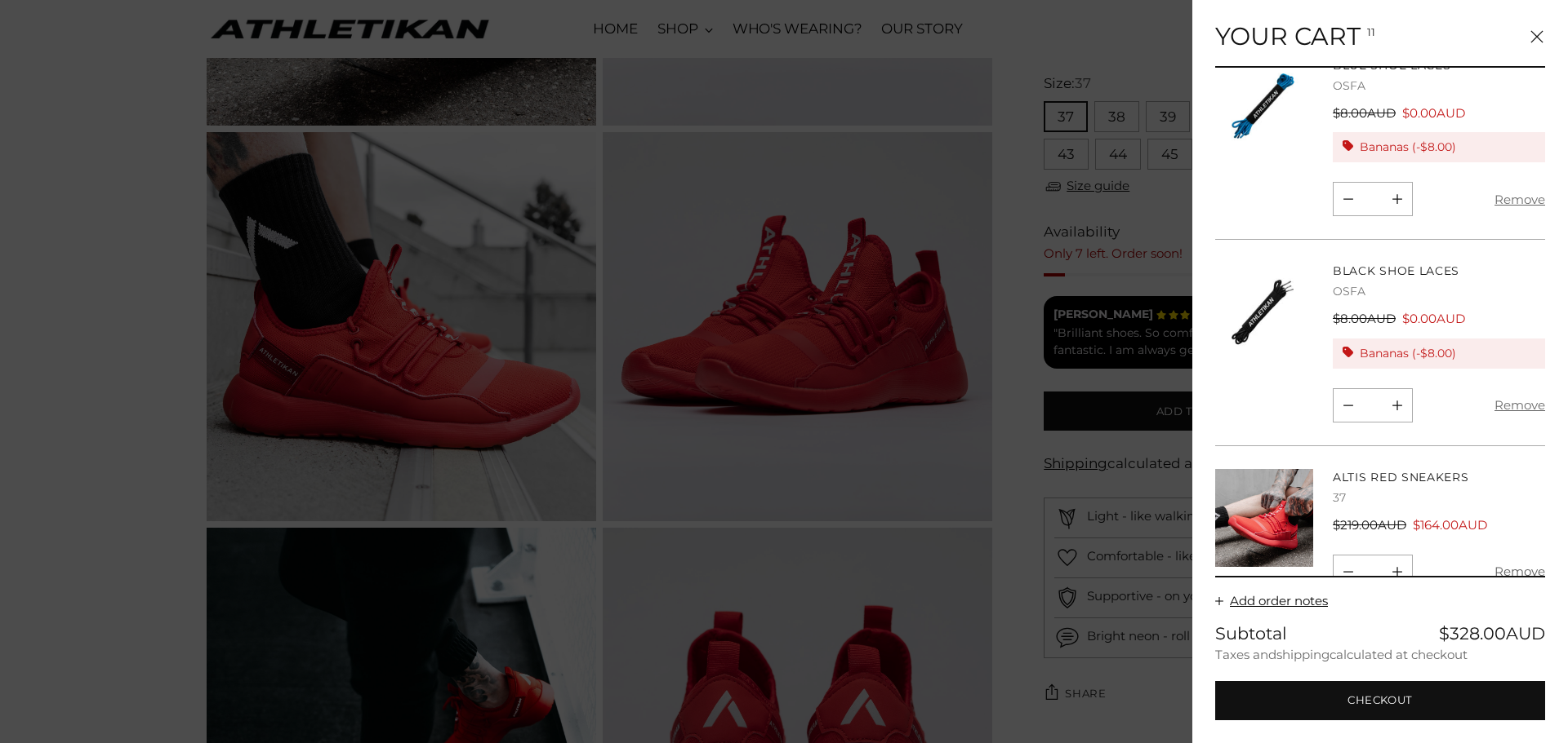
click at [1511, 555] on button "Remove" at bounding box center [1519, 571] width 51 height 34
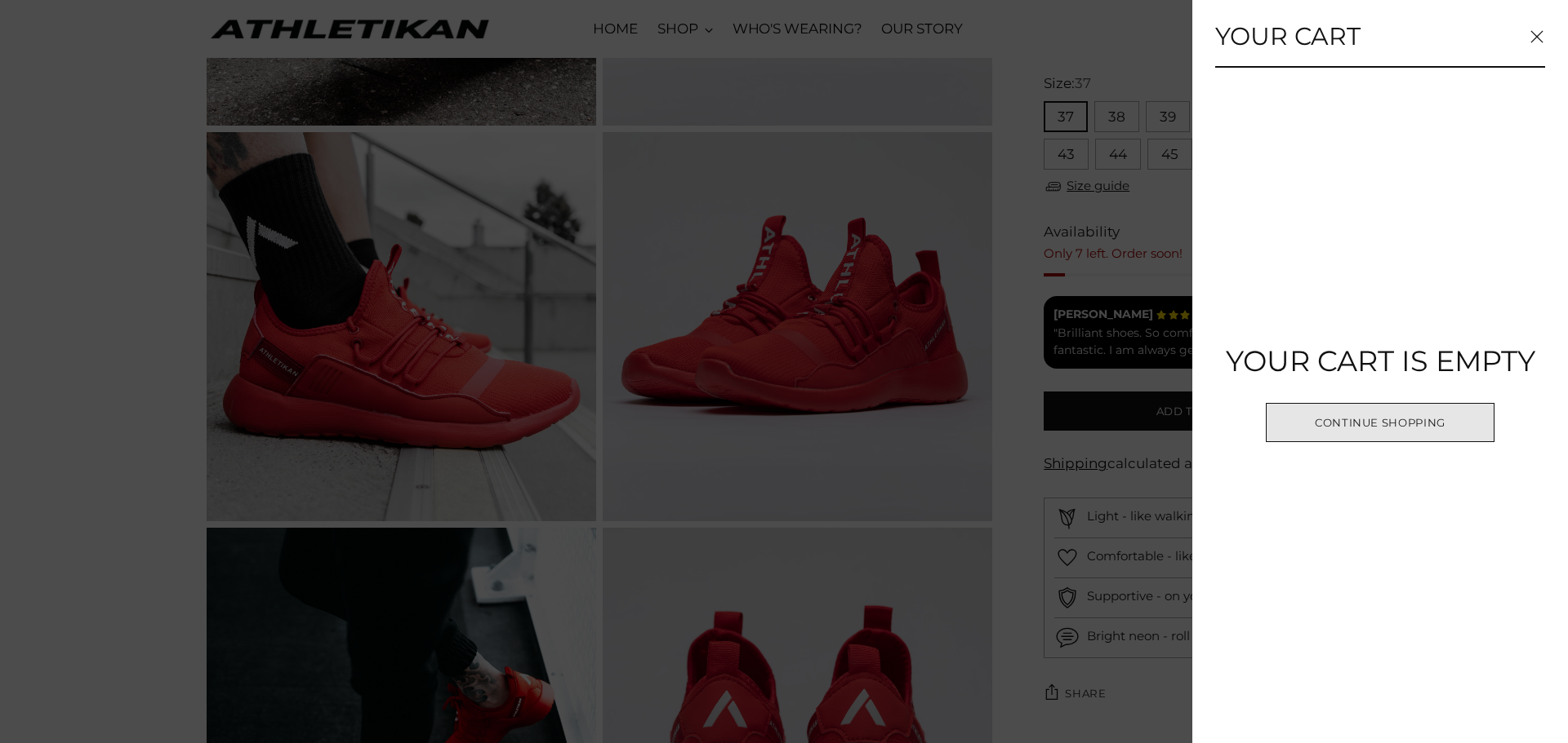
click at [1386, 409] on link "Continue shopping" at bounding box center [1380, 423] width 229 height 39
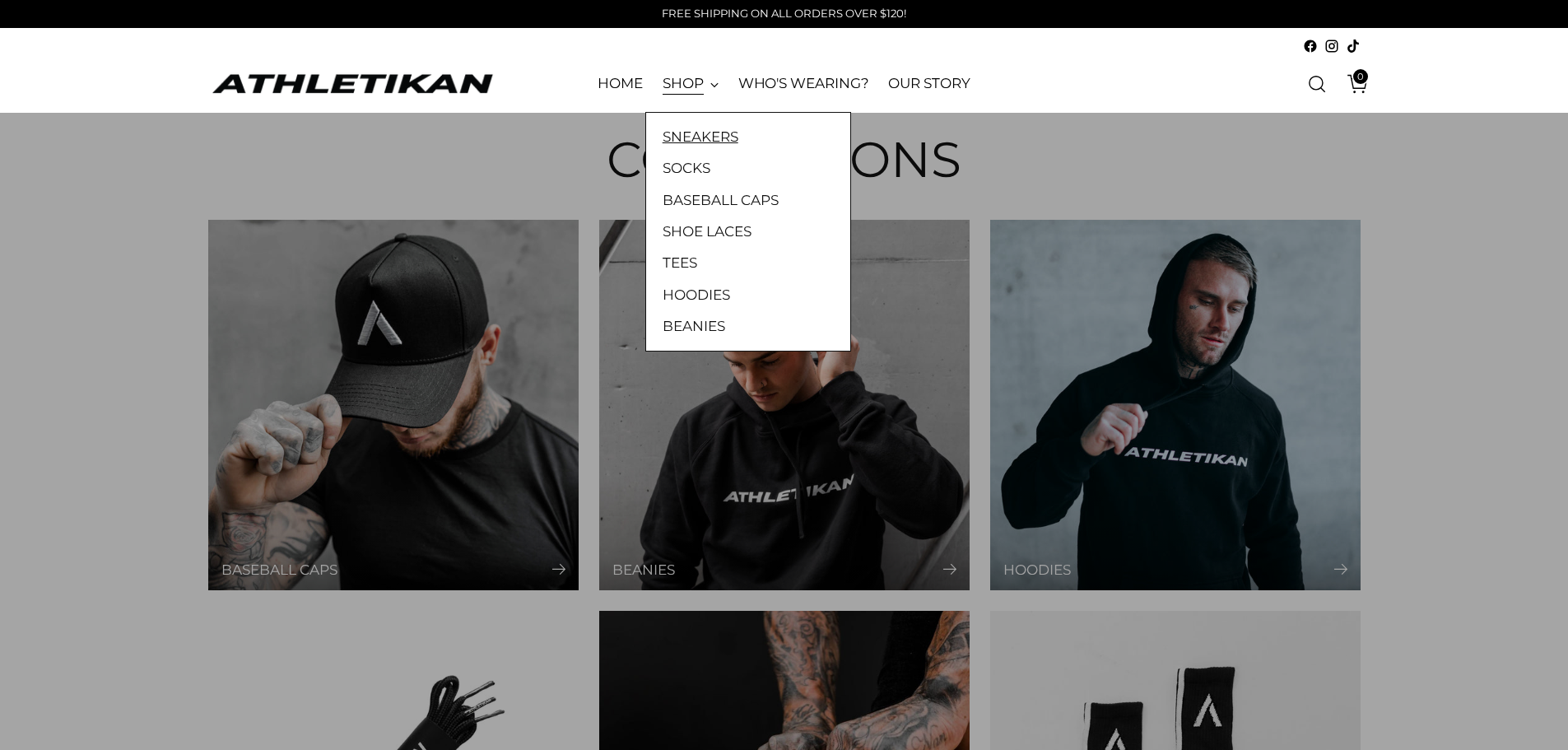
click at [695, 133] on link "SNEAKERS" at bounding box center [749, 136] width 171 height 21
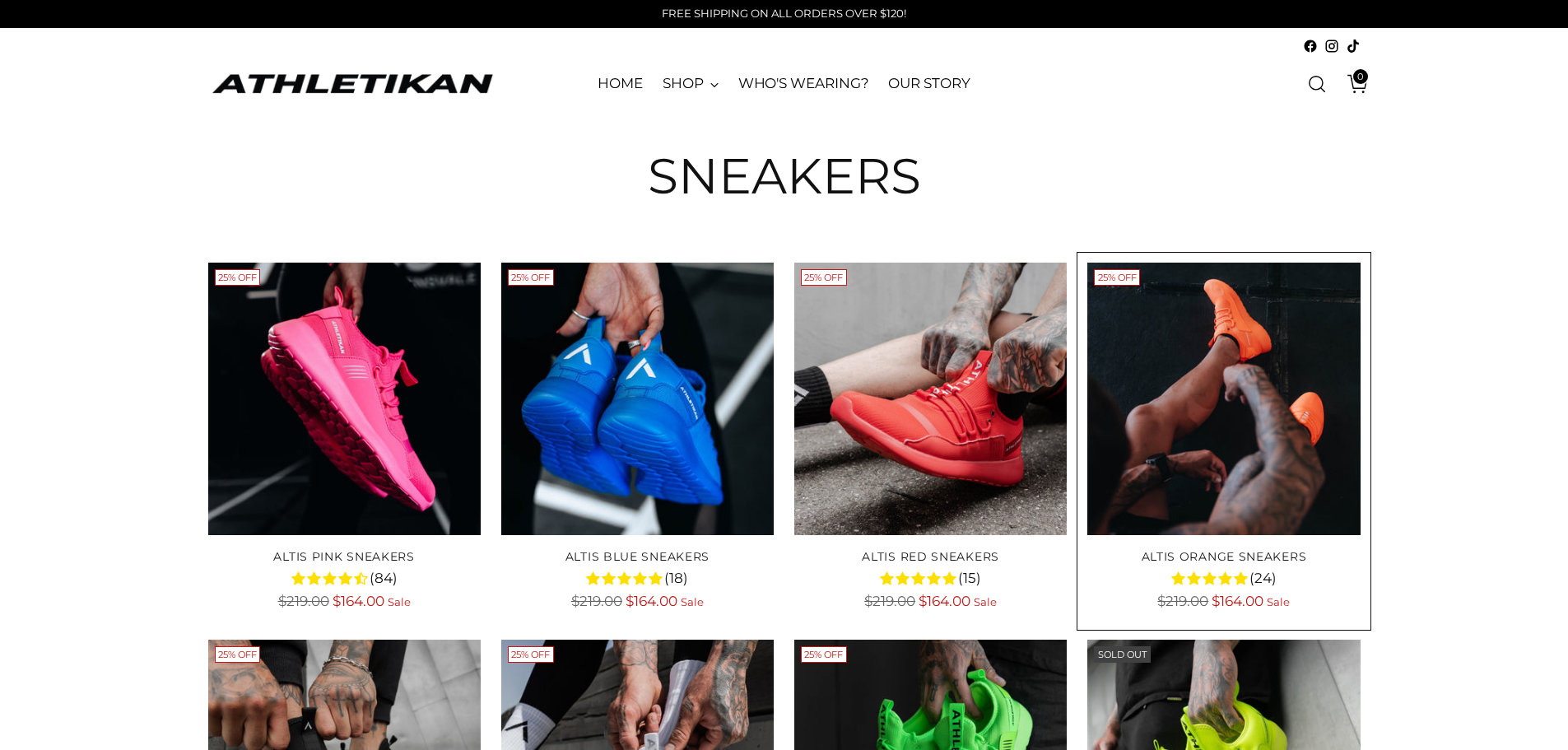
click at [0, 0] on img "ALTIS Orange Sneakers" at bounding box center [0, 0] width 0 height 0
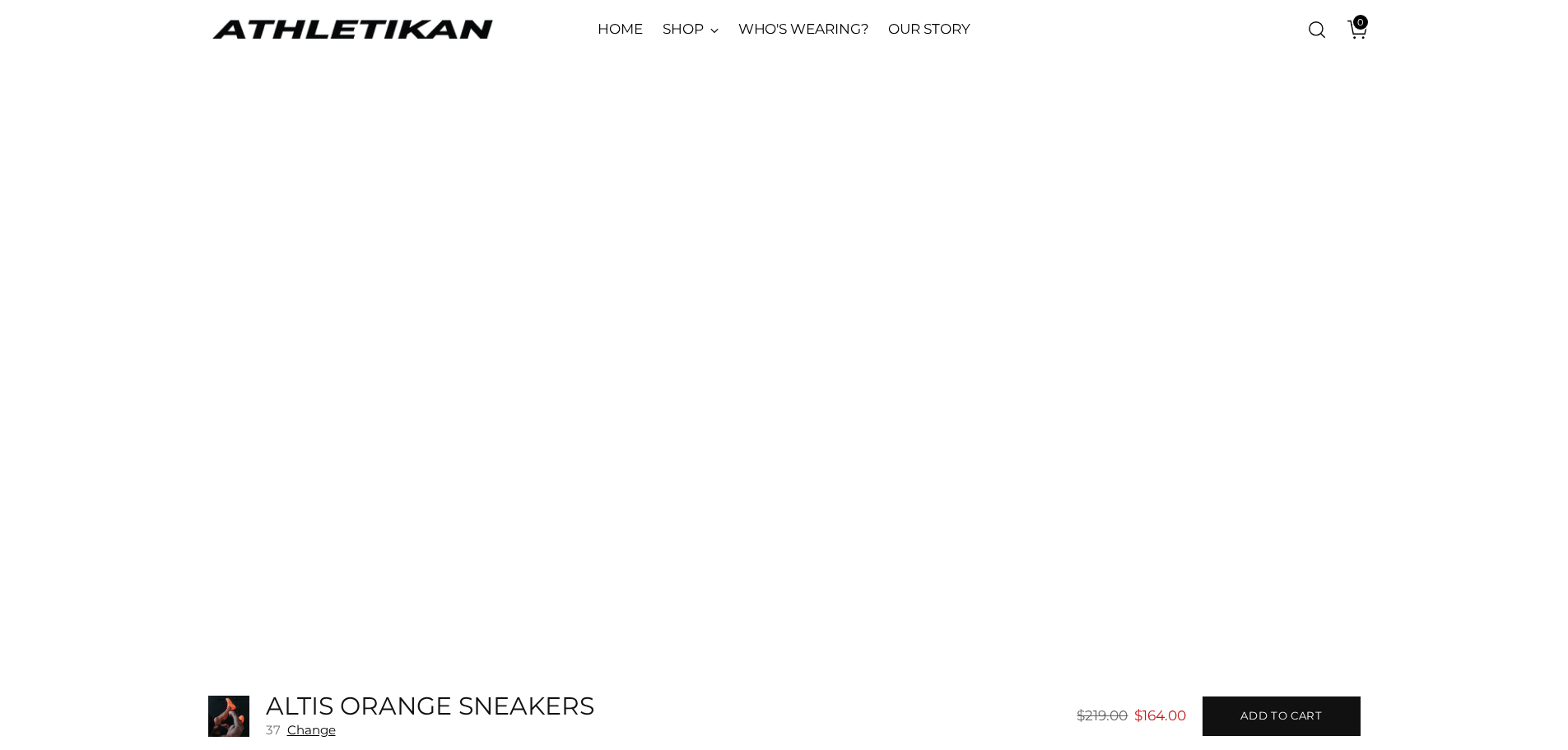
scroll to position [3324, 0]
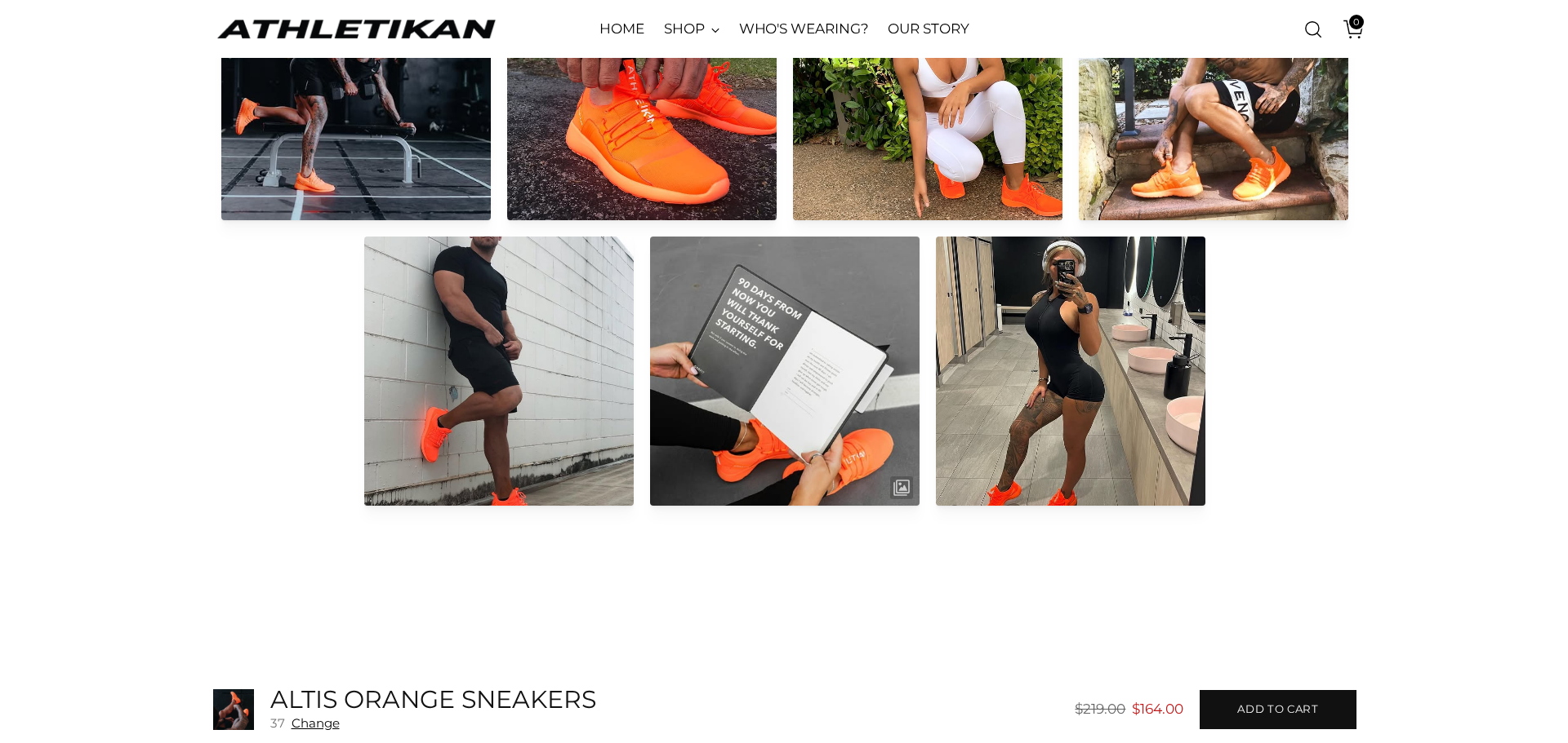
scroll to position [2040, 0]
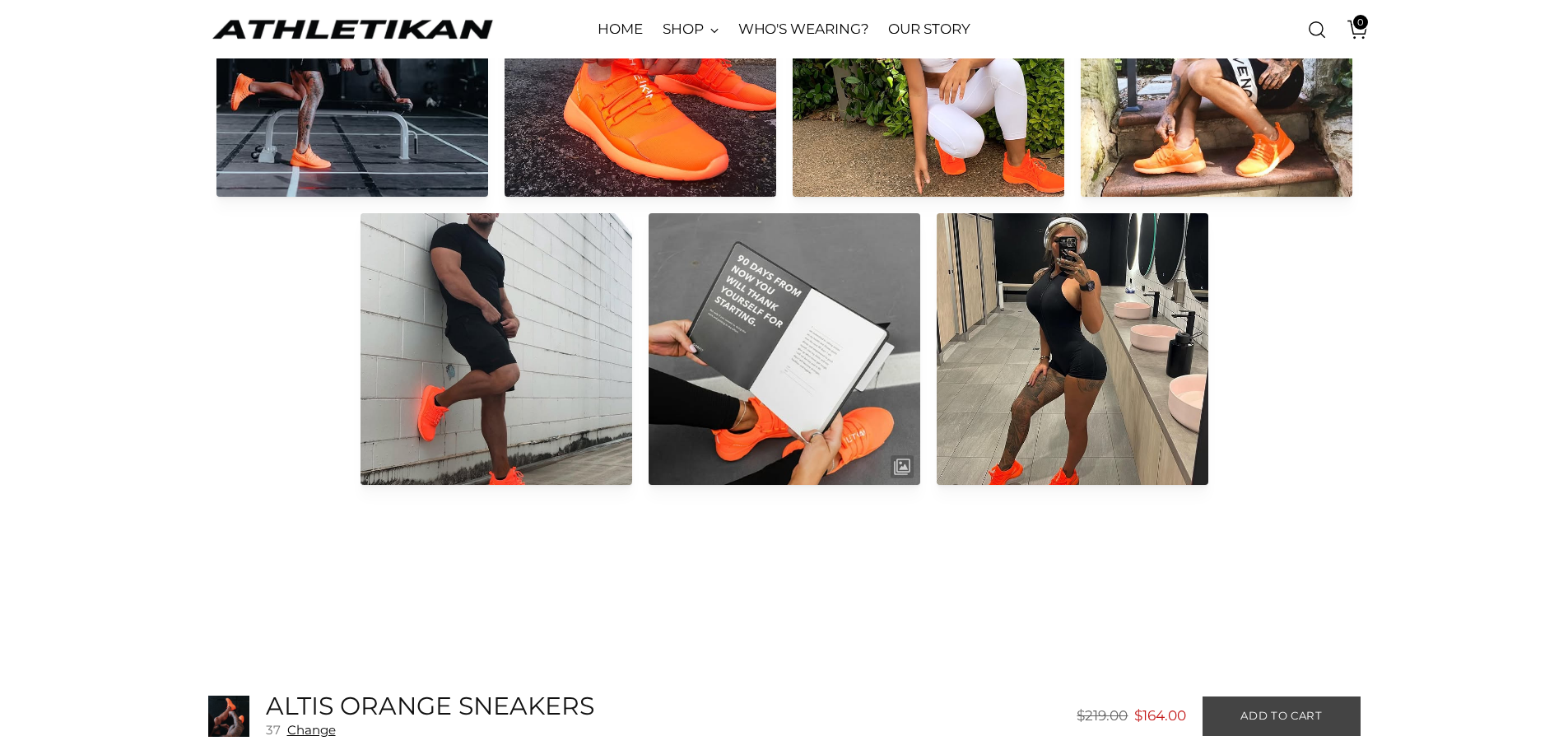
click at [1290, 713] on span "Add to cart" at bounding box center [1281, 716] width 82 height 16
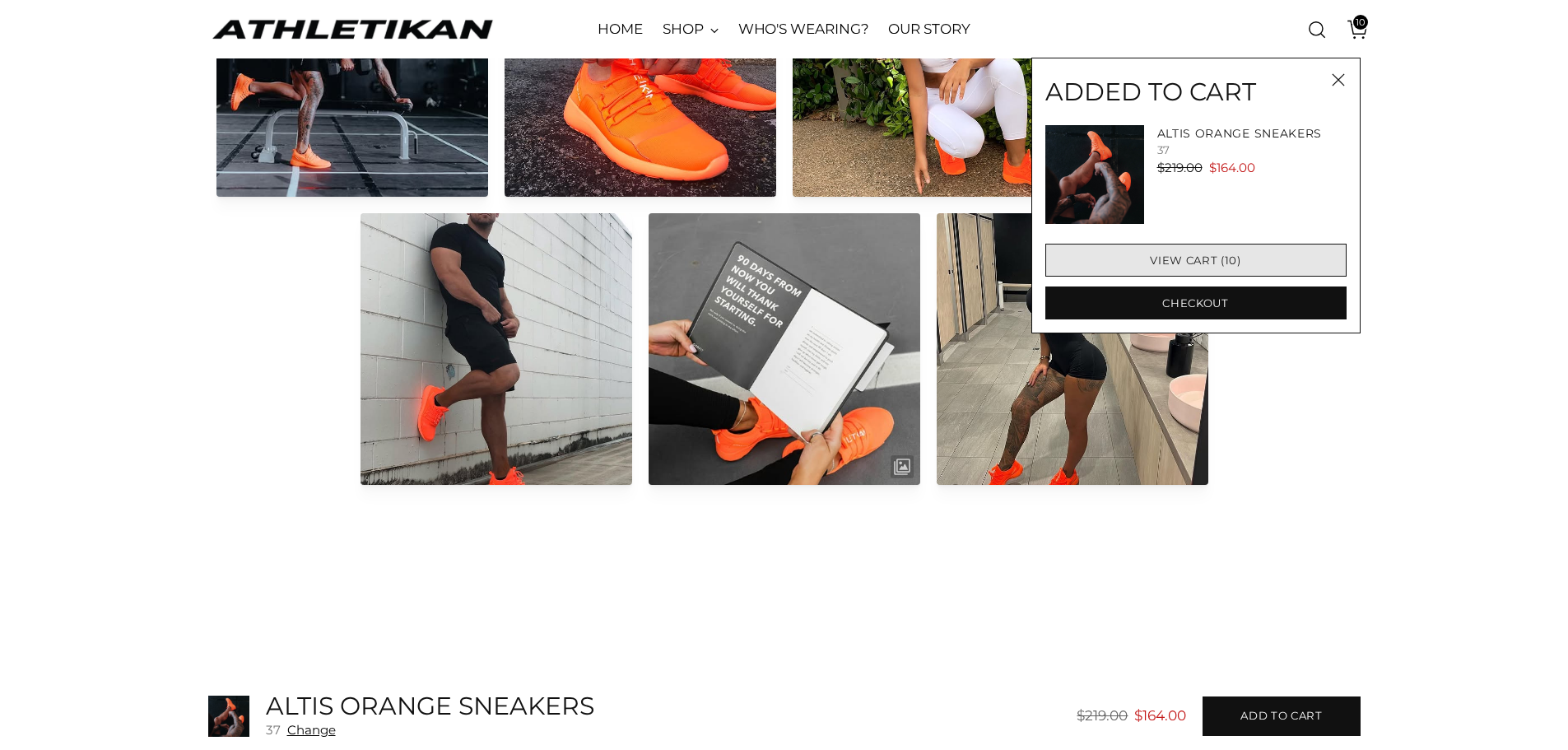
click at [1189, 262] on link "View cart (10)" at bounding box center [1196, 260] width 302 height 33
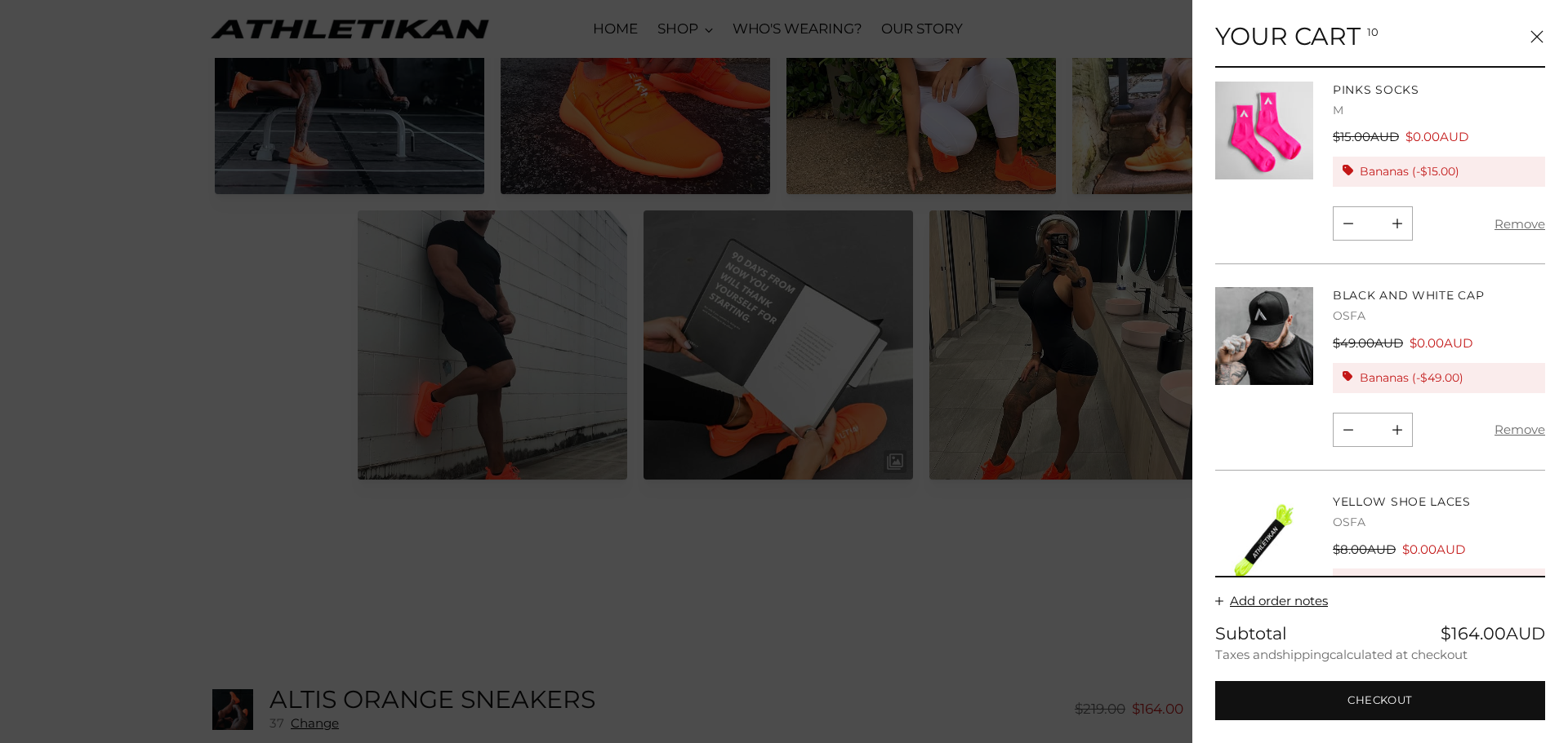
scroll to position [408, 0]
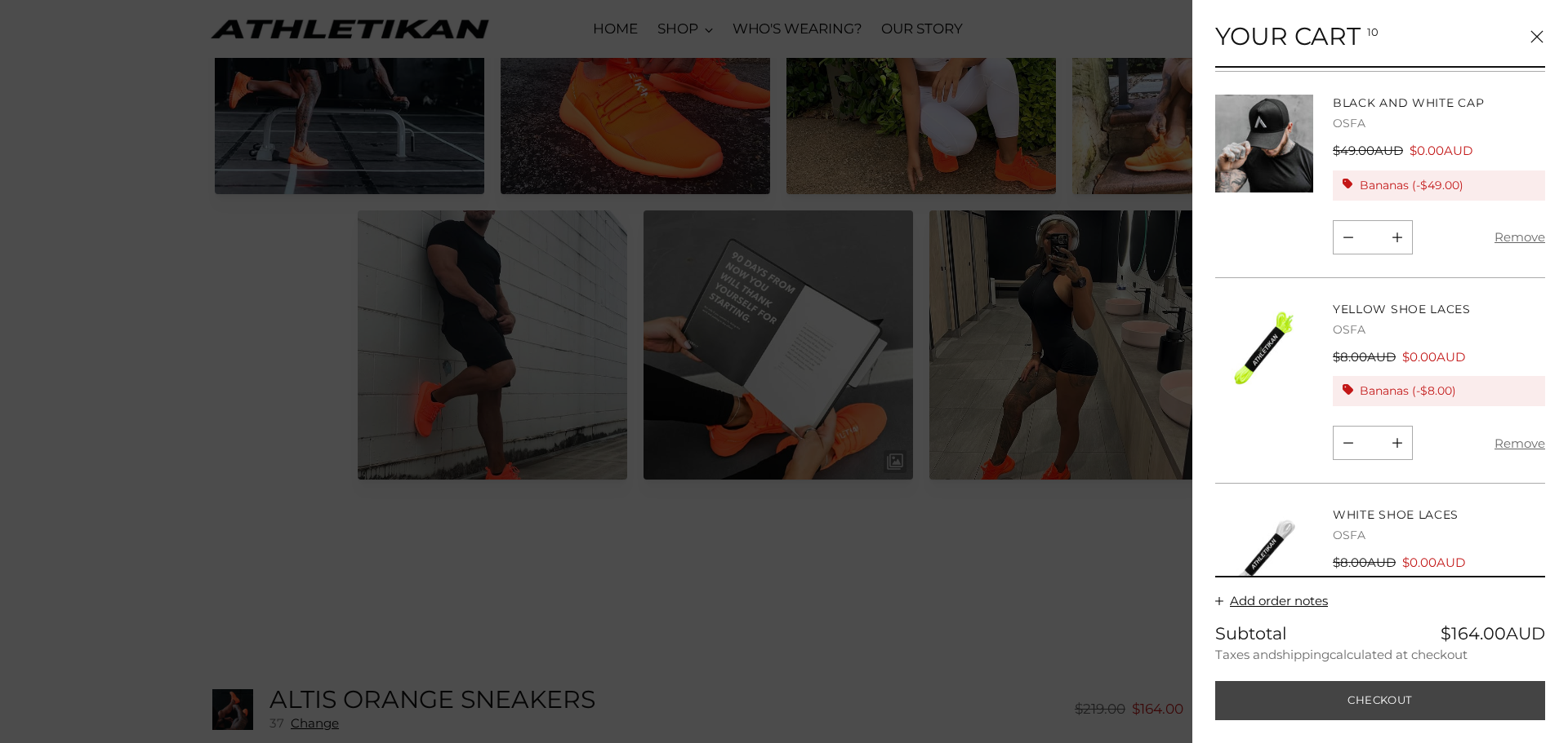
click at [1365, 701] on button "Checkout" at bounding box center [1380, 701] width 330 height 39
